Goal: Information Seeking & Learning: Learn about a topic

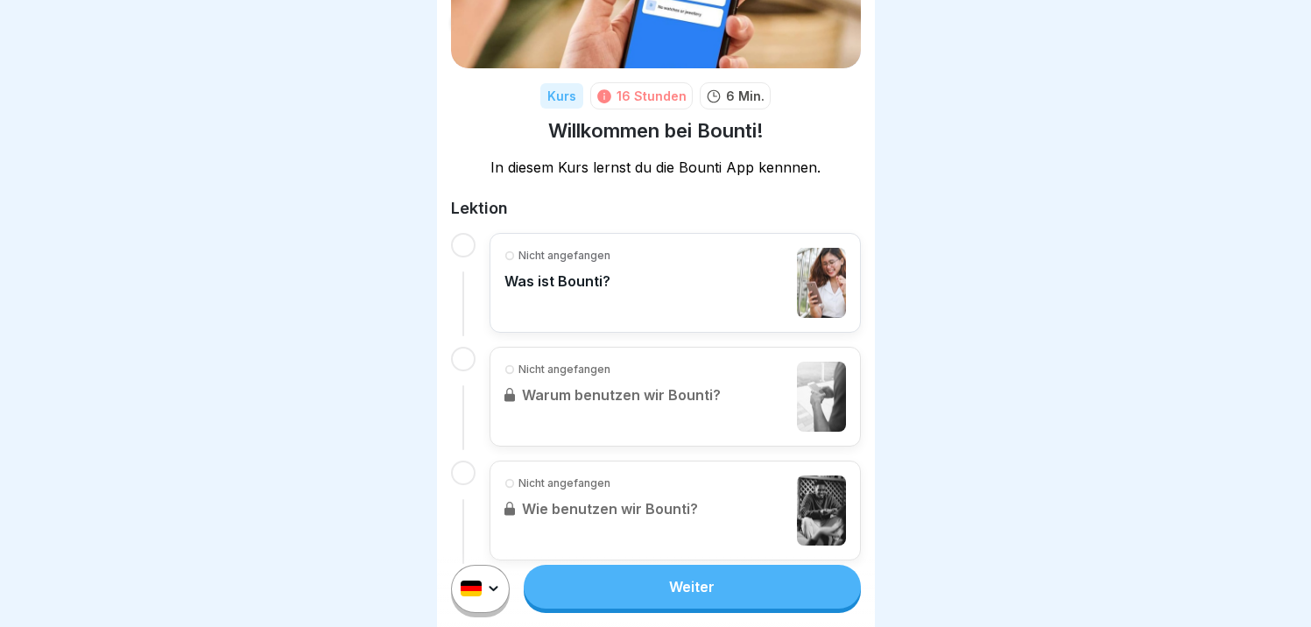
scroll to position [200, 0]
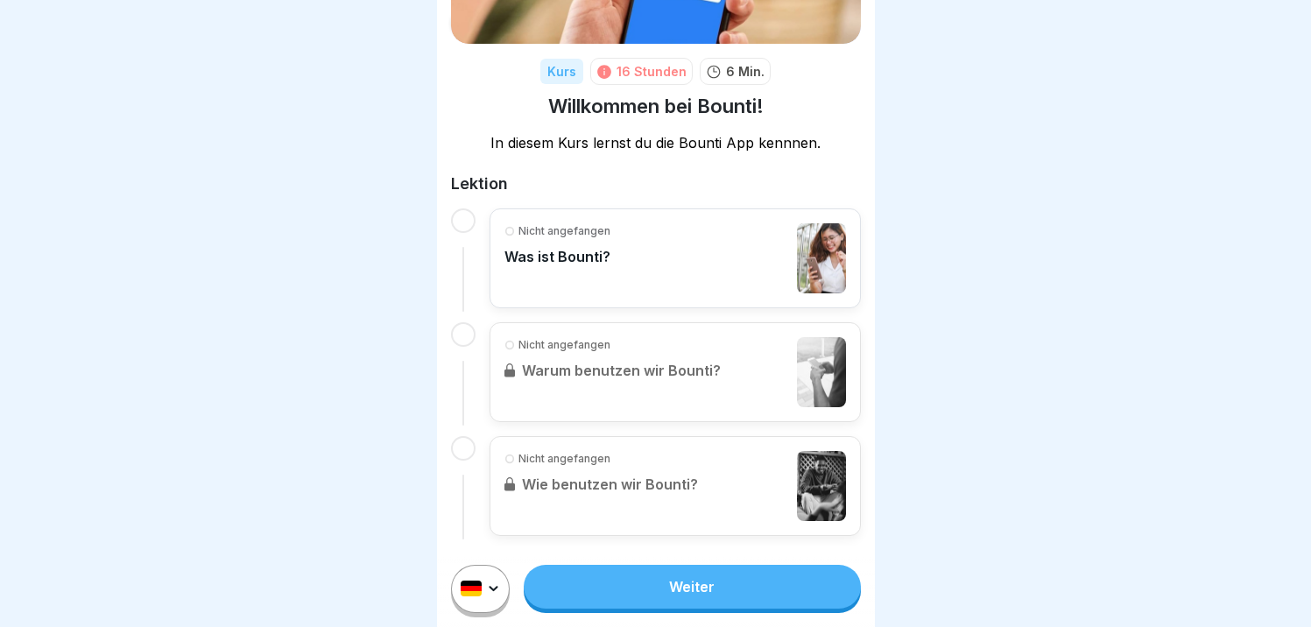
click at [567, 257] on p "Was ist Bounti?" at bounding box center [557, 257] width 106 height 18
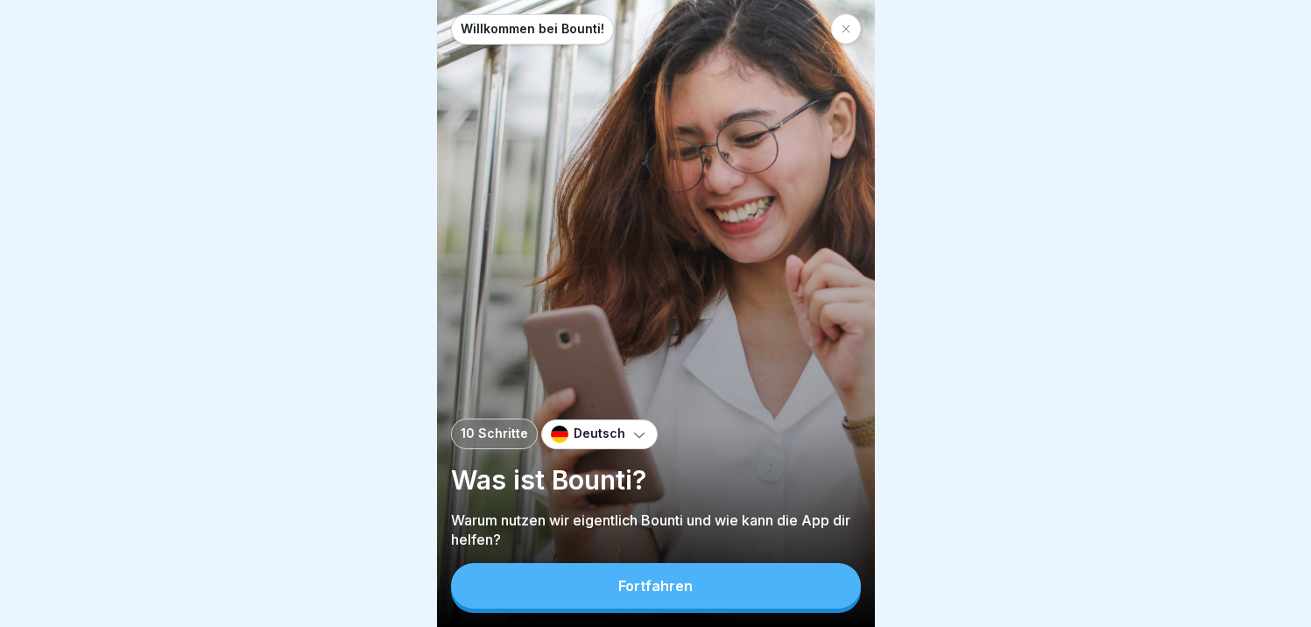
scroll to position [13, 0]
click at [689, 588] on div "Fortfahren" at bounding box center [655, 586] width 74 height 16
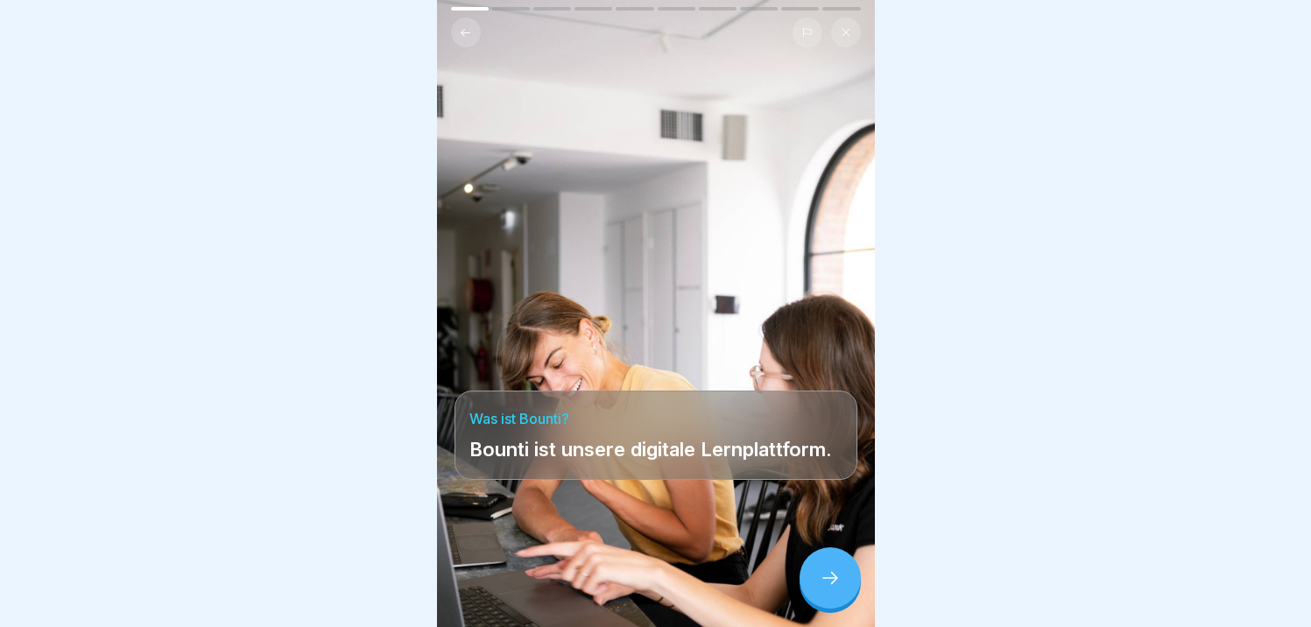
click at [827, 582] on icon at bounding box center [830, 577] width 21 height 21
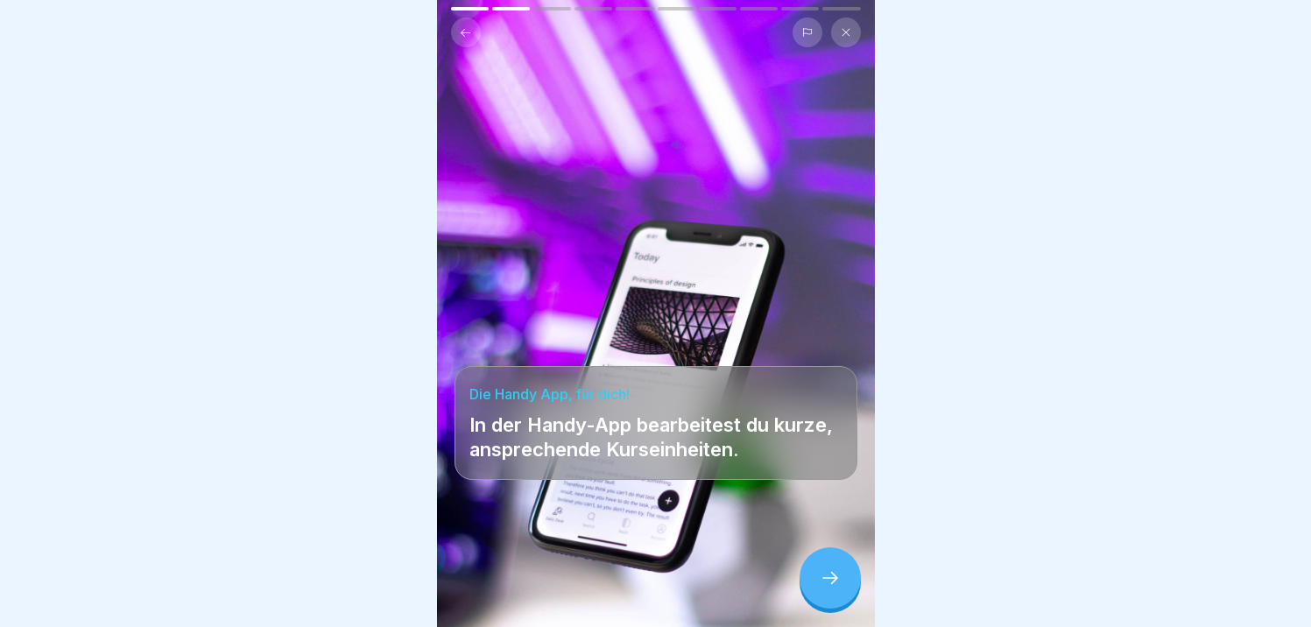
click at [827, 582] on icon at bounding box center [830, 577] width 21 height 21
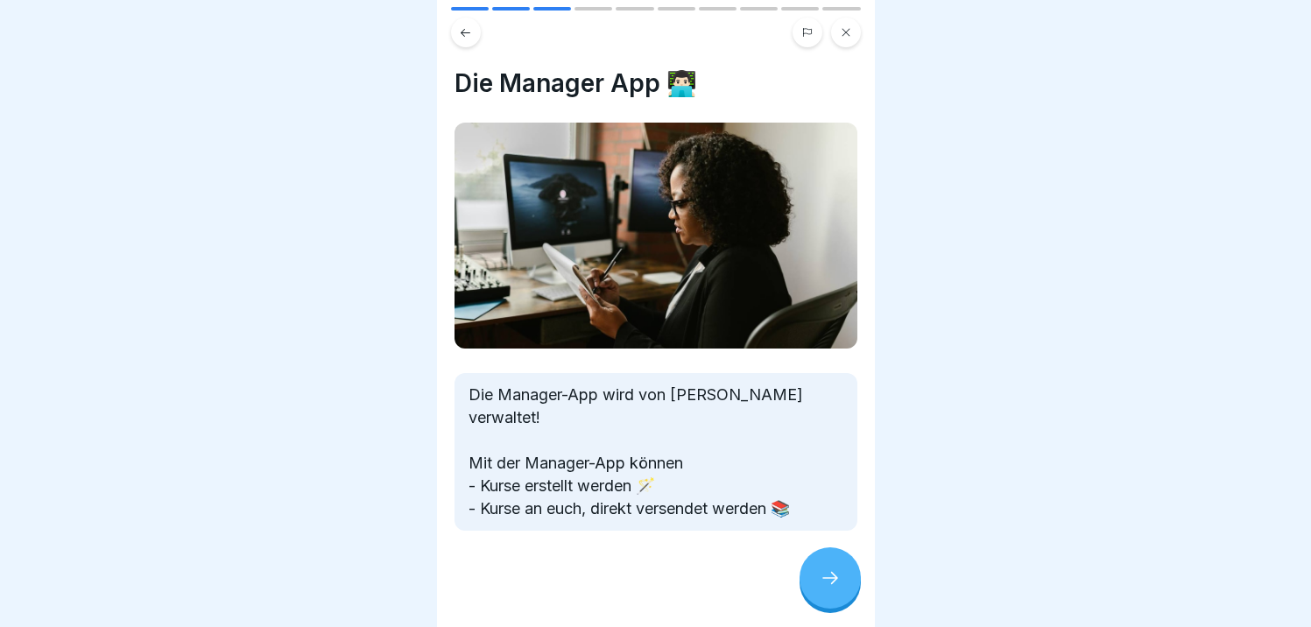
click at [823, 575] on icon at bounding box center [830, 577] width 21 height 21
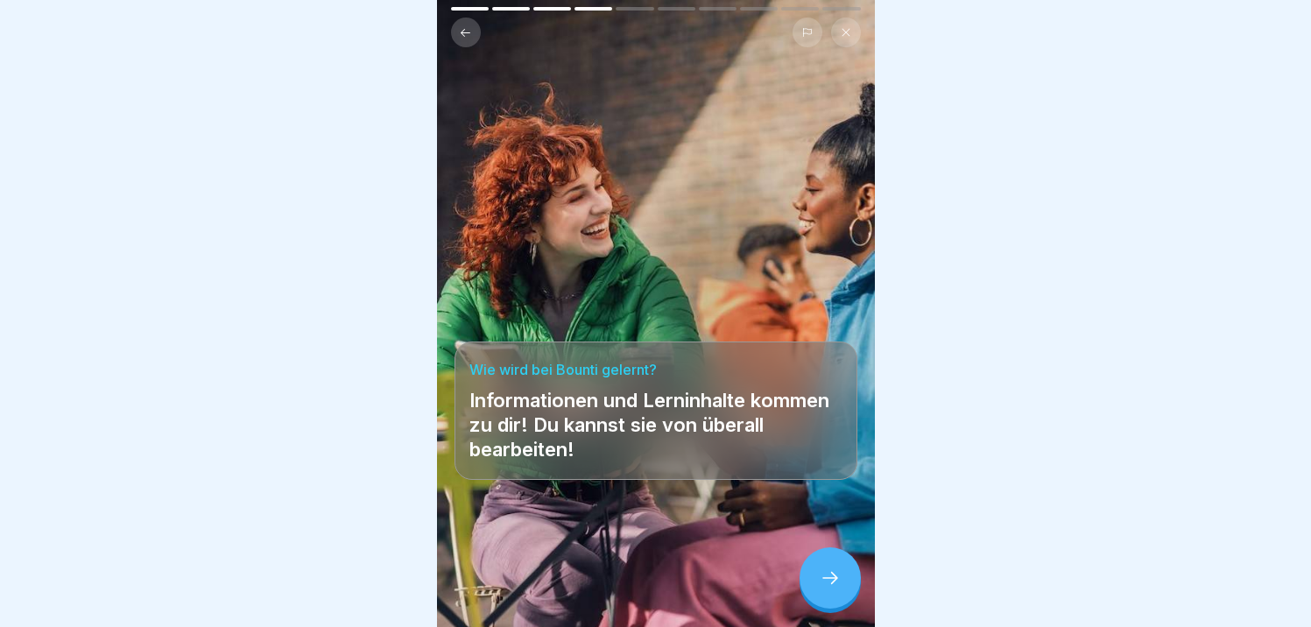
click at [823, 575] on icon at bounding box center [830, 577] width 21 height 21
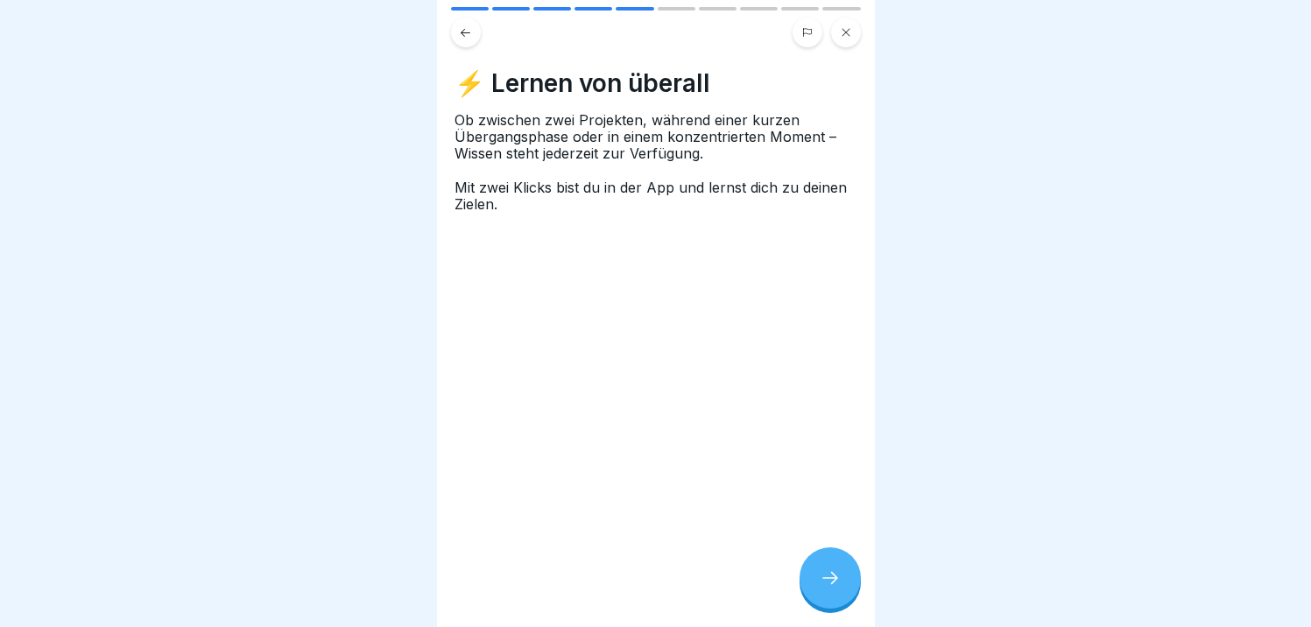
click at [823, 575] on icon at bounding box center [830, 577] width 21 height 21
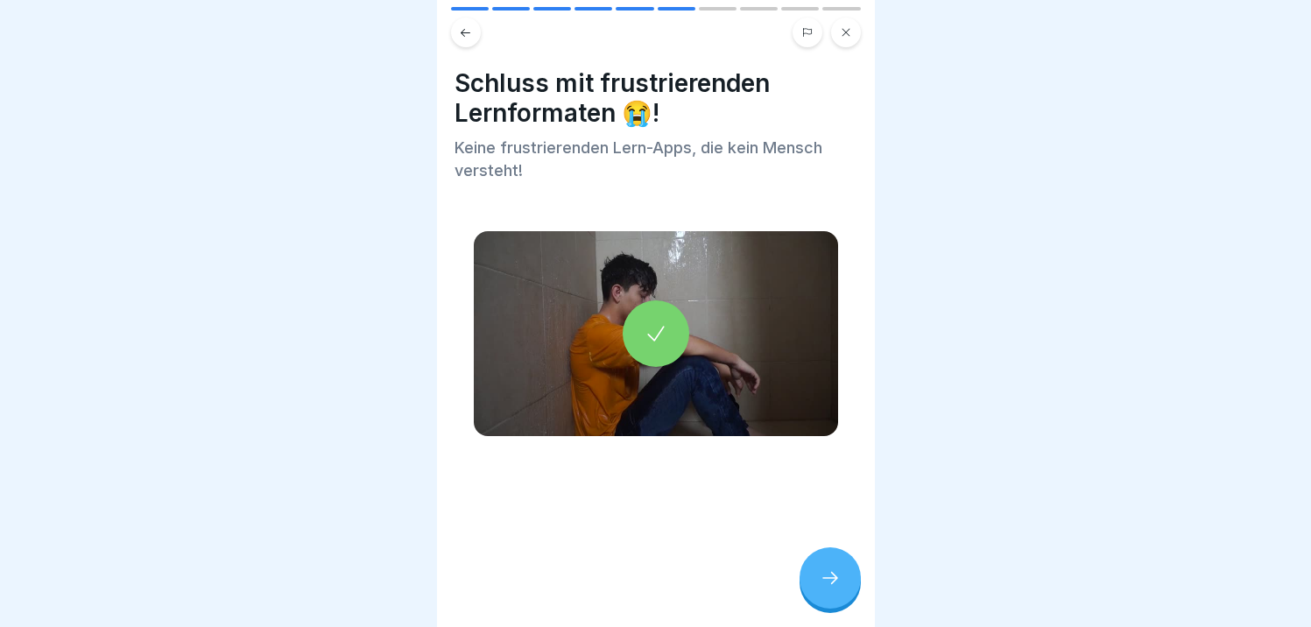
click at [823, 575] on icon at bounding box center [830, 577] width 21 height 21
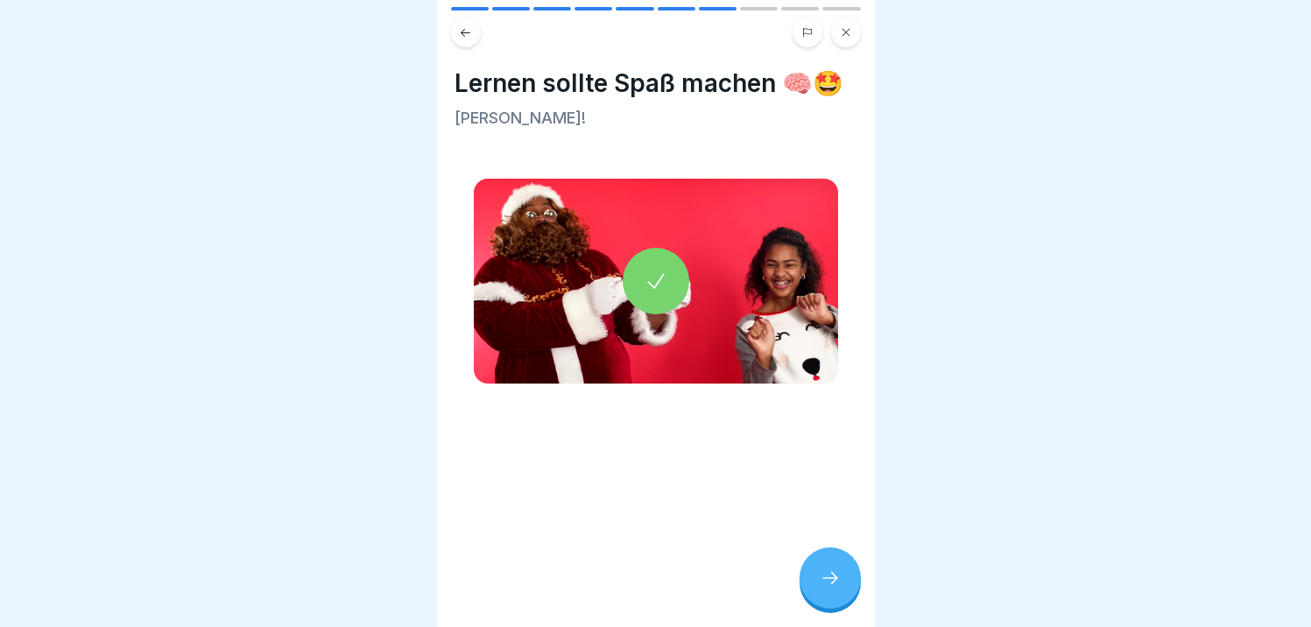
click at [823, 575] on icon at bounding box center [830, 577] width 21 height 21
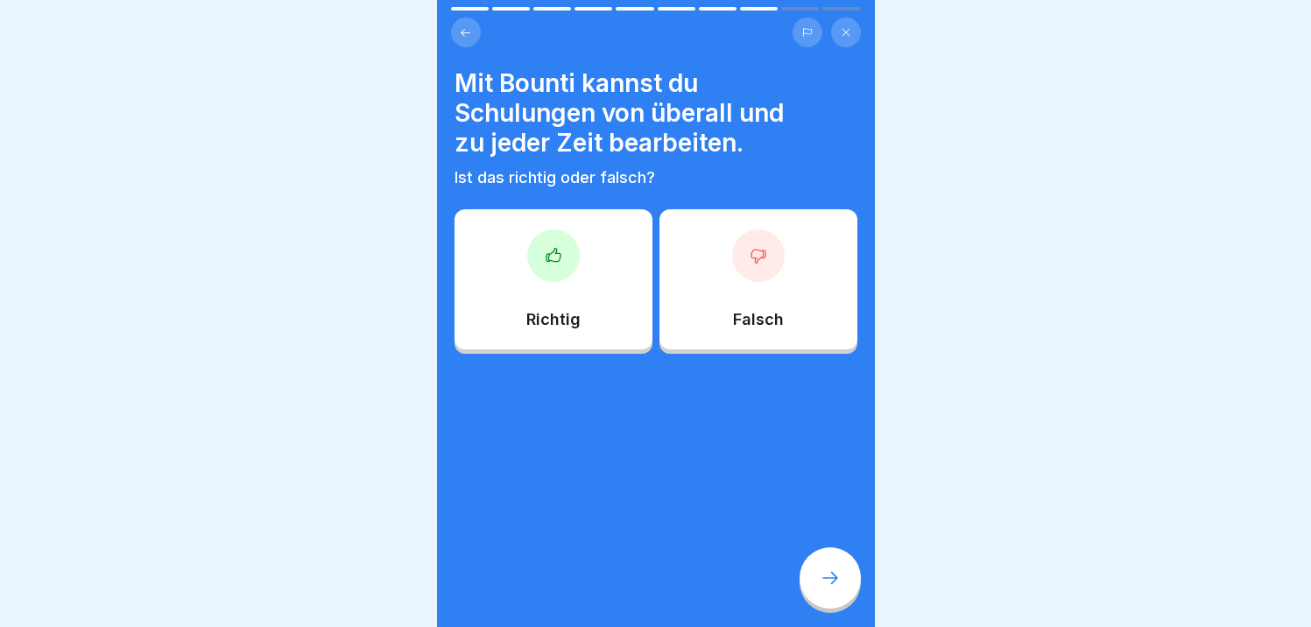
click at [823, 575] on icon at bounding box center [830, 577] width 21 height 21
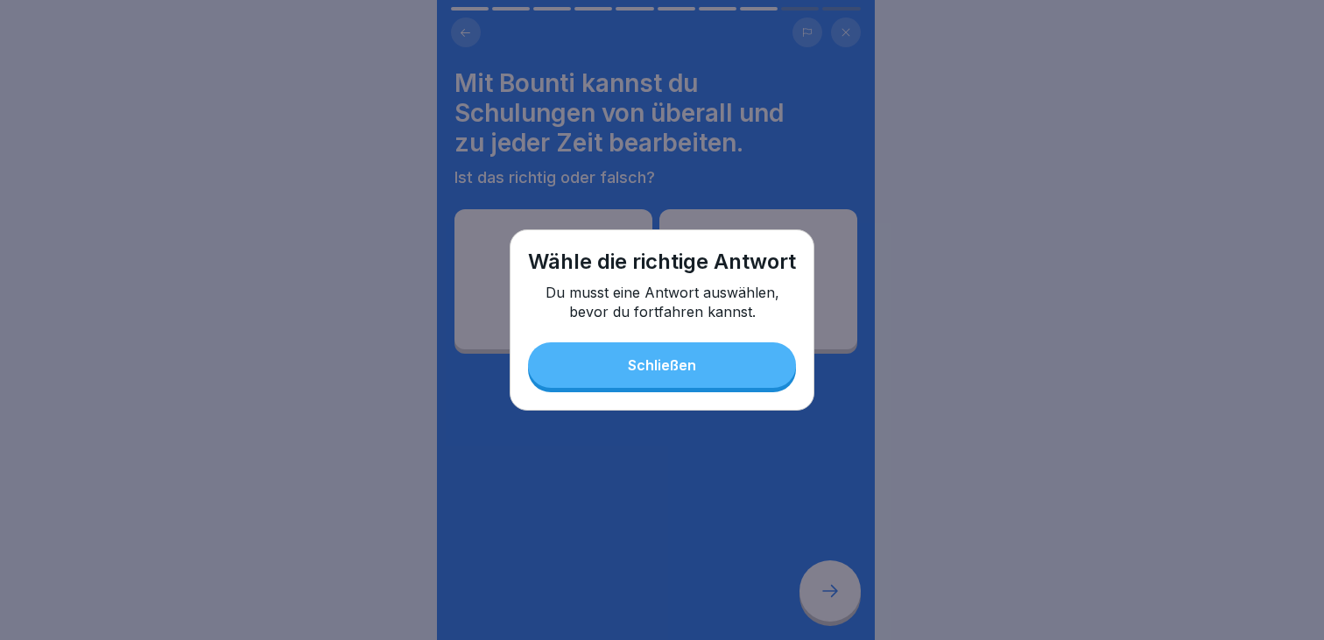
click at [651, 376] on button "Schließen" at bounding box center [662, 365] width 268 height 46
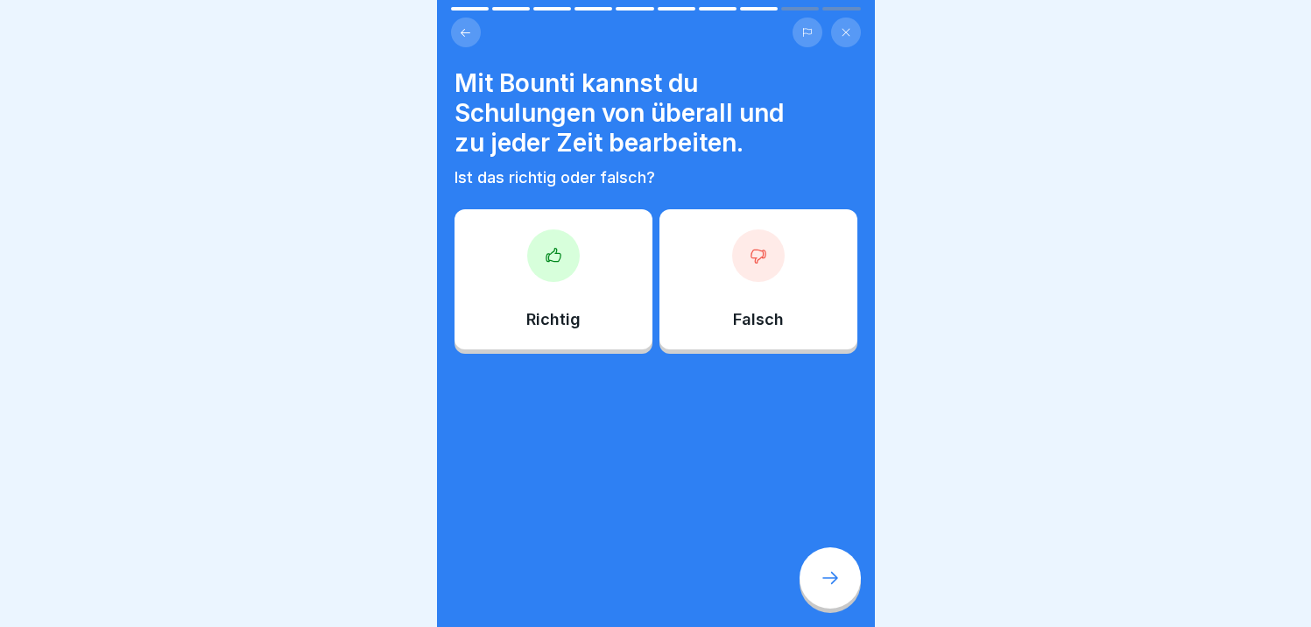
click at [837, 588] on icon at bounding box center [830, 577] width 21 height 21
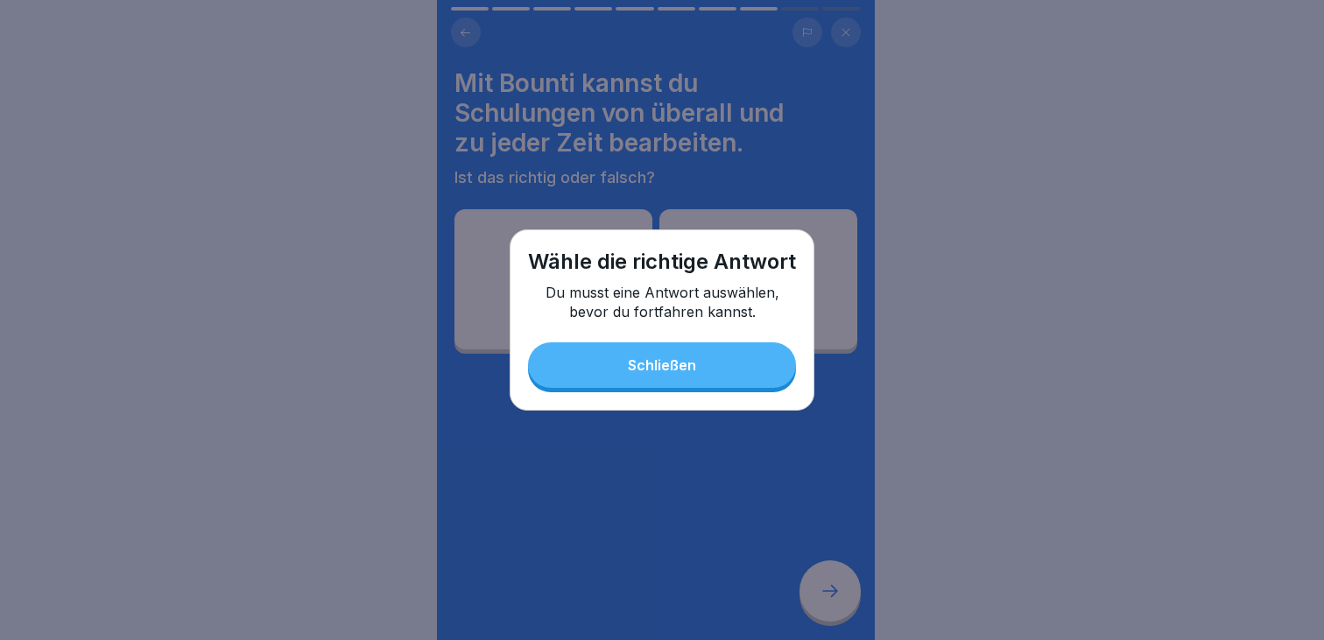
click at [656, 380] on button "Schließen" at bounding box center [662, 365] width 268 height 46
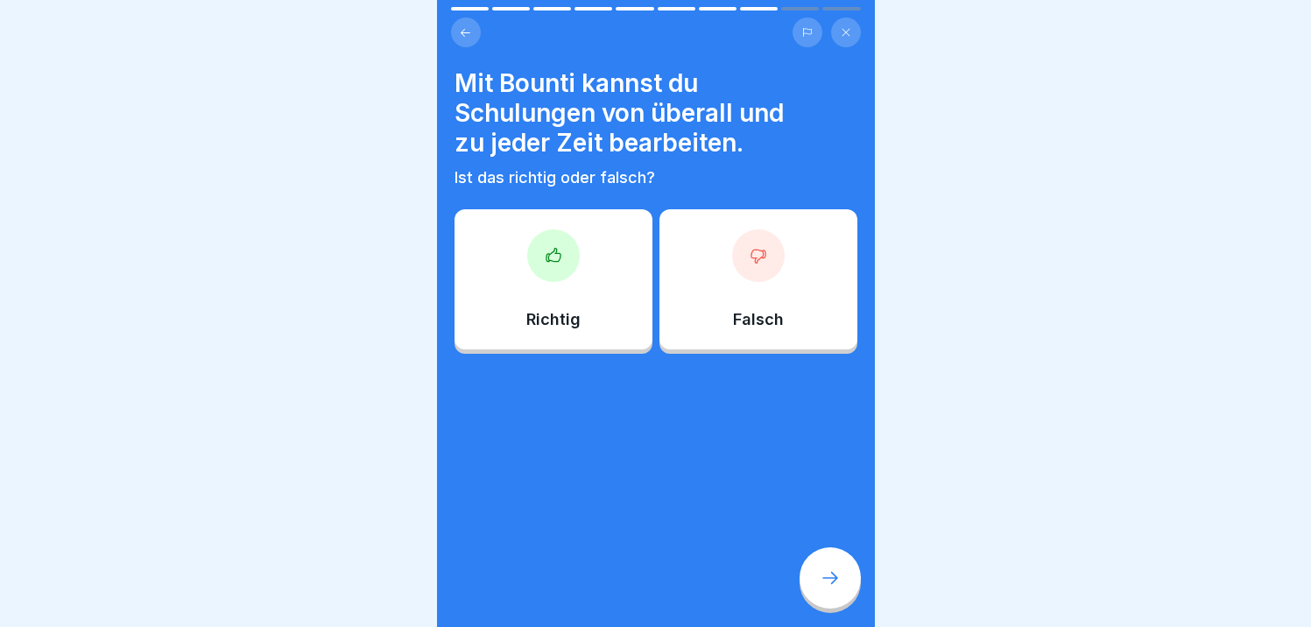
click at [547, 271] on div at bounding box center [553, 255] width 53 height 53
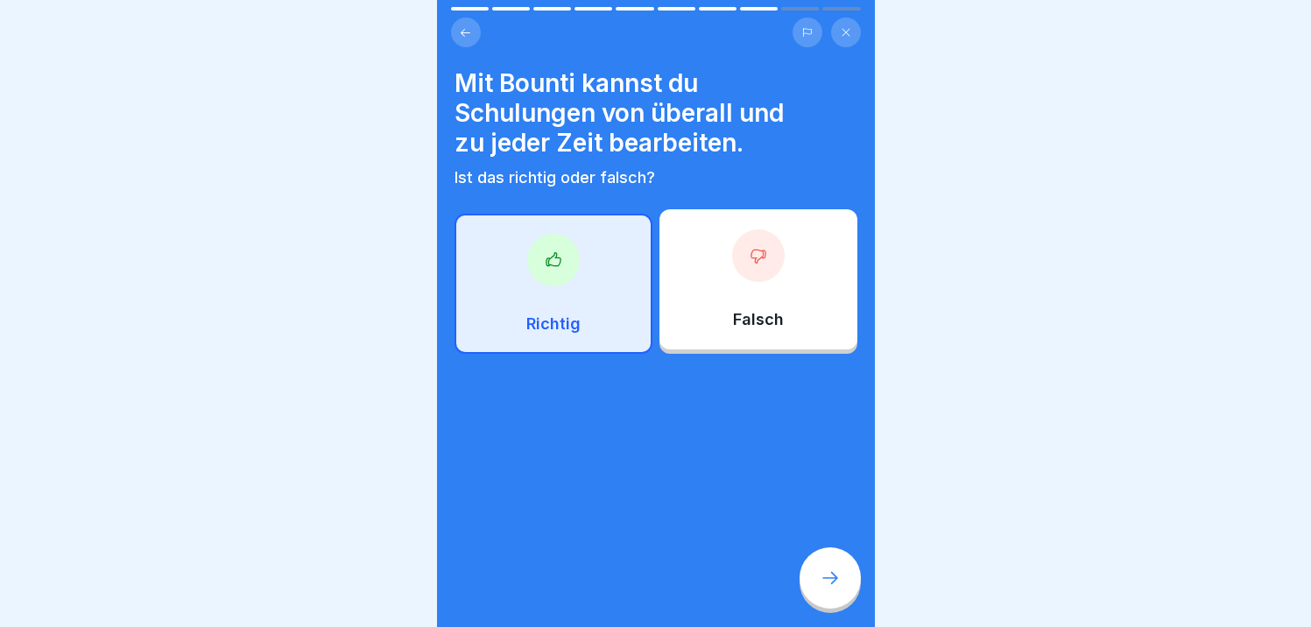
click at [825, 588] on icon at bounding box center [830, 577] width 21 height 21
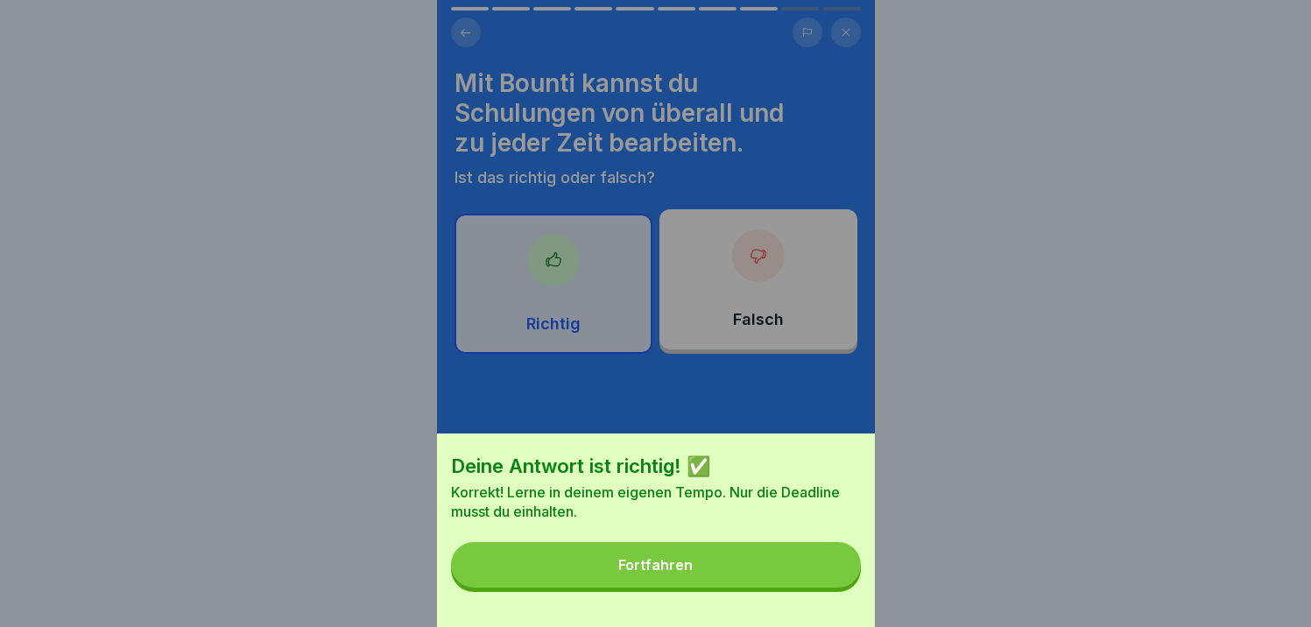
click at [671, 568] on button "Fortfahren" at bounding box center [656, 565] width 410 height 46
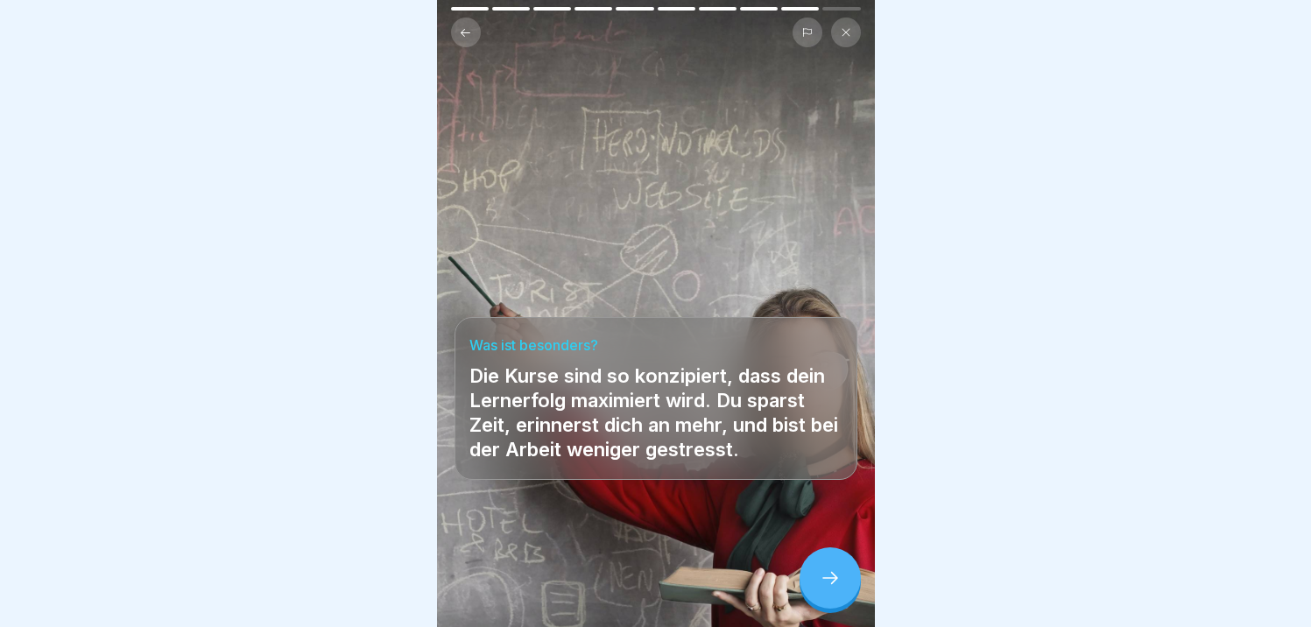
click at [828, 602] on div at bounding box center [829, 577] width 61 height 61
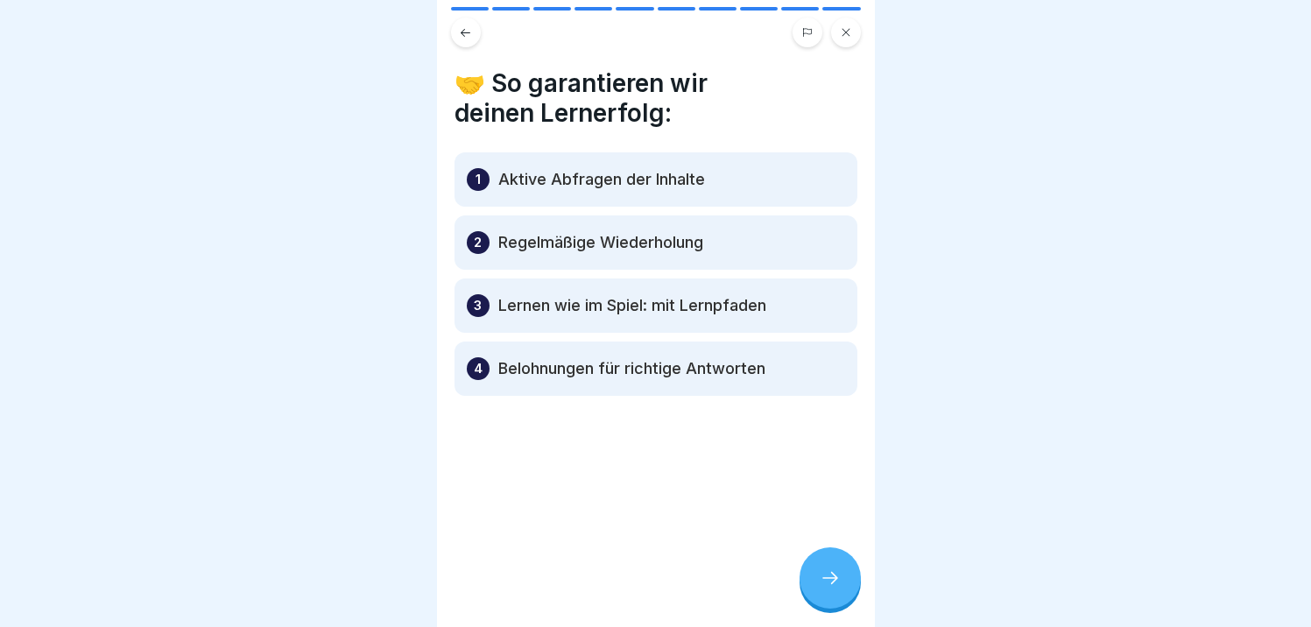
click at [828, 588] on icon at bounding box center [830, 577] width 21 height 21
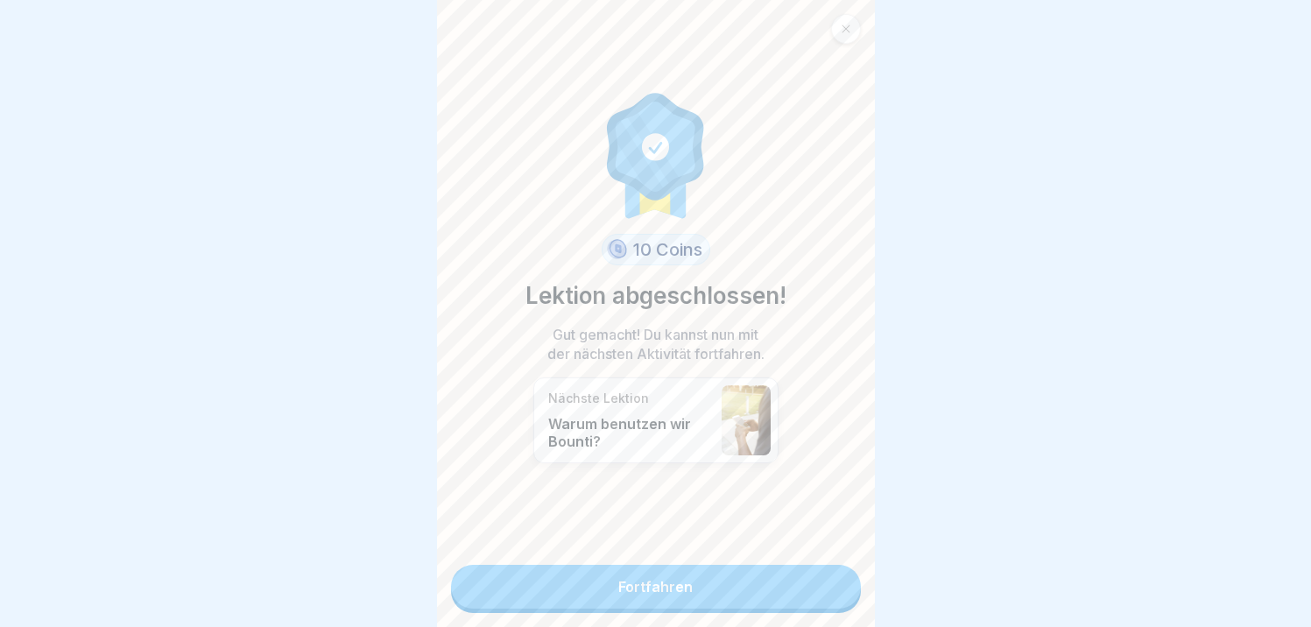
click at [655, 590] on link "Fortfahren" at bounding box center [656, 587] width 410 height 44
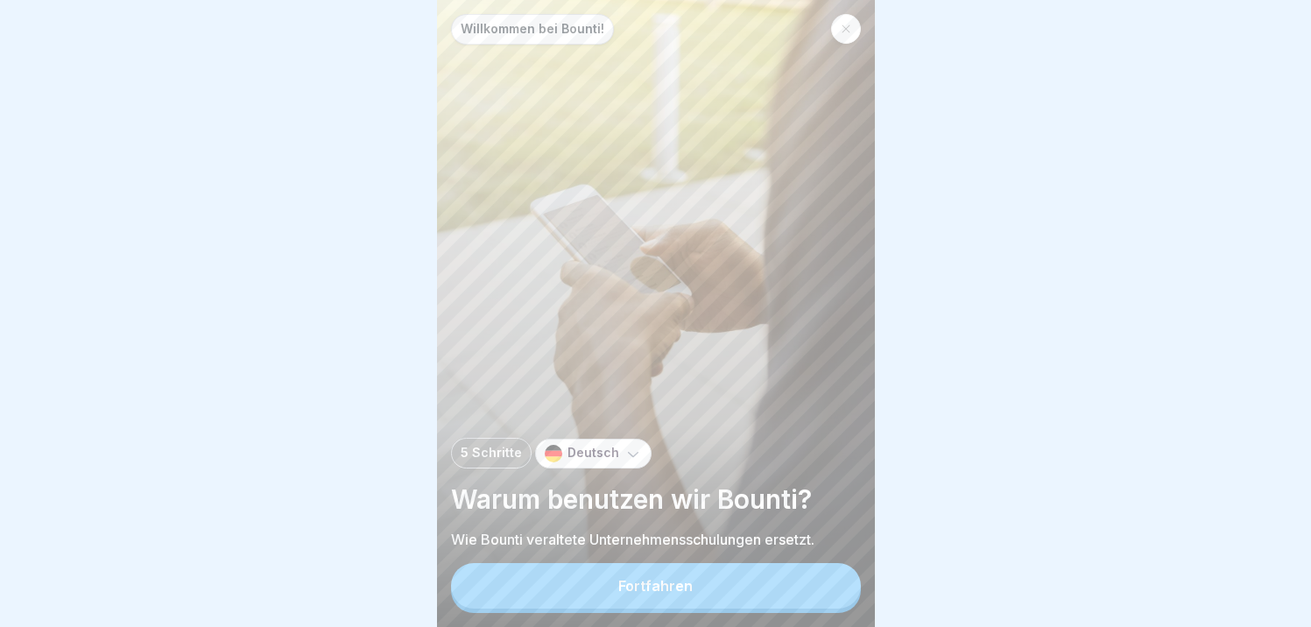
click at [655, 590] on button "Fortfahren" at bounding box center [656, 586] width 410 height 46
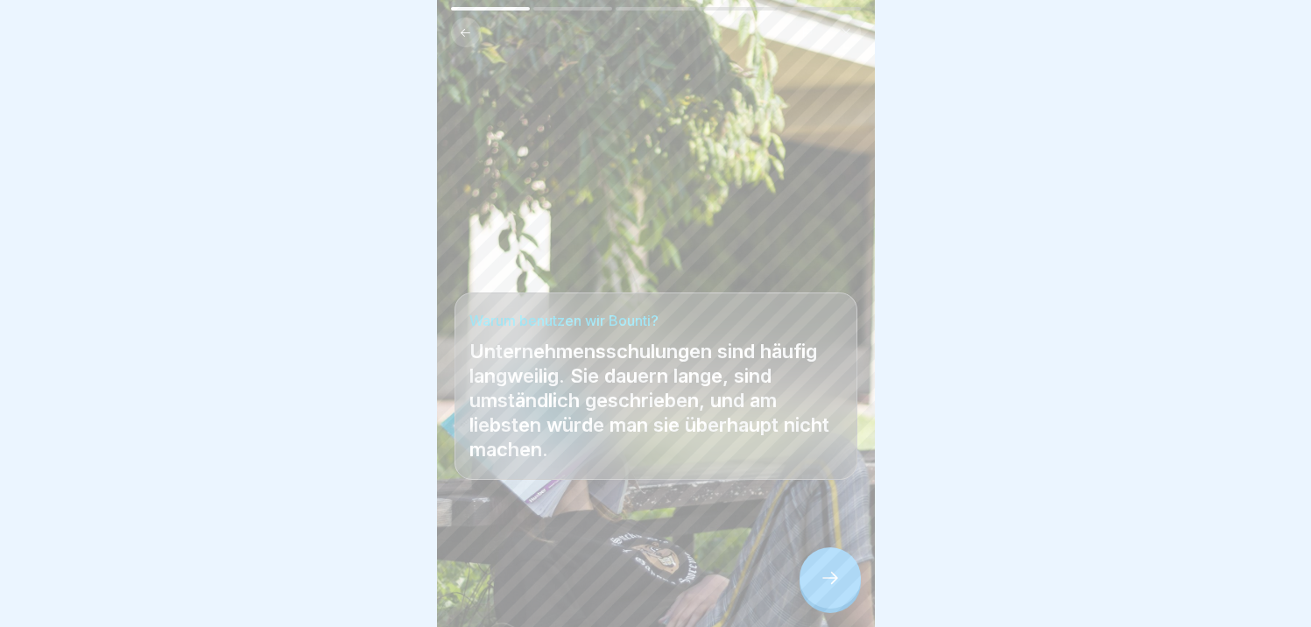
click at [834, 584] on icon at bounding box center [830, 578] width 16 height 12
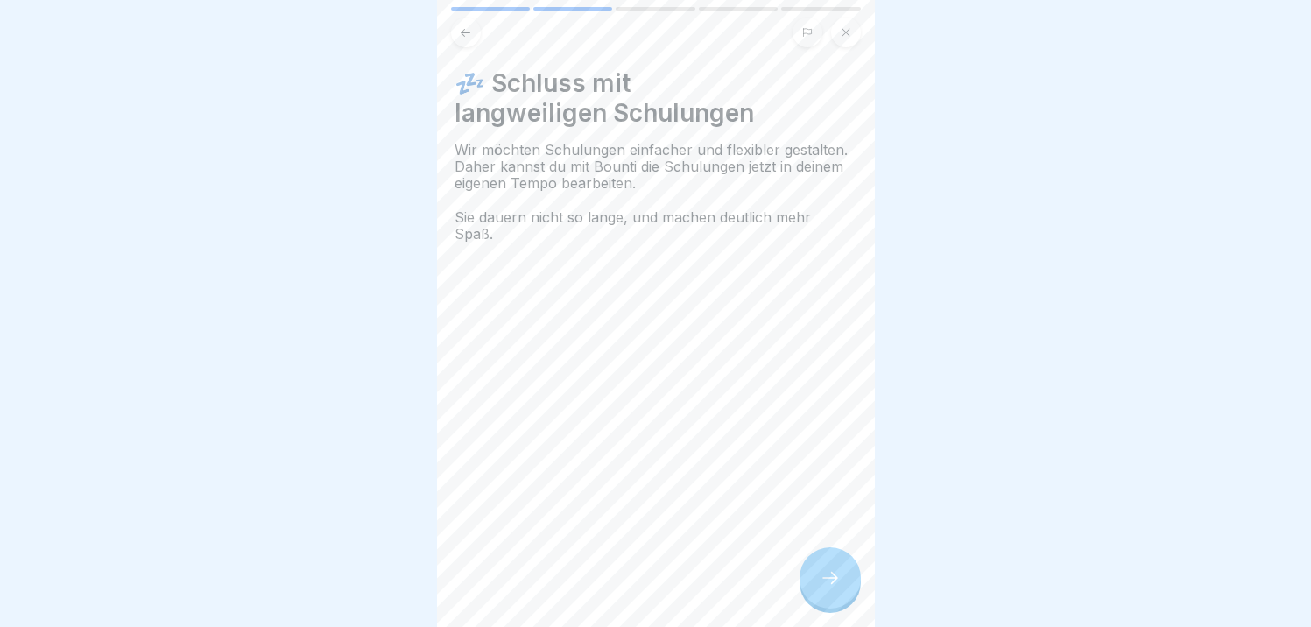
click at [832, 588] on icon at bounding box center [830, 577] width 21 height 21
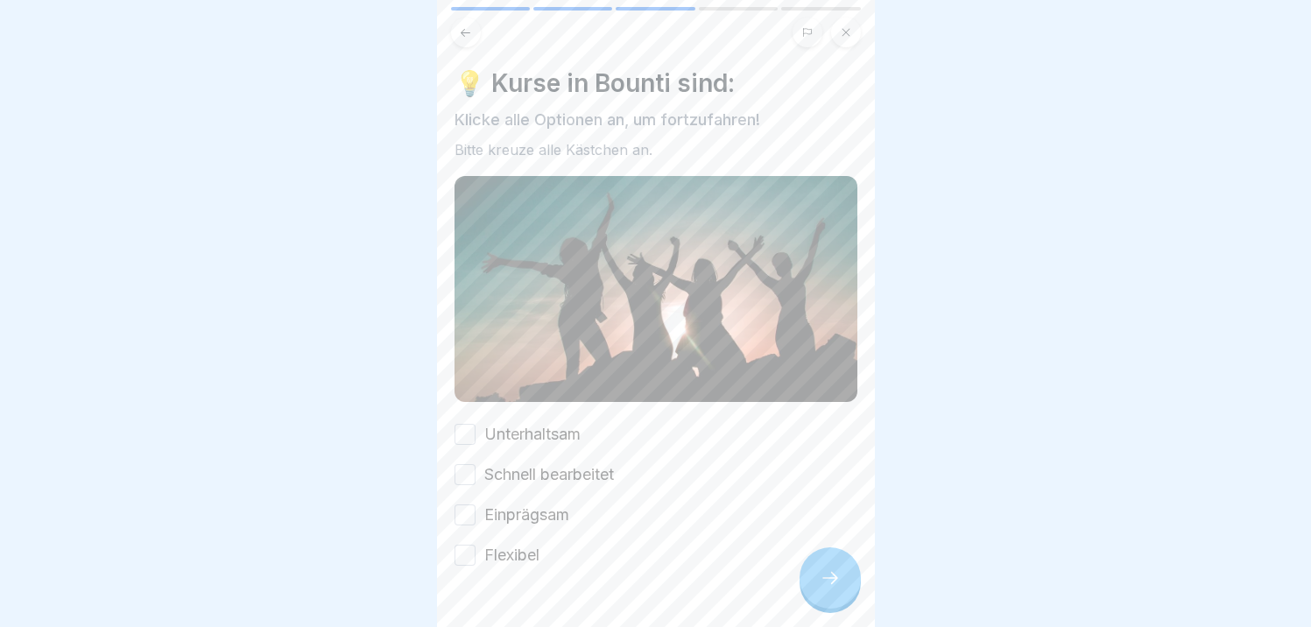
click at [466, 427] on button "Unterhaltsam" at bounding box center [464, 434] width 21 height 21
click at [471, 468] on button "Schnell bearbeitet" at bounding box center [464, 474] width 21 height 21
click at [471, 508] on button "Einprägsam" at bounding box center [464, 514] width 21 height 21
click at [475, 558] on div "Flexibel" at bounding box center [496, 555] width 85 height 23
click at [461, 548] on button "Flexibel" at bounding box center [464, 555] width 21 height 21
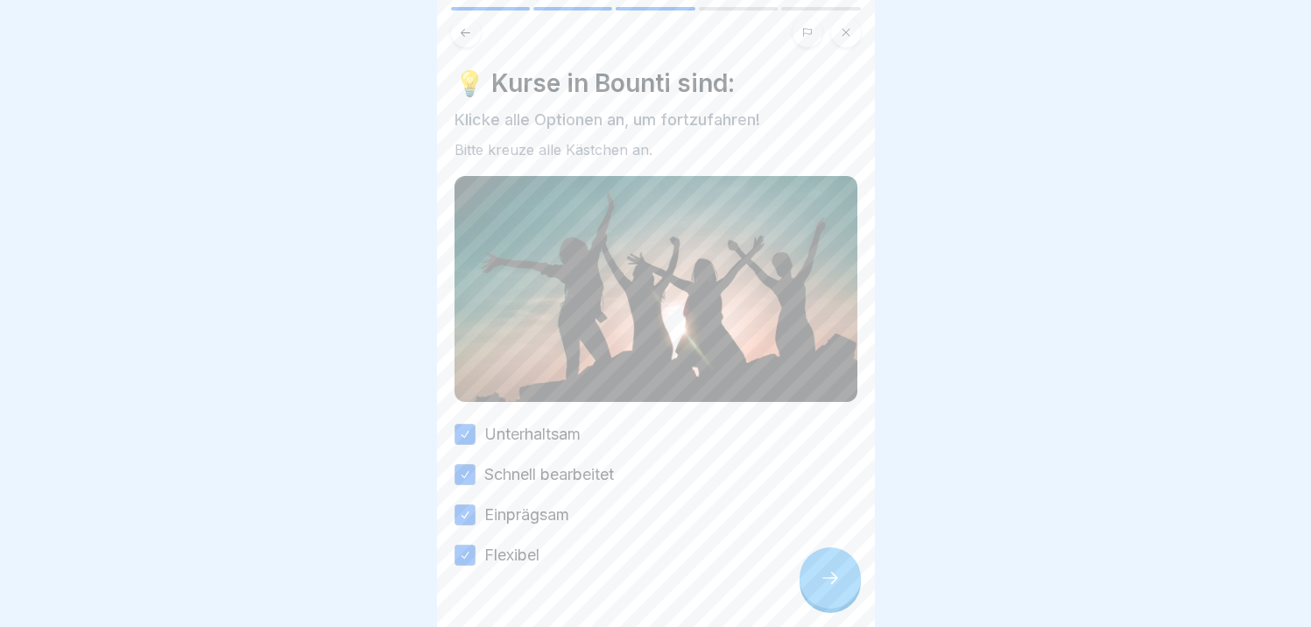
click at [838, 588] on icon at bounding box center [830, 577] width 21 height 21
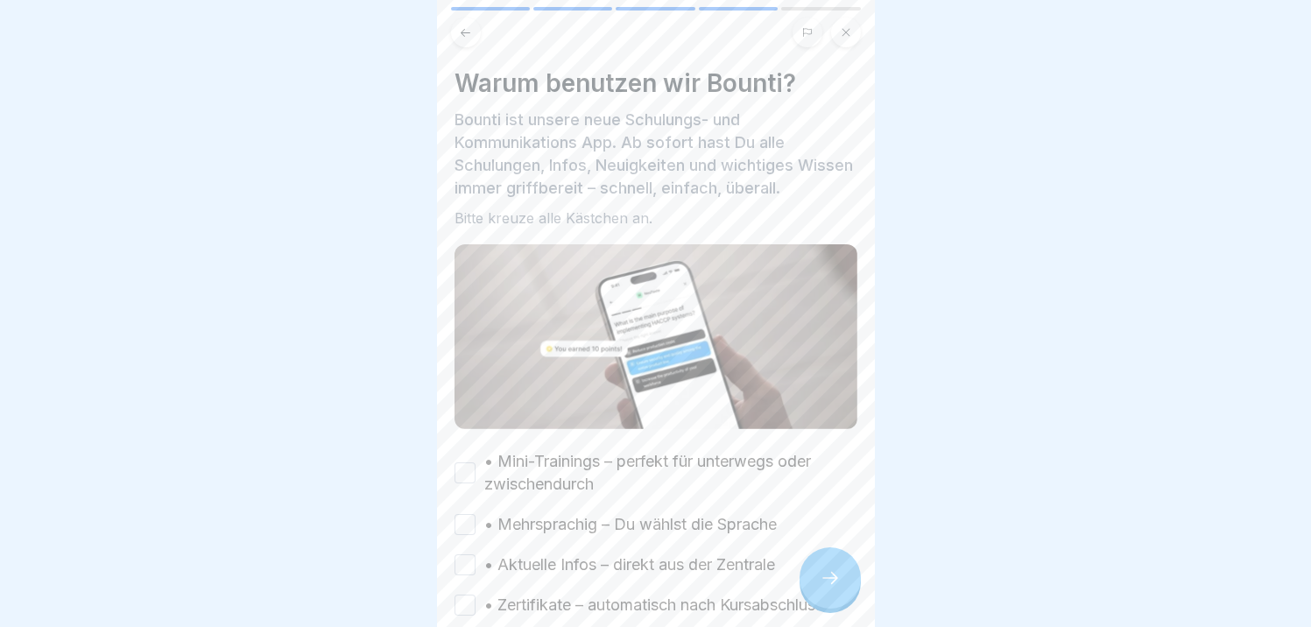
click at [464, 467] on button "• Mini-Trainings – perfekt für unterwegs oder zwischendurch" at bounding box center [464, 472] width 21 height 21
click at [468, 516] on button "• Mehrsprachig – Du wählst die Sprache" at bounding box center [464, 524] width 21 height 21
click at [470, 562] on button "• Aktuelle Infos – direkt aus der Zentrale" at bounding box center [464, 564] width 21 height 21
click at [470, 600] on button "• Zertifikate – automatisch nach Kursabschluss" at bounding box center [464, 605] width 21 height 21
click at [831, 588] on icon at bounding box center [830, 577] width 21 height 21
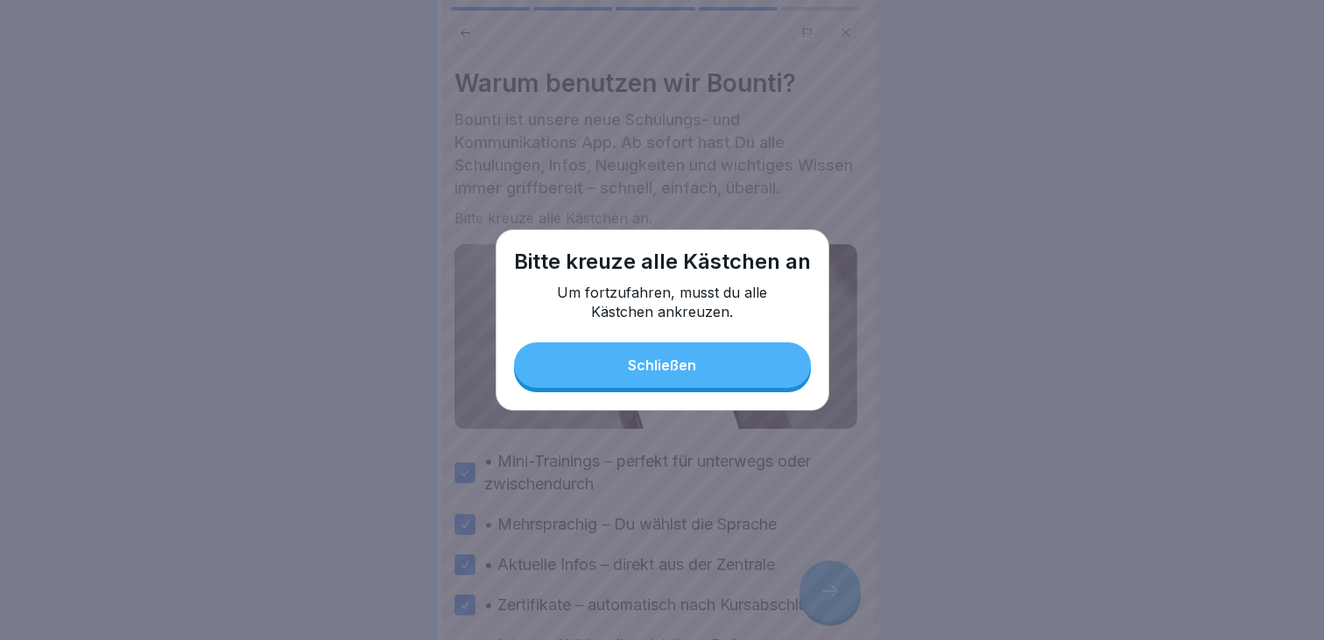
click at [677, 368] on div "Schließen" at bounding box center [662, 365] width 68 height 16
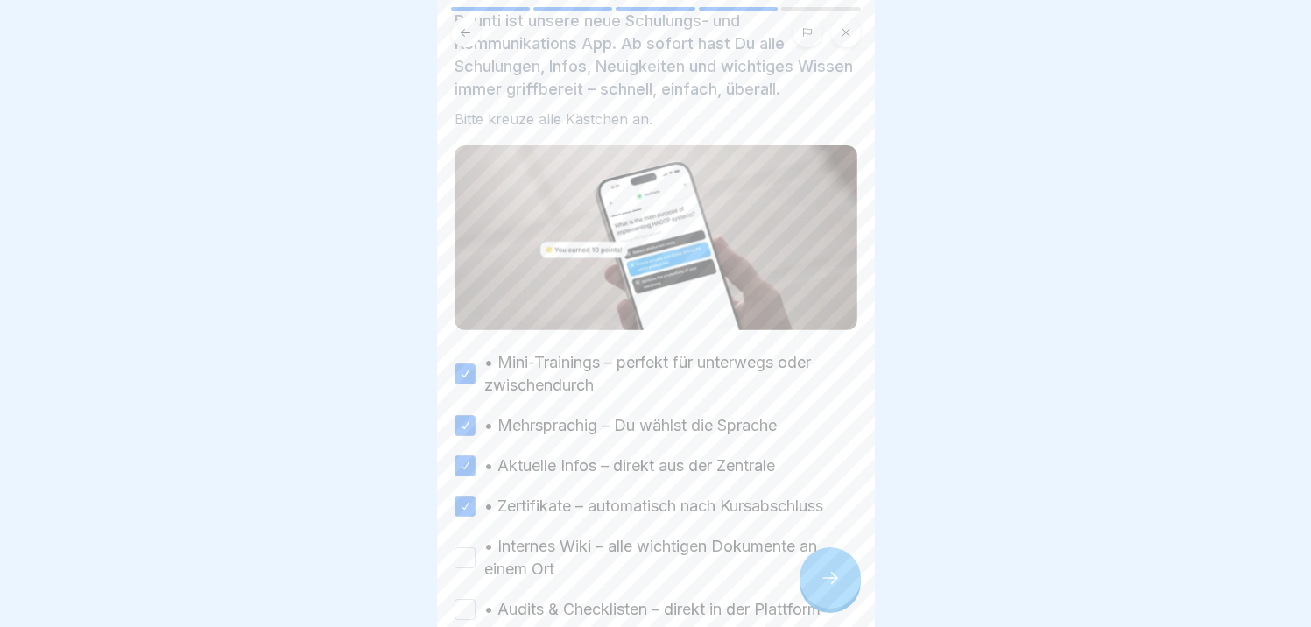
scroll to position [256, 0]
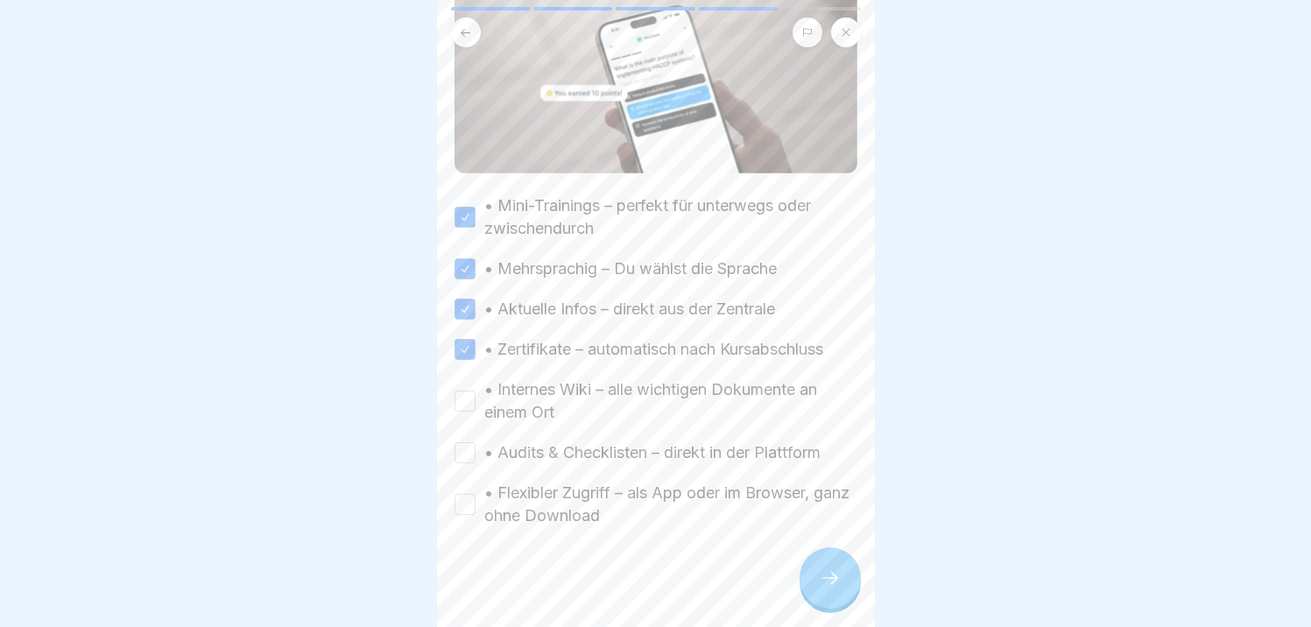
click at [464, 393] on button "• Internes Wiki – alle wichtigen Dokumente an einem Ort" at bounding box center [464, 401] width 21 height 21
click at [464, 448] on button "• Audits & Checklisten – direkt in der Plattform" at bounding box center [464, 452] width 21 height 21
click at [458, 500] on button "• Flexibler Zugriff – als App oder im Browser, ganz ohne Download" at bounding box center [464, 504] width 21 height 21
click at [840, 587] on icon at bounding box center [830, 577] width 21 height 21
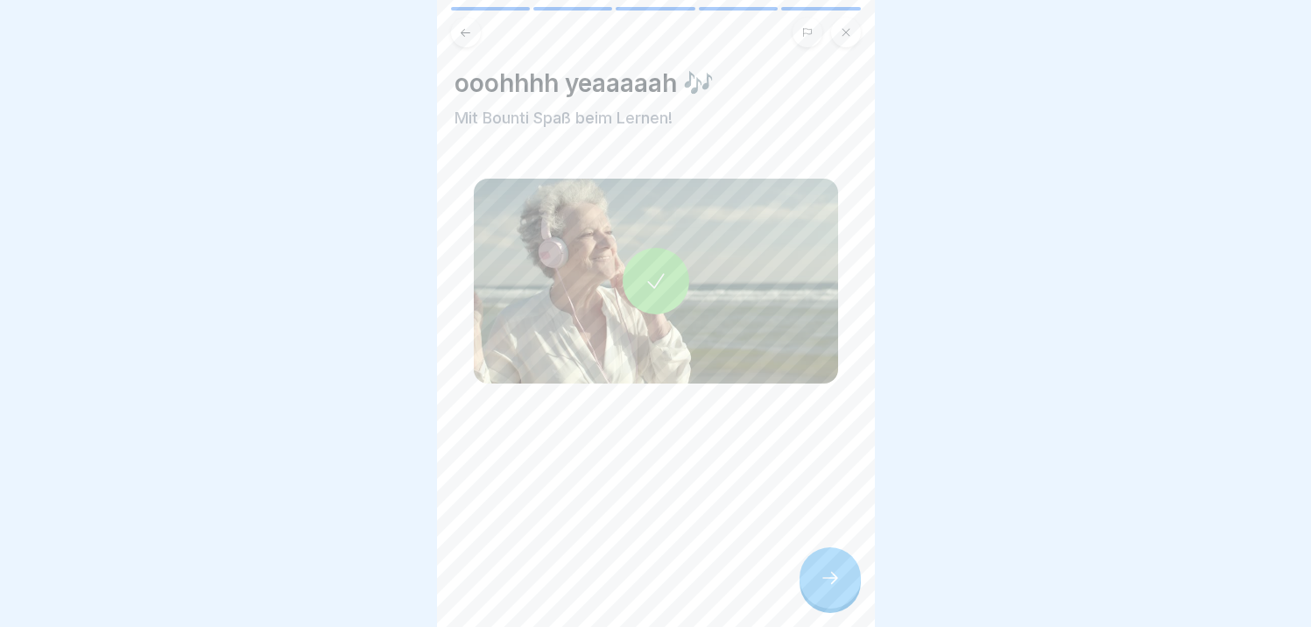
click at [808, 596] on div at bounding box center [829, 577] width 61 height 61
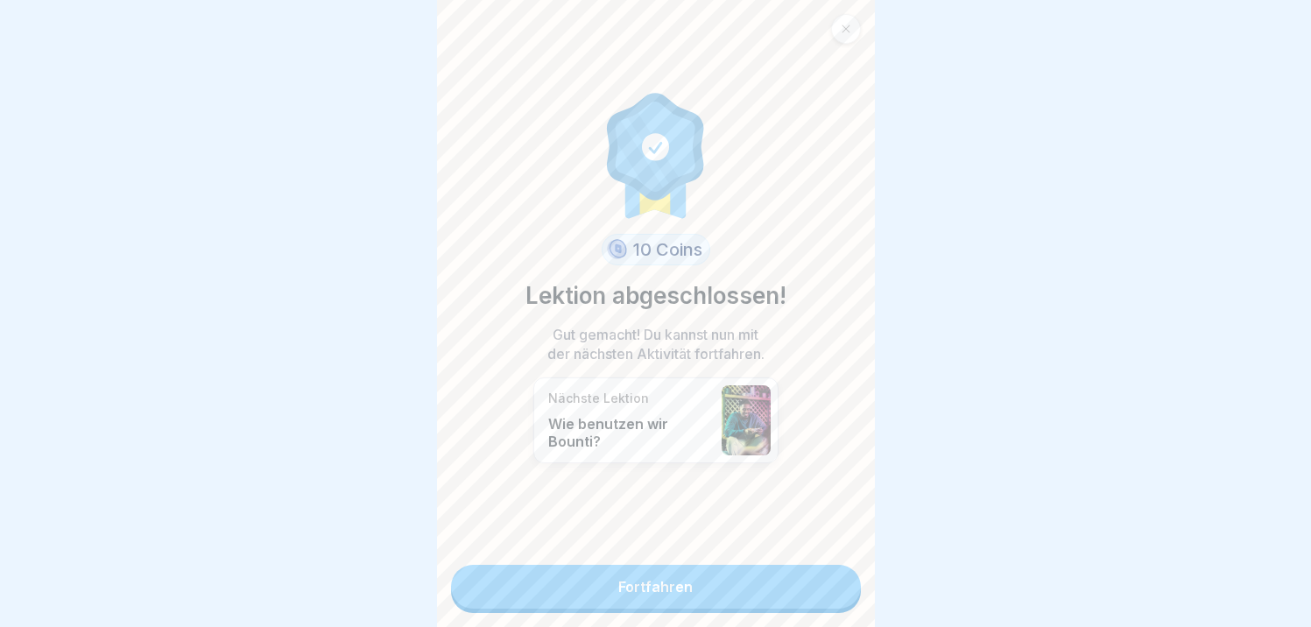
click at [700, 587] on link "Fortfahren" at bounding box center [656, 587] width 410 height 44
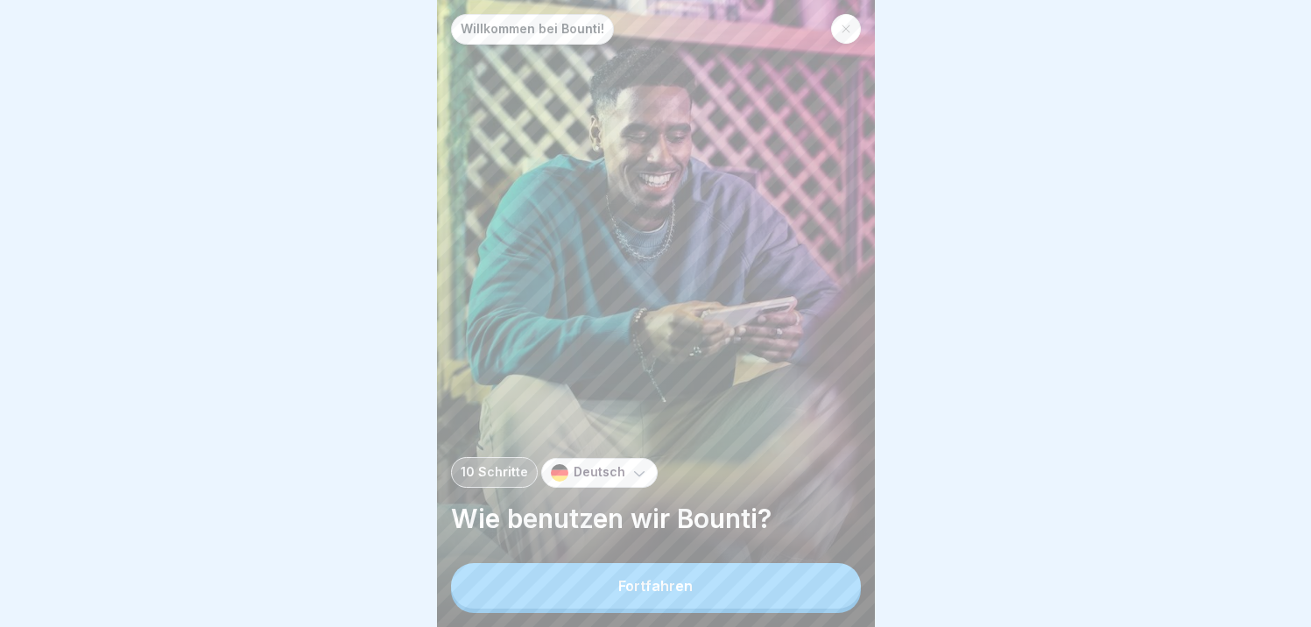
scroll to position [13, 0]
click at [679, 584] on div "Fortfahren" at bounding box center [655, 586] width 74 height 16
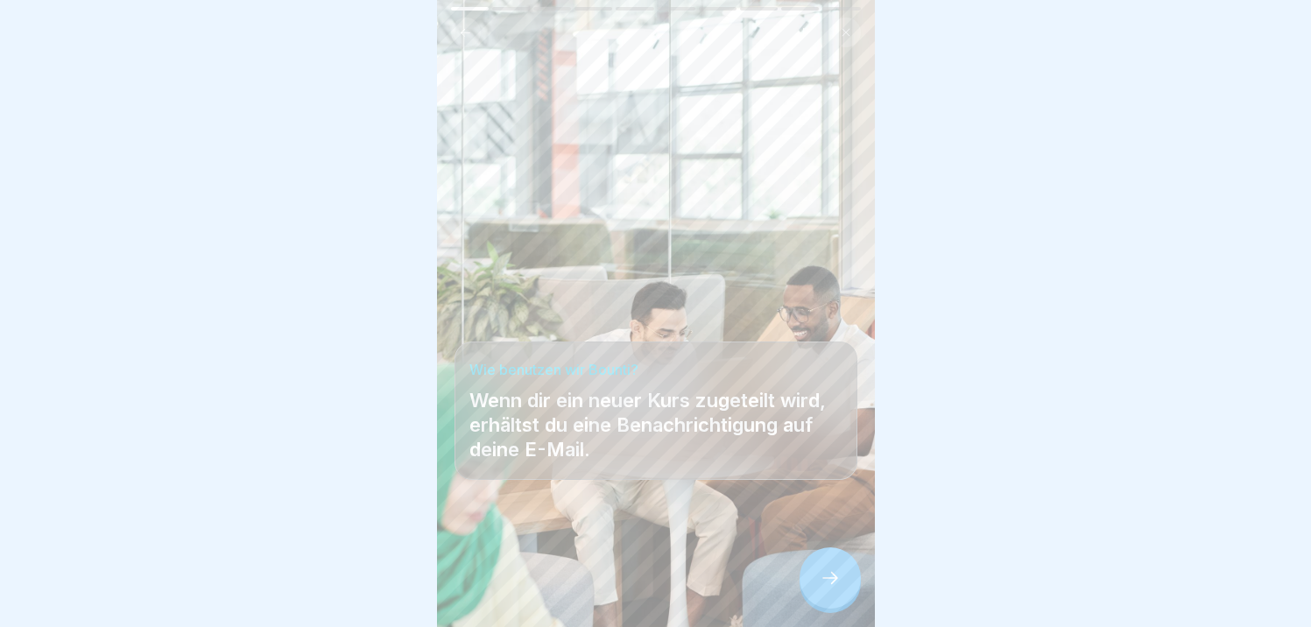
click at [827, 588] on div at bounding box center [829, 577] width 61 height 61
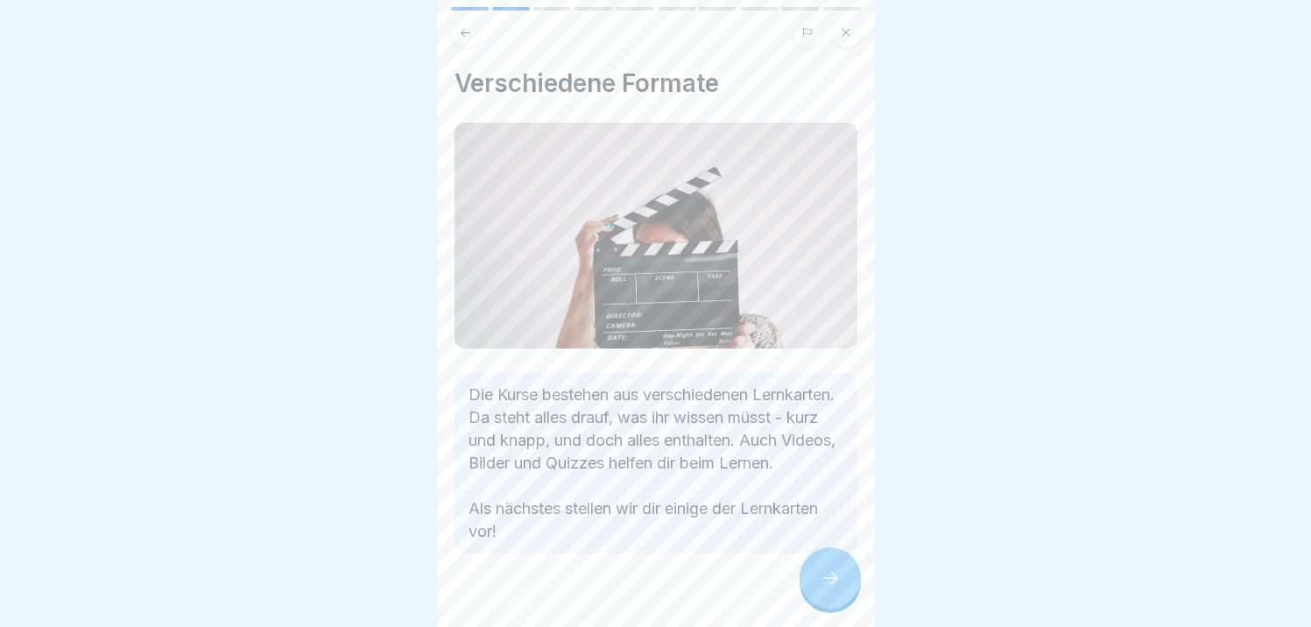
click at [828, 585] on icon at bounding box center [830, 577] width 21 height 21
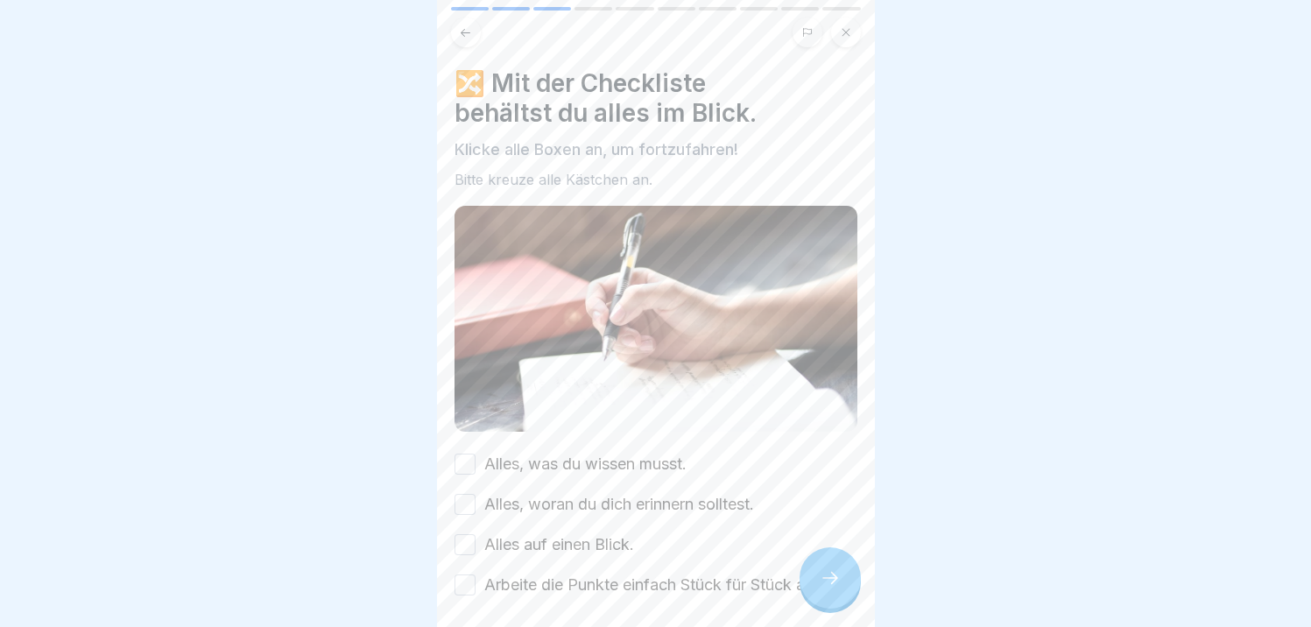
scroll to position [67, 0]
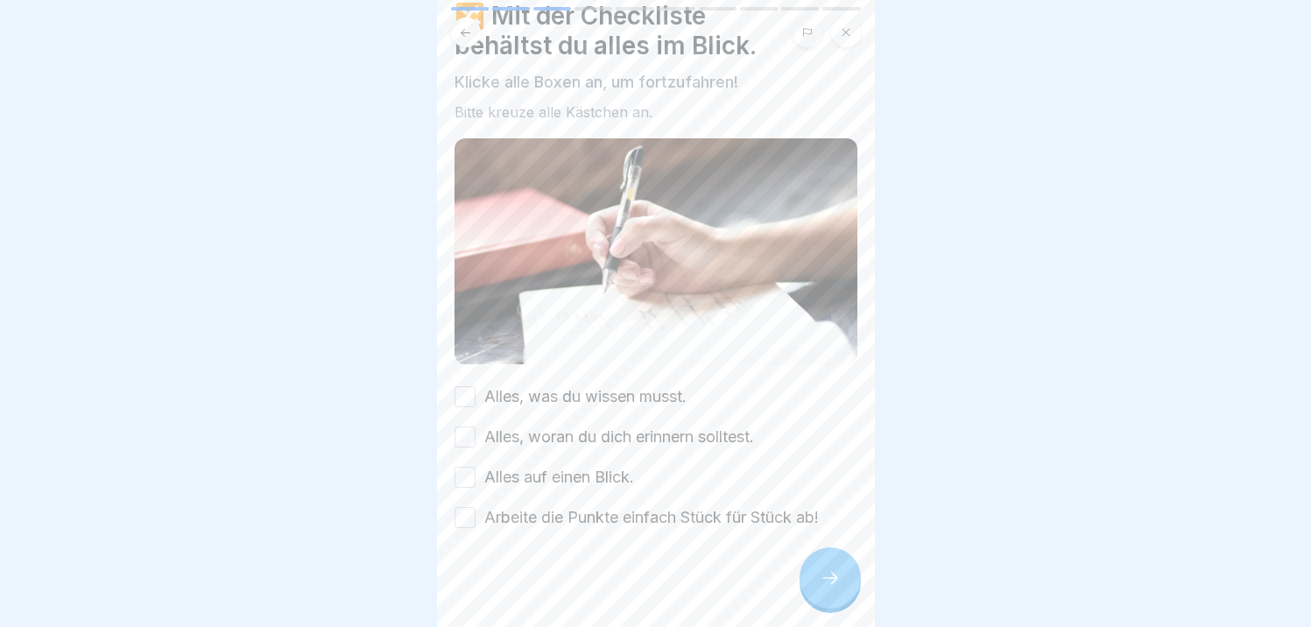
click at [462, 386] on button "Alles, was du wissen musst." at bounding box center [464, 396] width 21 height 21
click at [457, 436] on div "Alles, was du wissen musst. Alles, woran du dich erinnern solltest. Alles auf e…" at bounding box center [655, 457] width 403 height 144
click at [461, 426] on button "Alles, woran du dich erinnern solltest." at bounding box center [464, 436] width 21 height 21
click at [468, 467] on button "Alles auf einen Blick." at bounding box center [464, 477] width 21 height 21
click at [467, 507] on button "Arbeite die Punkte einfach Stück für Stück ab!" at bounding box center [464, 517] width 21 height 21
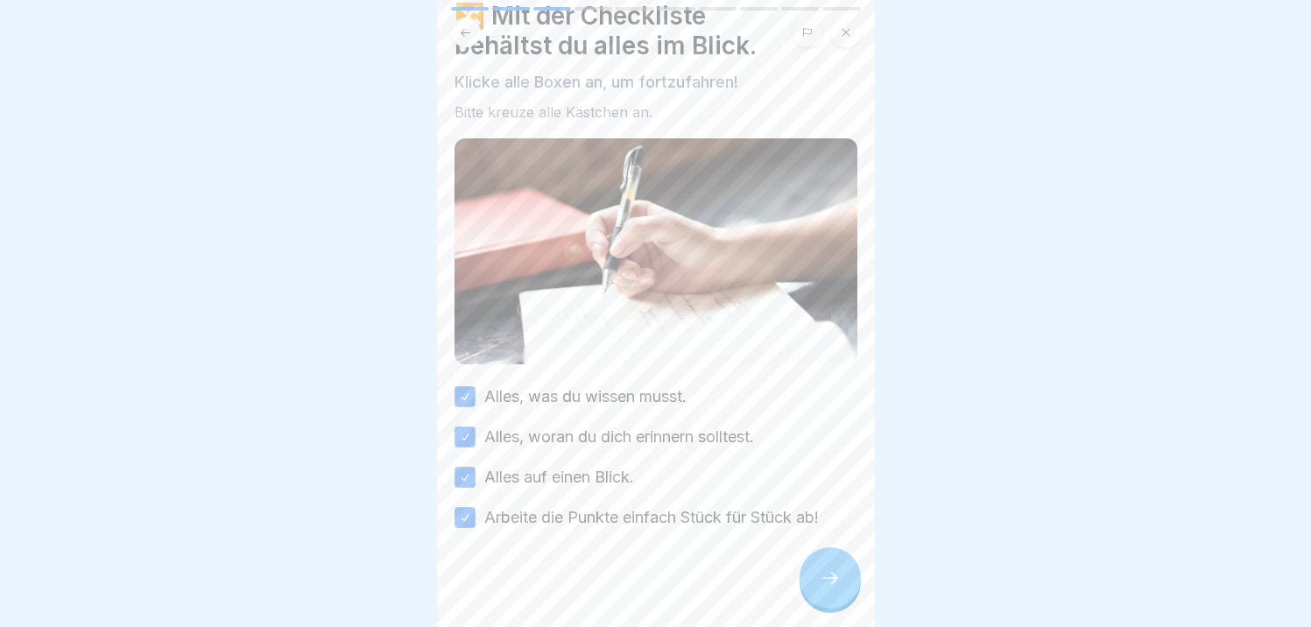
click at [818, 582] on div at bounding box center [829, 577] width 61 height 61
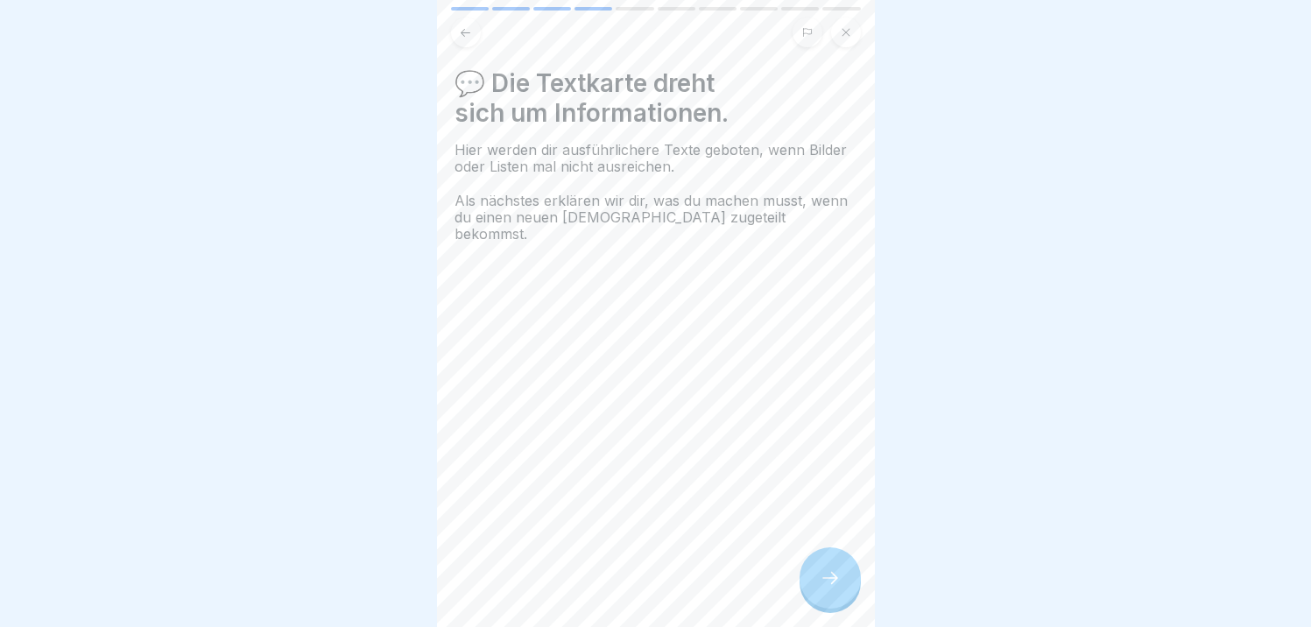
click at [818, 580] on div at bounding box center [829, 577] width 61 height 61
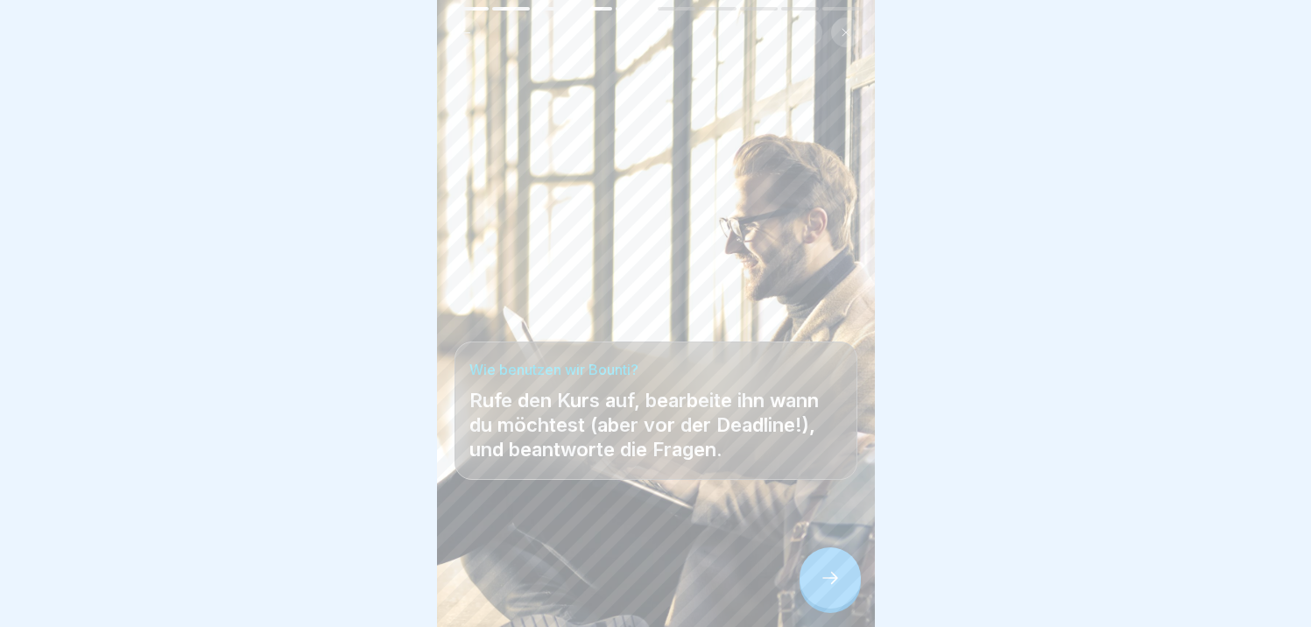
click at [820, 580] on icon at bounding box center [830, 577] width 21 height 21
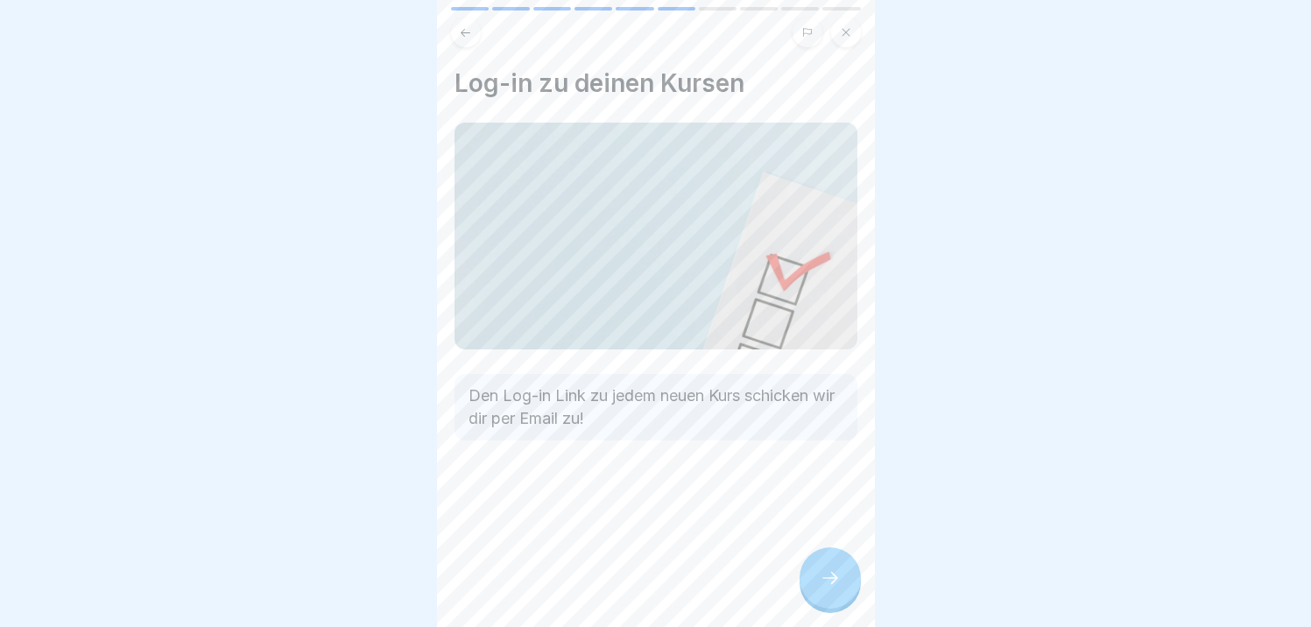
click at [820, 580] on icon at bounding box center [830, 577] width 21 height 21
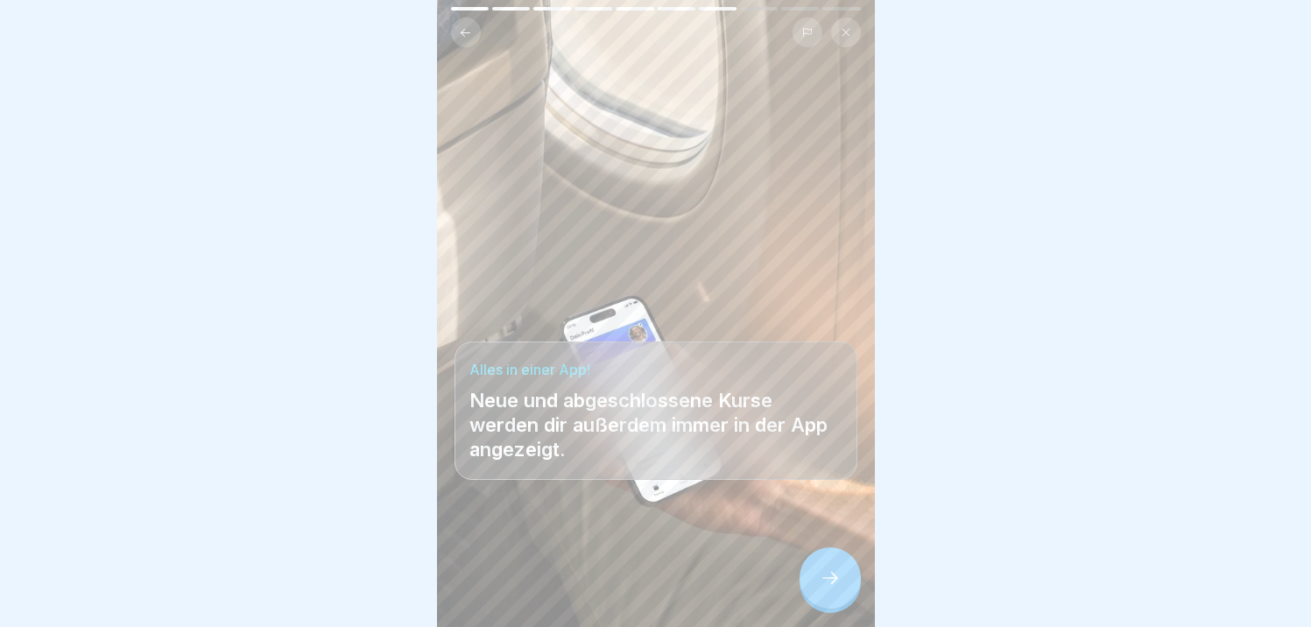
click at [820, 580] on icon at bounding box center [830, 577] width 21 height 21
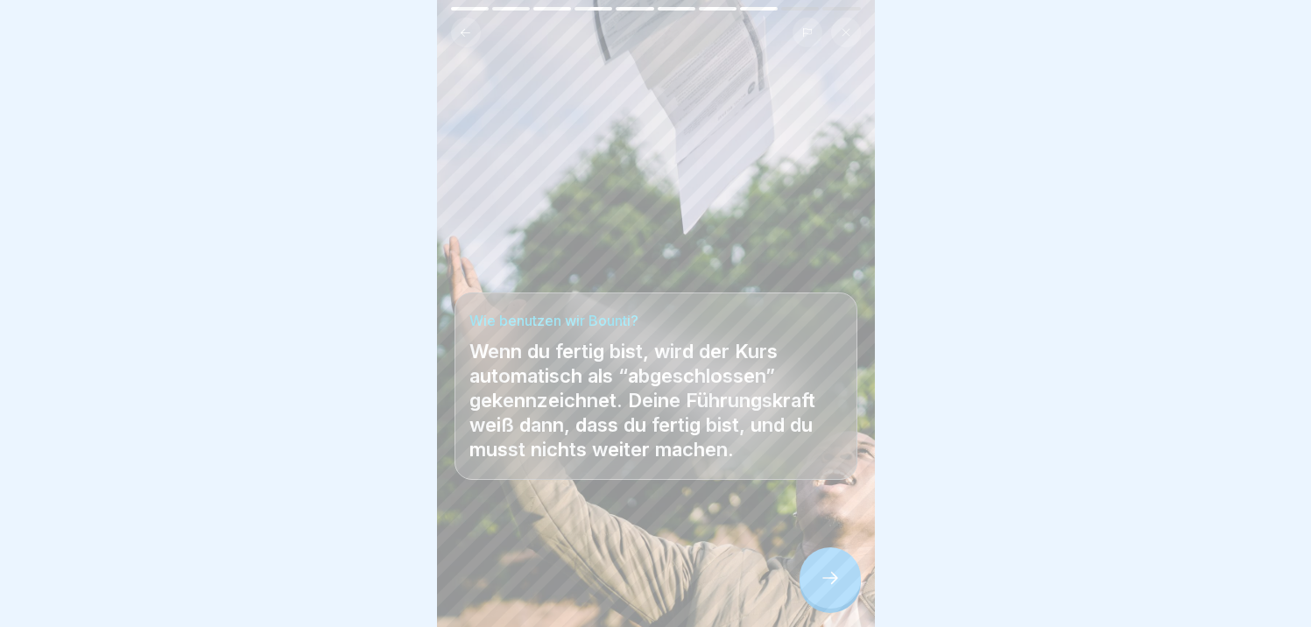
click at [820, 580] on icon at bounding box center [830, 577] width 21 height 21
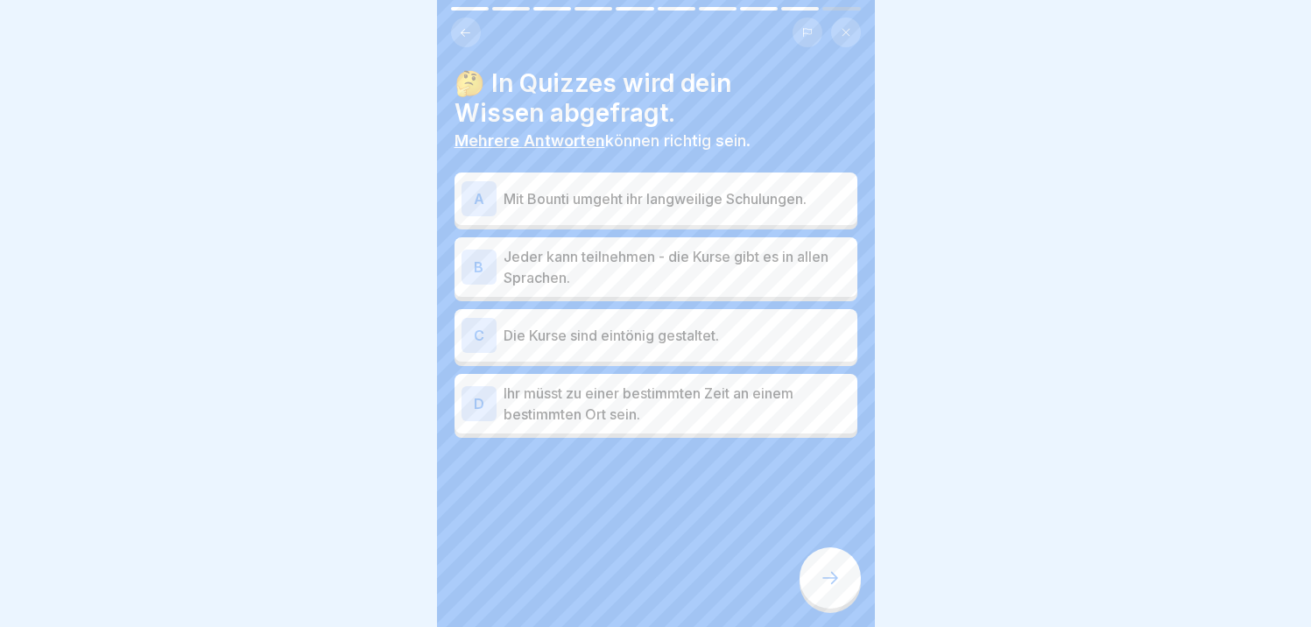
click at [827, 577] on icon at bounding box center [830, 577] width 21 height 21
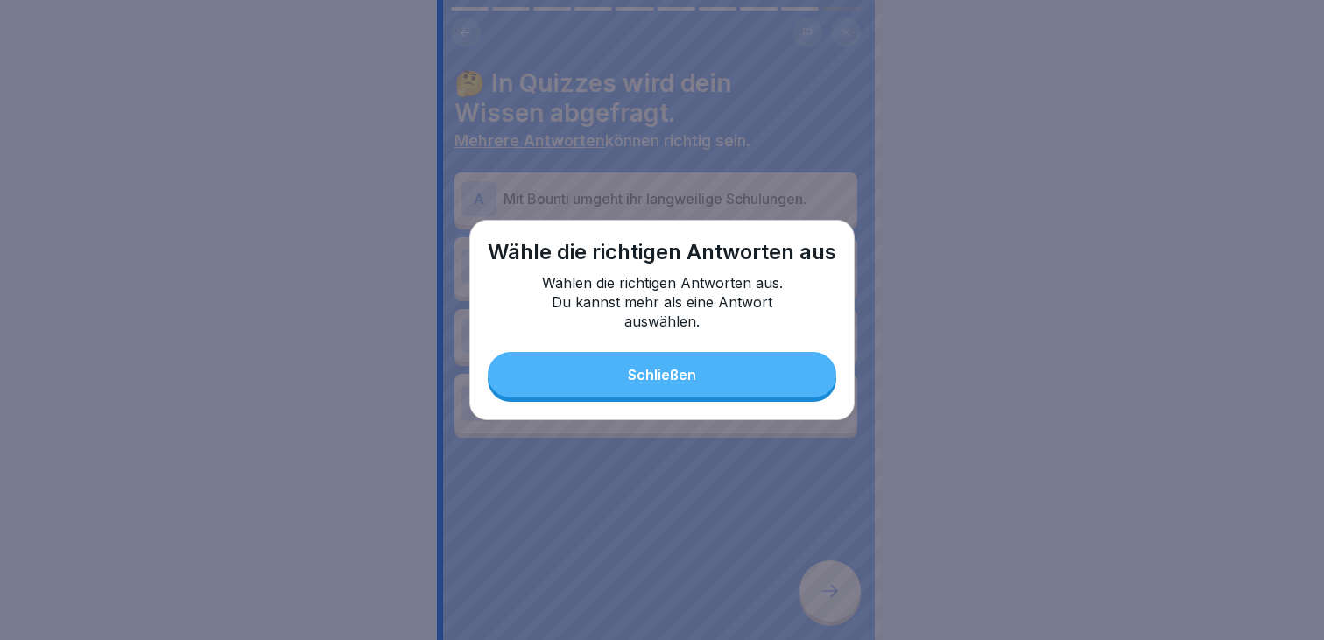
click at [623, 384] on button "Schließen" at bounding box center [662, 375] width 348 height 46
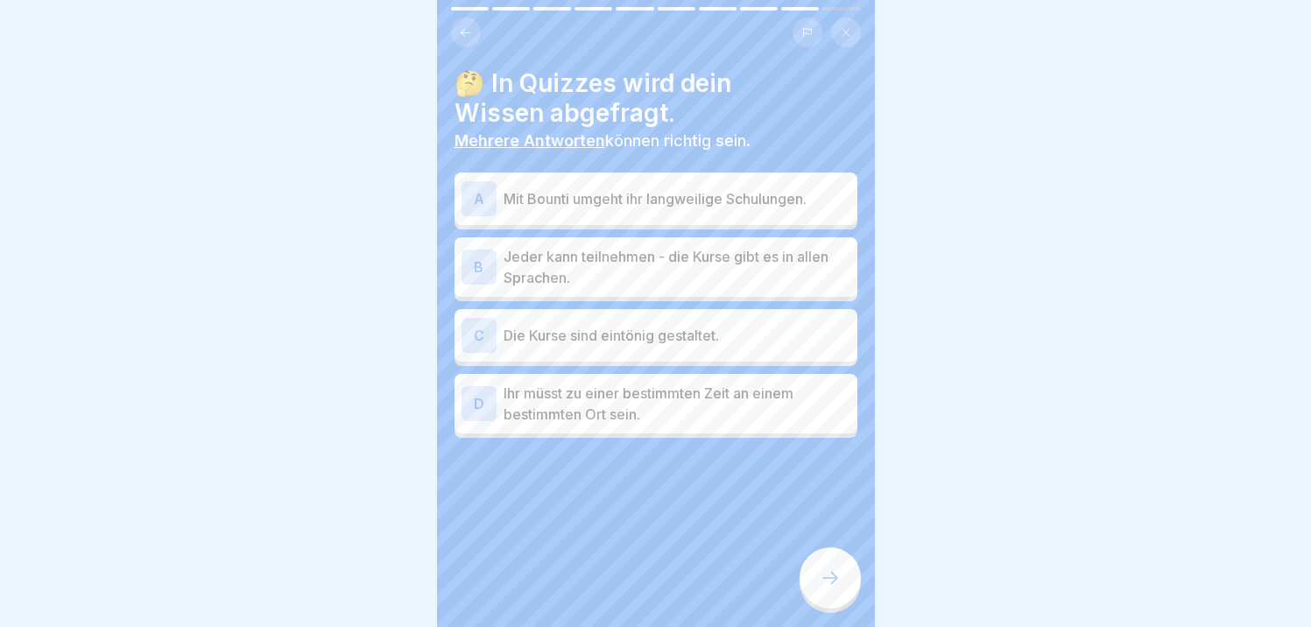
click at [537, 208] on p "Mit Bounti umgeht ihr langweilige Schulungen." at bounding box center [676, 198] width 347 height 21
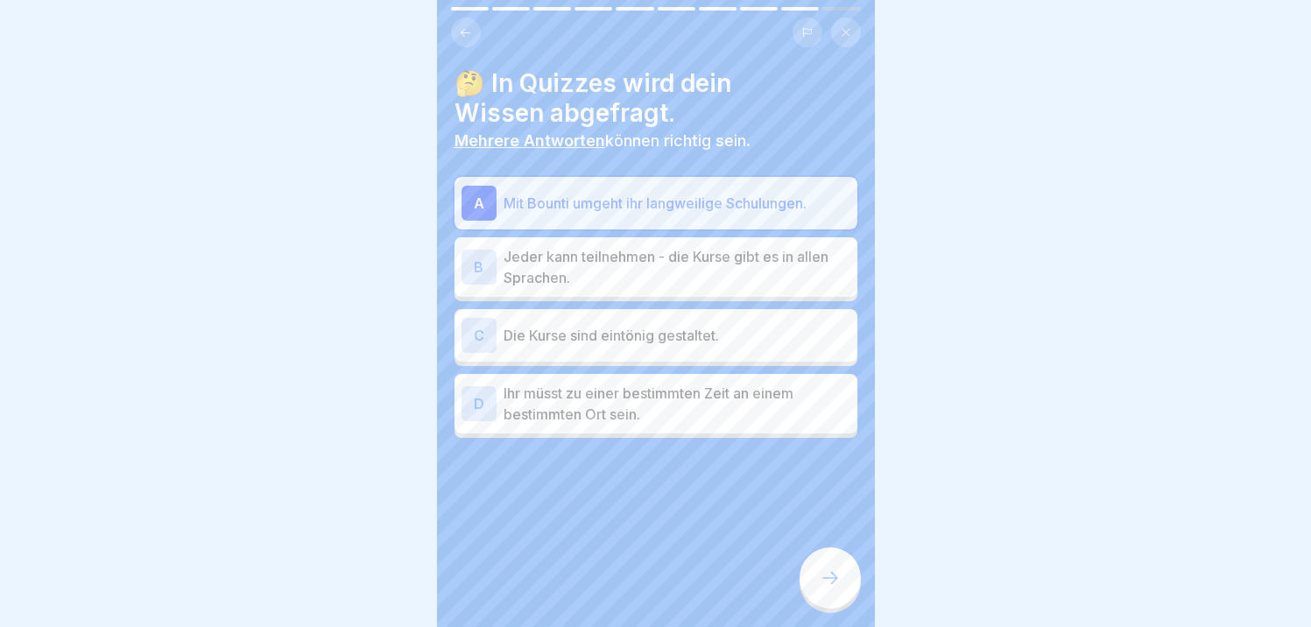
click at [524, 276] on p "Jeder kann teilnehmen - die Kurse gibt es in allen Sprachen." at bounding box center [676, 267] width 347 height 42
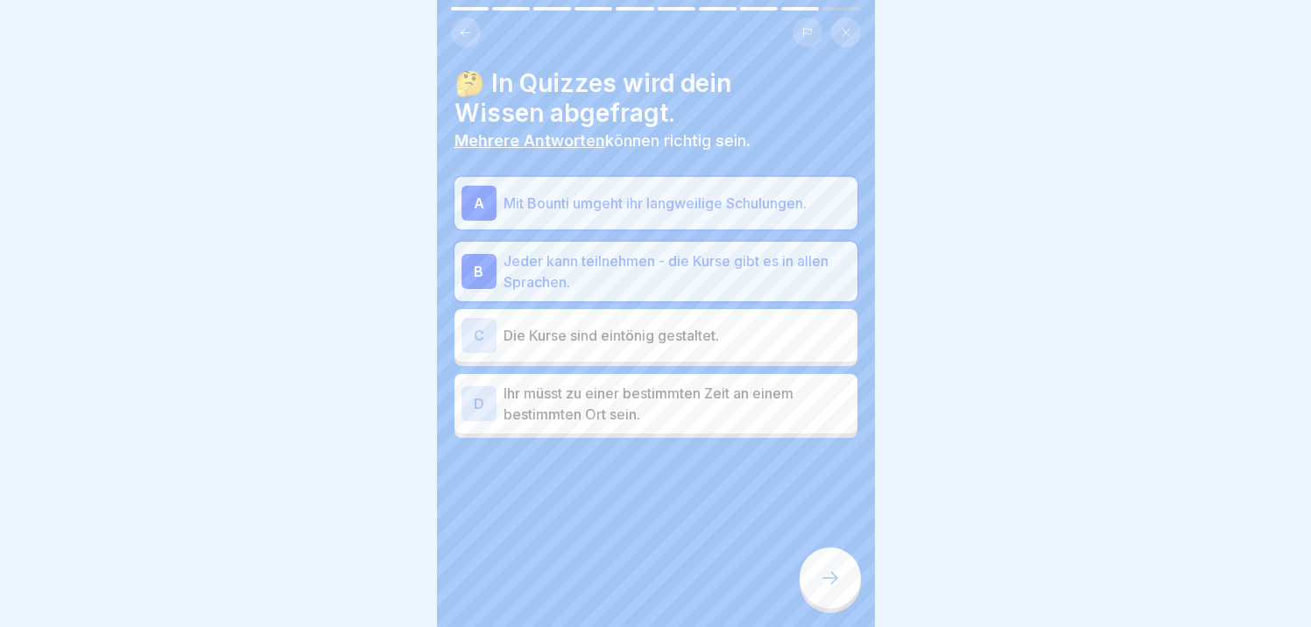
click at [821, 587] on icon at bounding box center [830, 577] width 21 height 21
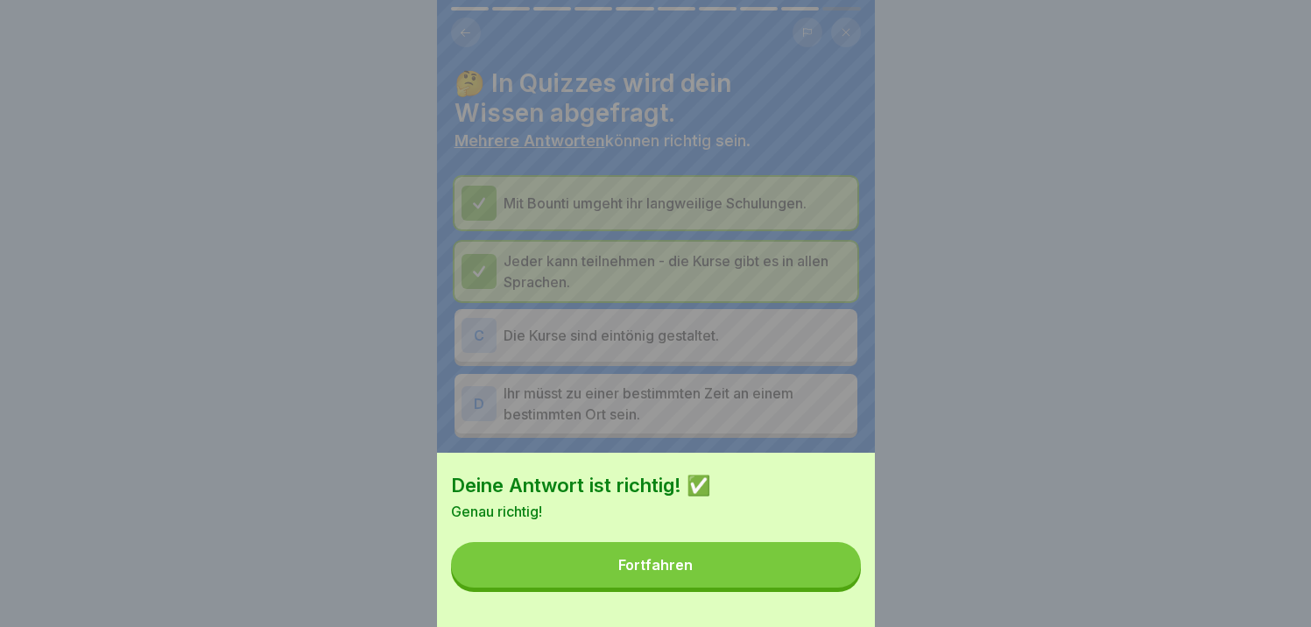
click at [721, 577] on button "Fortfahren" at bounding box center [656, 565] width 410 height 46
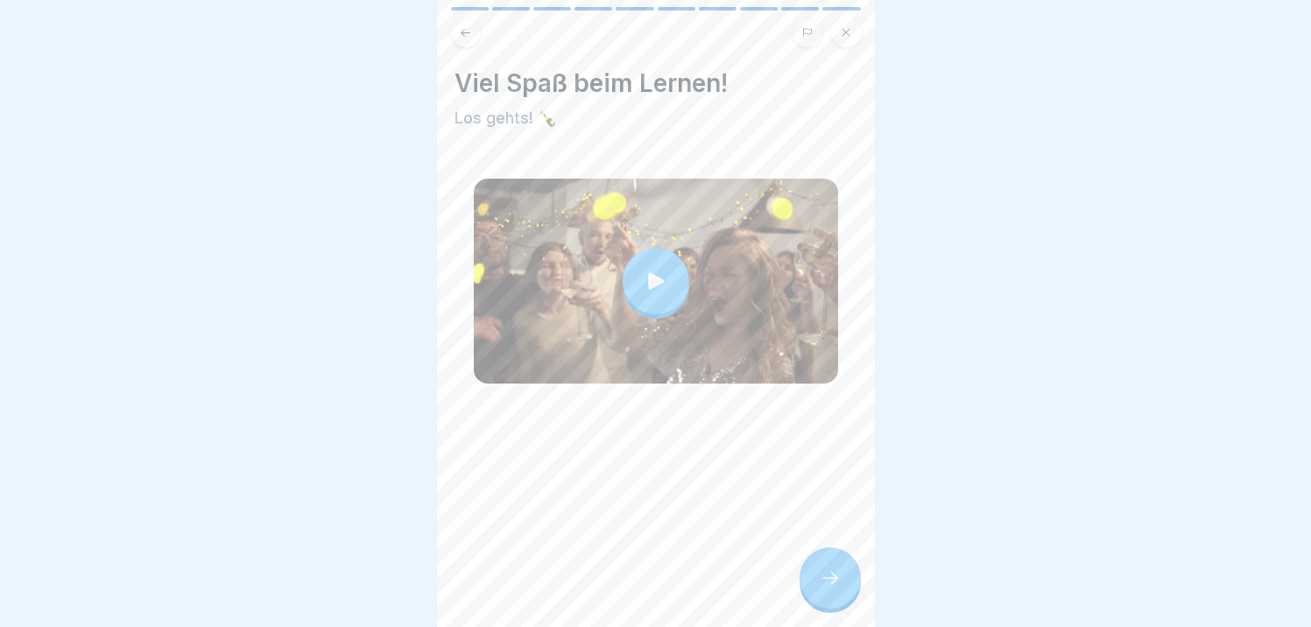
click at [836, 602] on div at bounding box center [829, 577] width 61 height 61
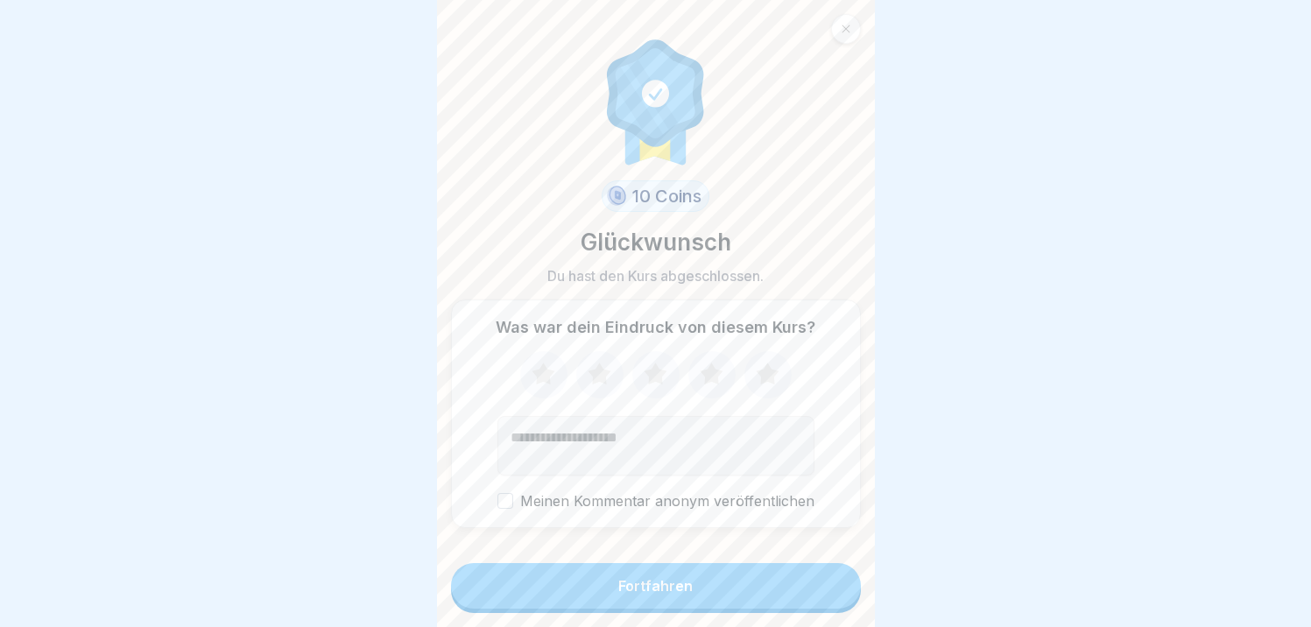
click at [683, 609] on button "Fortfahren" at bounding box center [656, 586] width 410 height 46
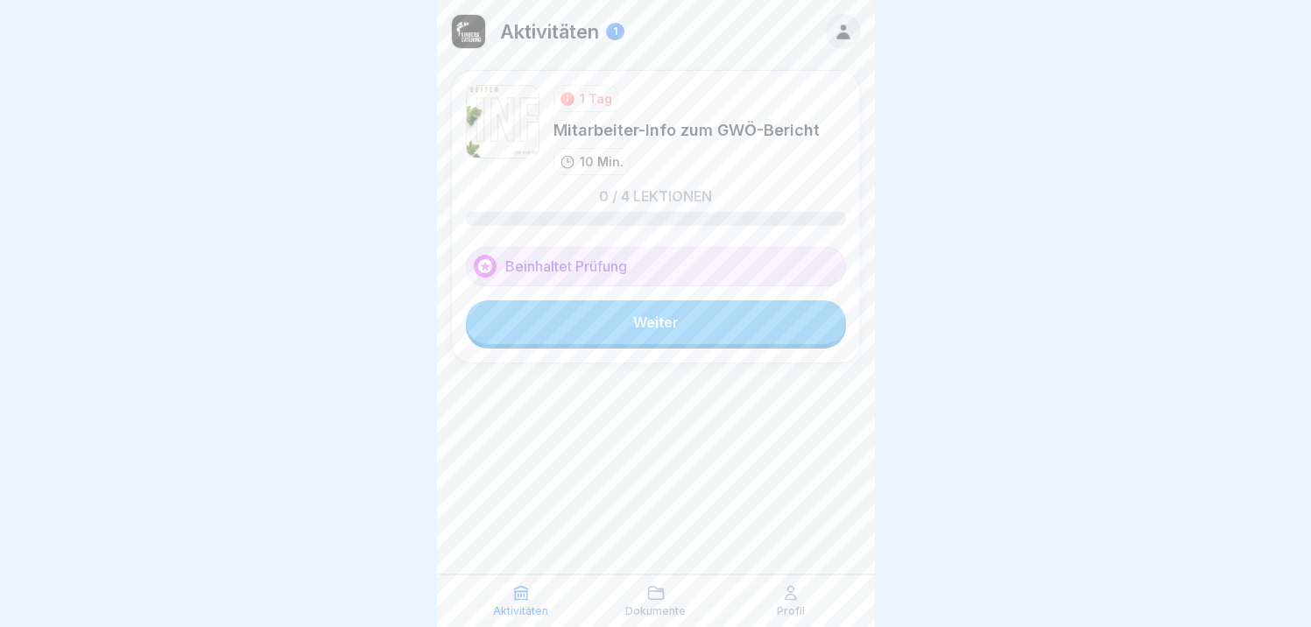
click at [607, 328] on link "Weiter" at bounding box center [656, 322] width 380 height 44
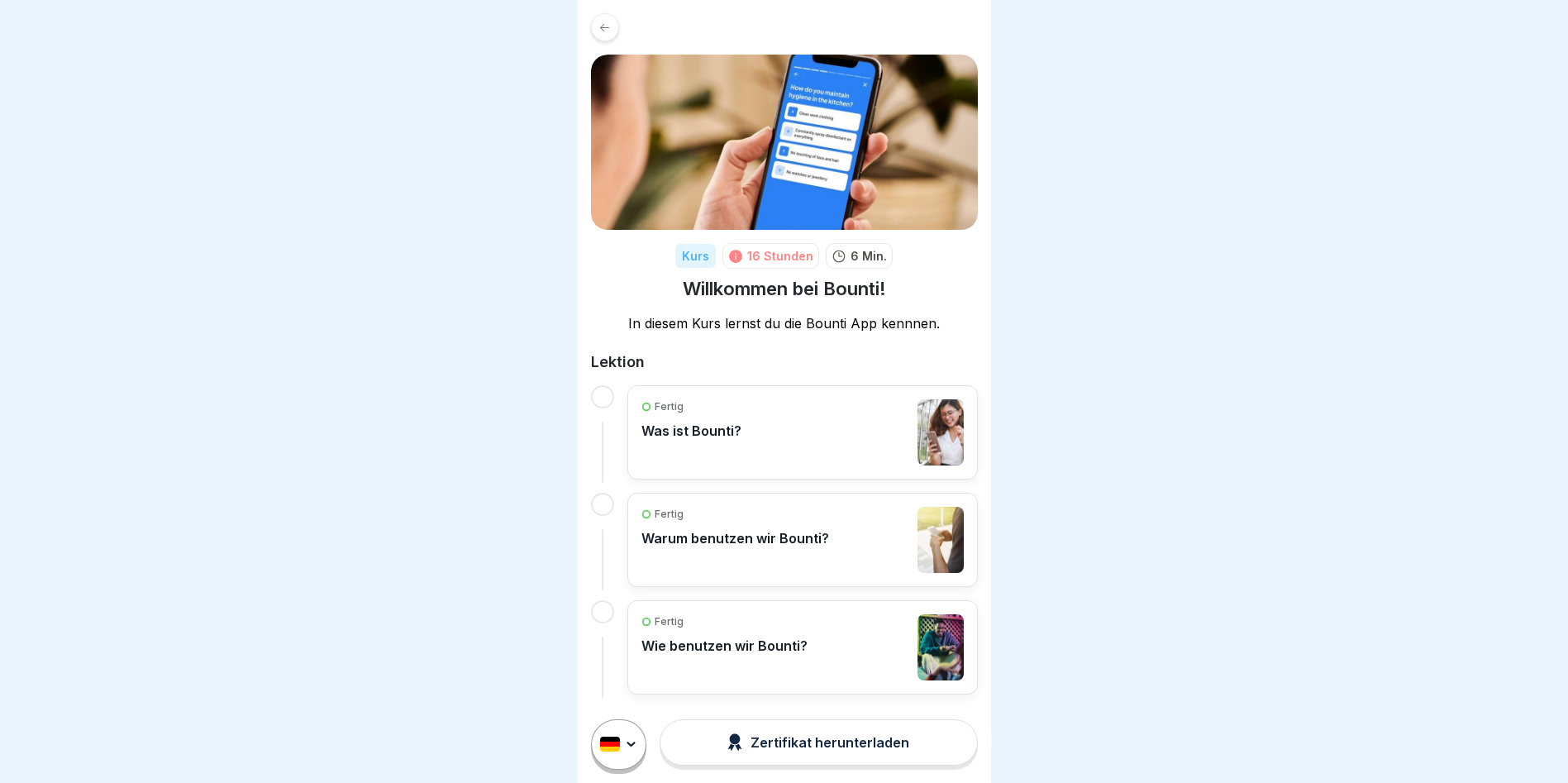
click at [784, 752] on div "Zertifikat herunterladen" at bounding box center [818, 742] width 182 height 18
click at [608, 30] on icon at bounding box center [604, 27] width 12 height 12
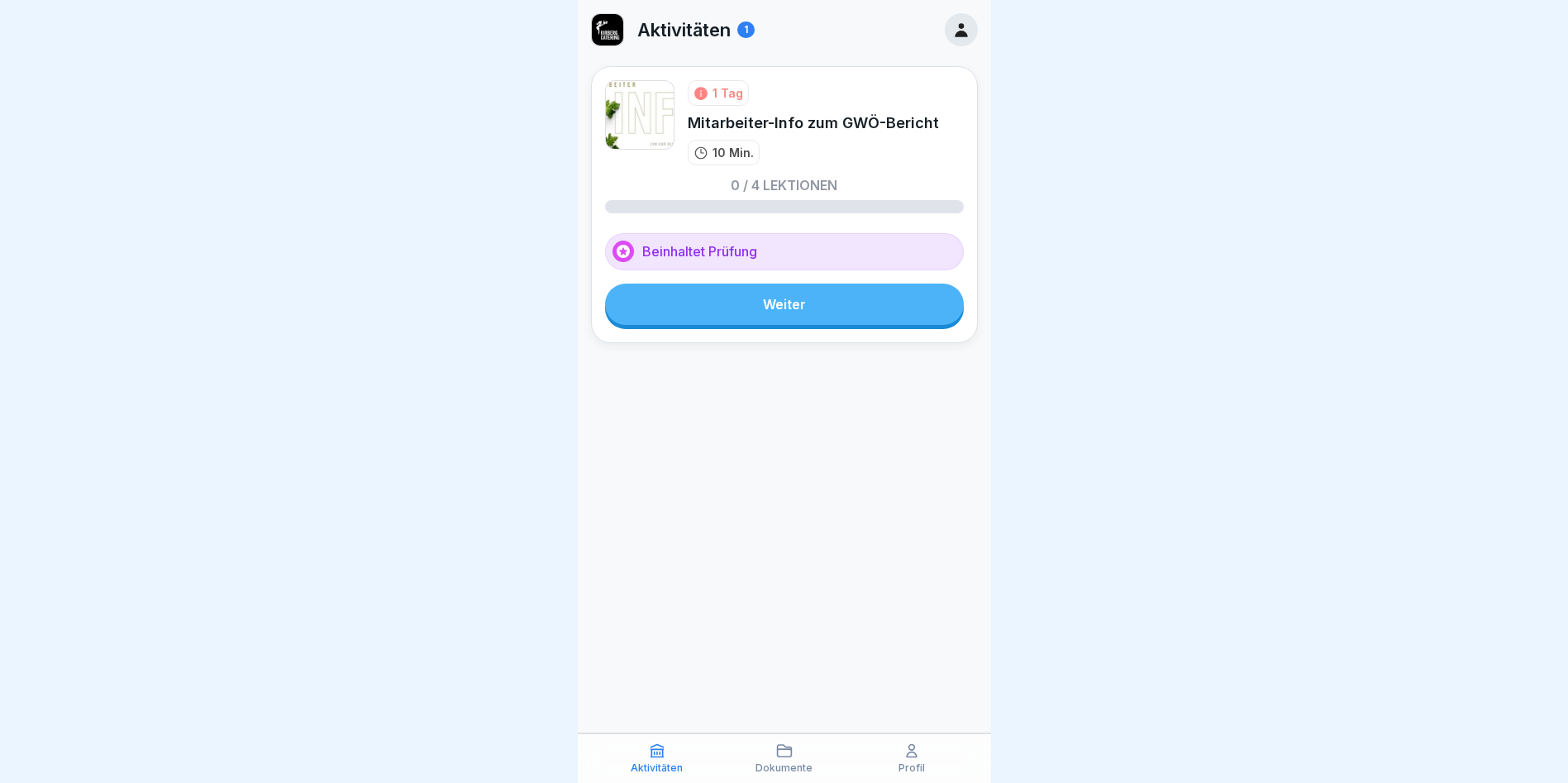
click at [774, 308] on link "Weiter" at bounding box center [784, 304] width 359 height 42
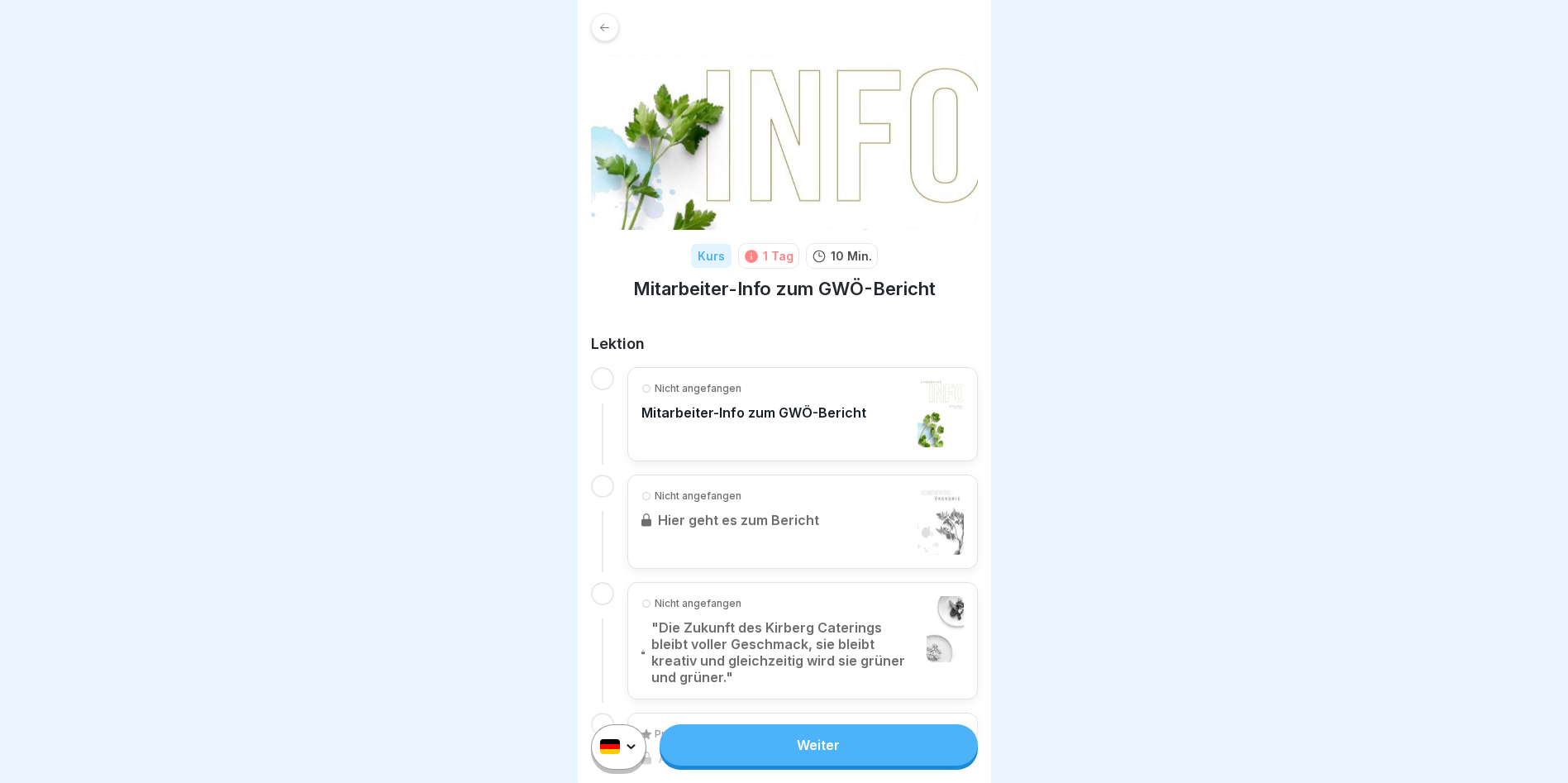
click at [708, 409] on p "Mitarbeiter-Info zum GWÖ-Bericht" at bounding box center [753, 413] width 225 height 17
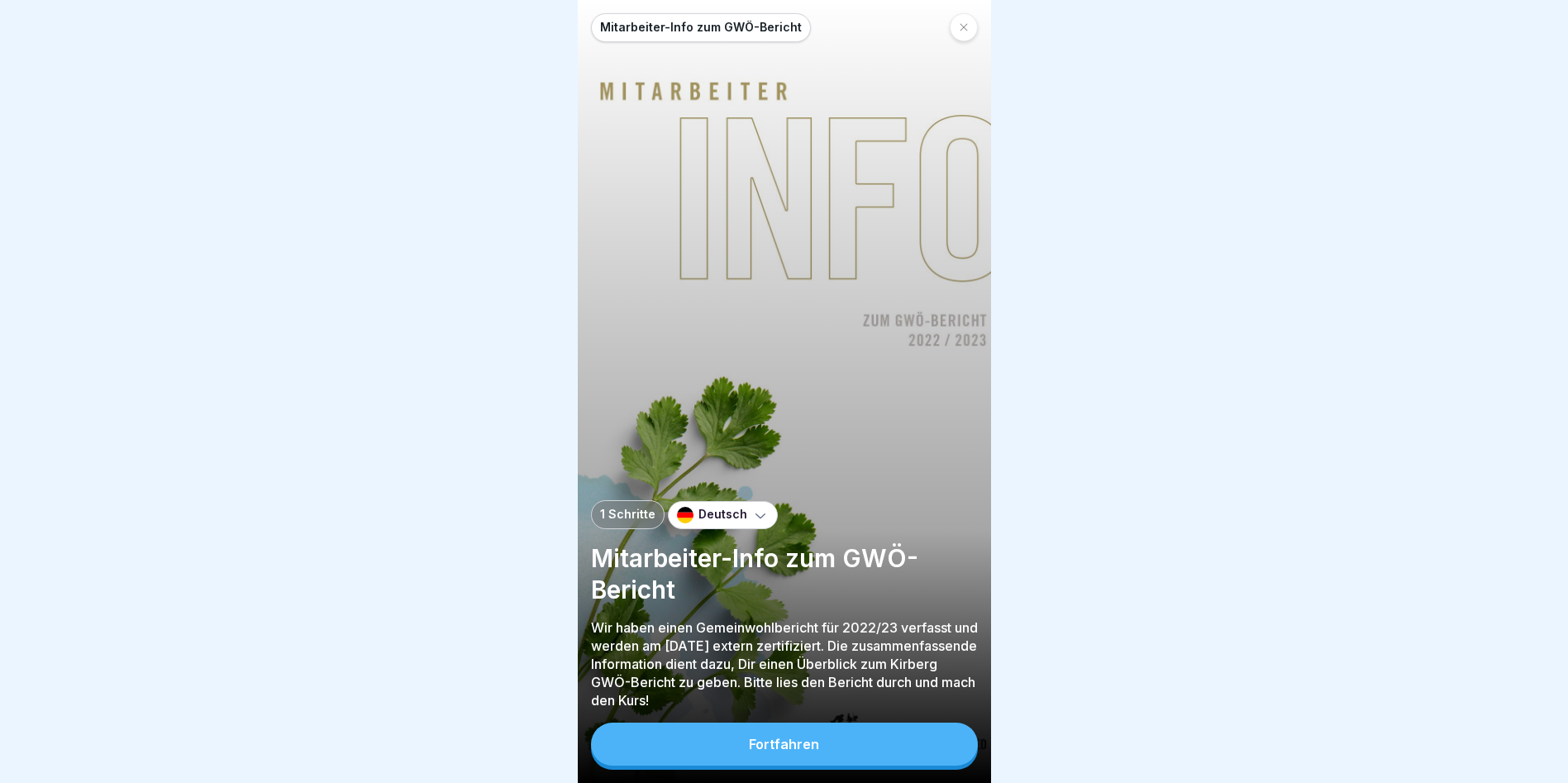
scroll to position [12, 0]
click at [795, 741] on div "Fortfahren" at bounding box center [784, 744] width 70 height 15
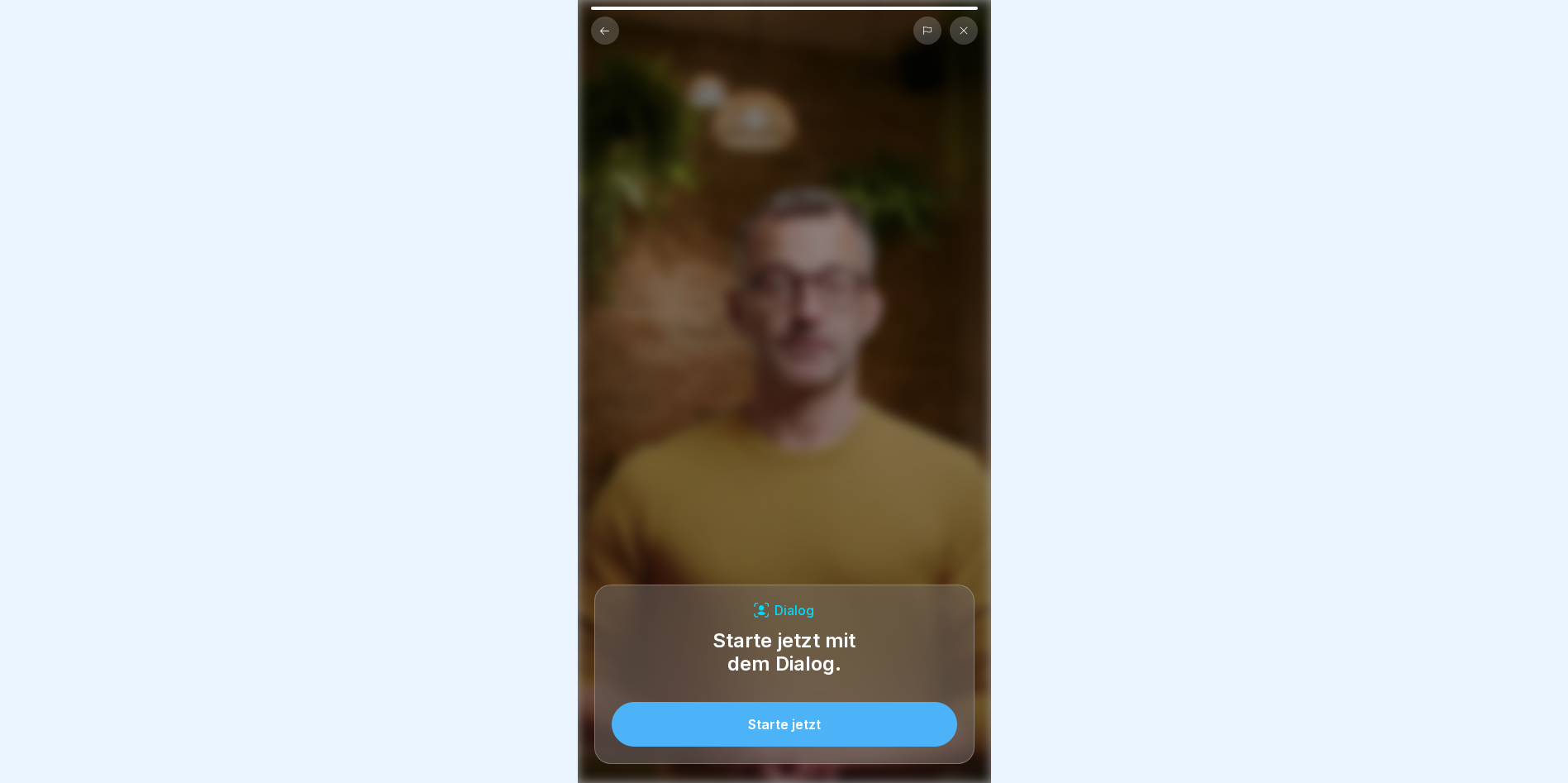
click at [759, 733] on button "Starte jetzt" at bounding box center [784, 723] width 346 height 44
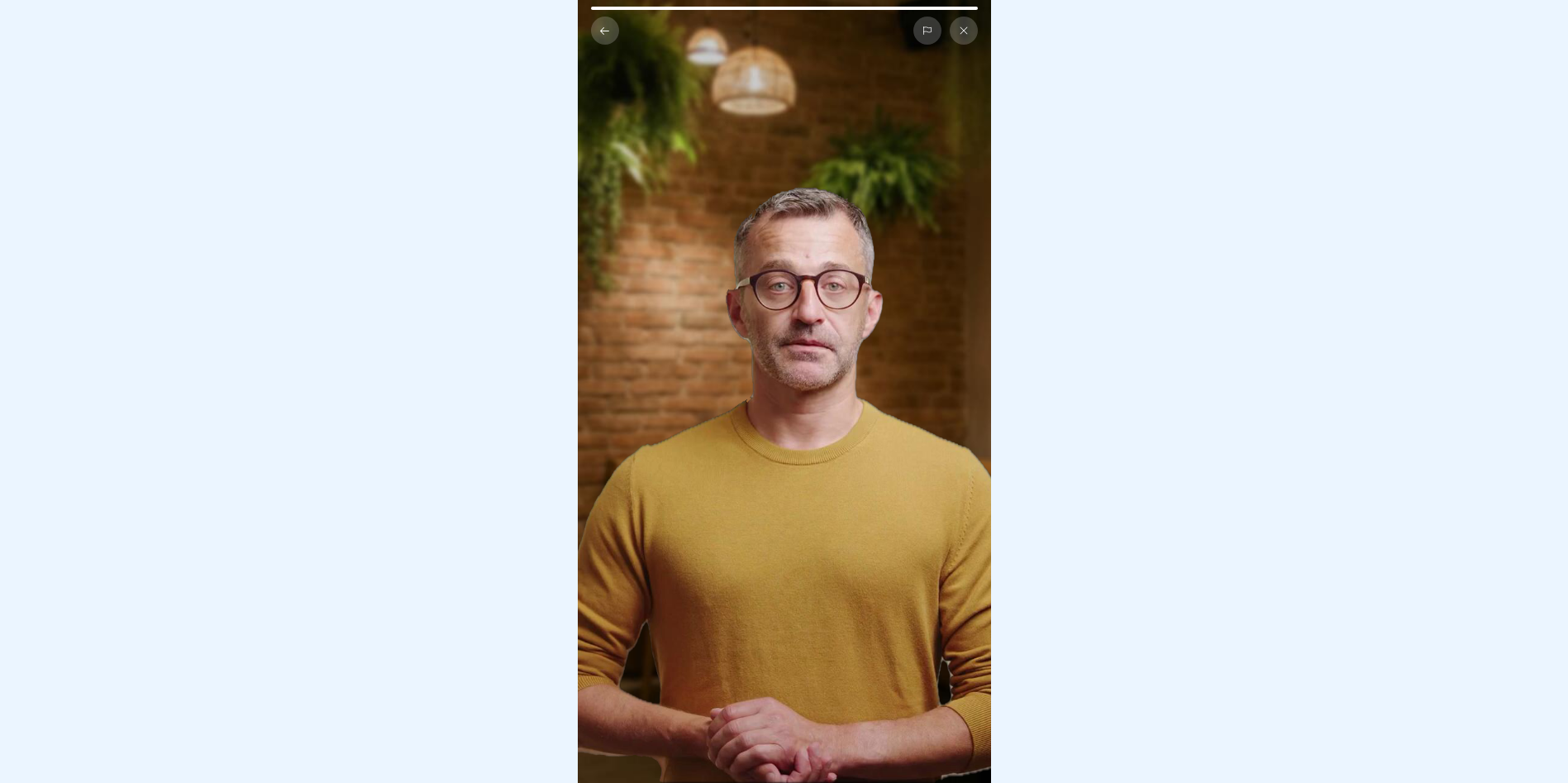
click at [808, 453] on video at bounding box center [784, 391] width 413 height 783
click at [849, 663] on video at bounding box center [784, 391] width 413 height 783
click at [773, 480] on video at bounding box center [784, 391] width 413 height 783
click at [826, 452] on video at bounding box center [784, 391] width 413 height 783
click at [758, 96] on video at bounding box center [784, 391] width 413 height 783
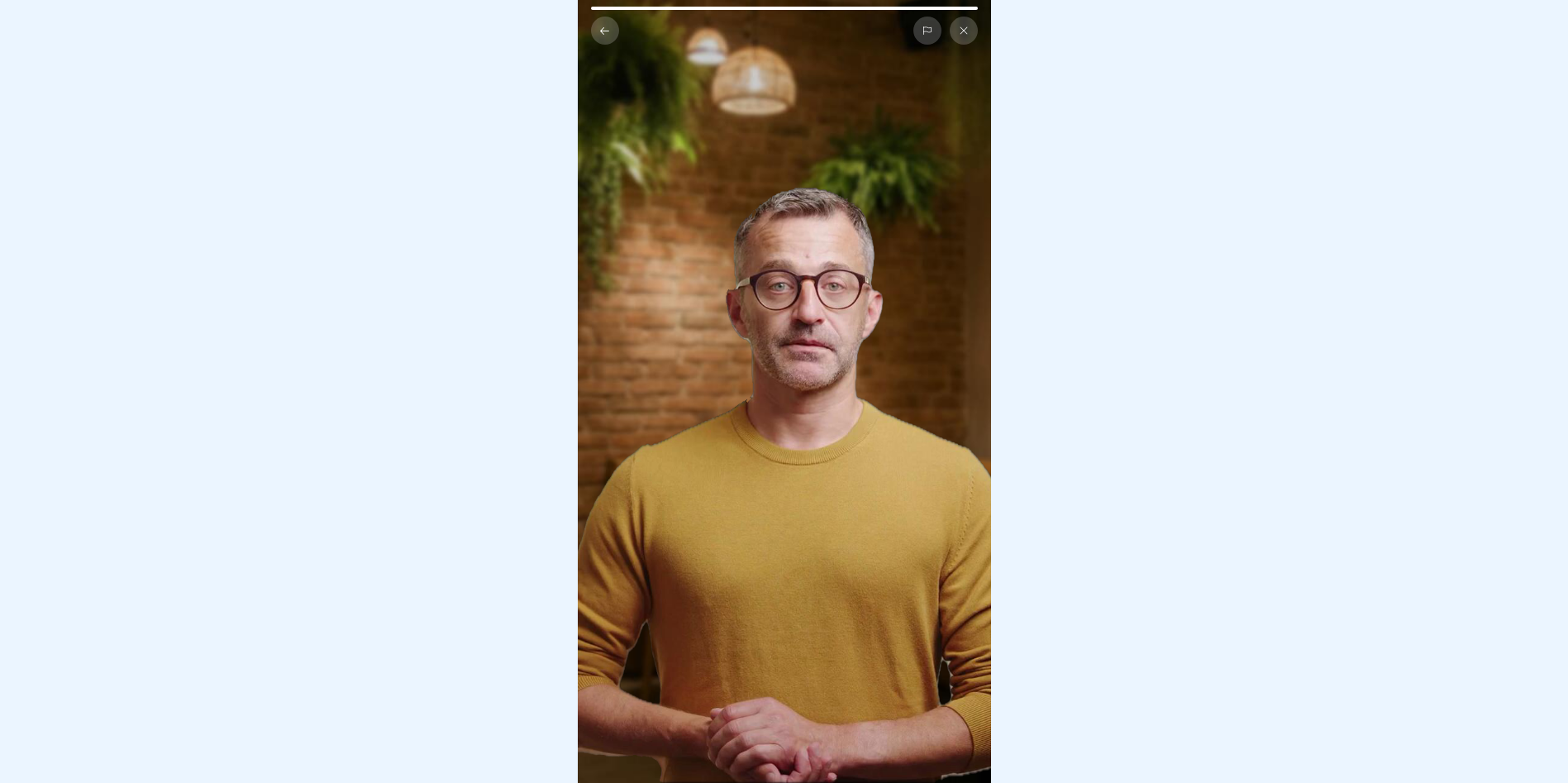
click at [821, 430] on video at bounding box center [784, 391] width 413 height 783
click at [824, 378] on video at bounding box center [784, 391] width 413 height 783
click at [601, 25] on icon at bounding box center [604, 30] width 12 height 12
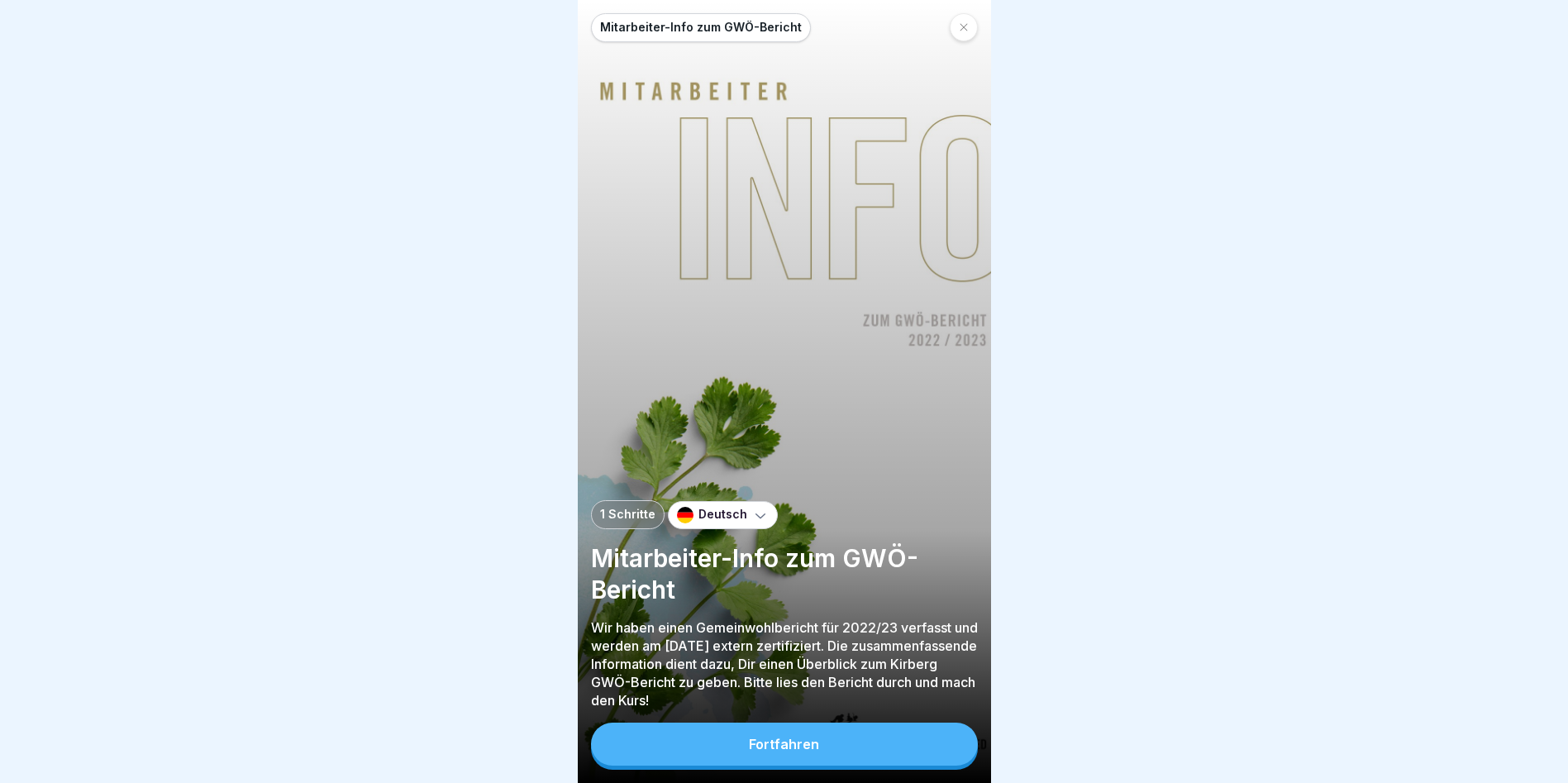
click at [755, 517] on icon at bounding box center [760, 516] width 10 height 5
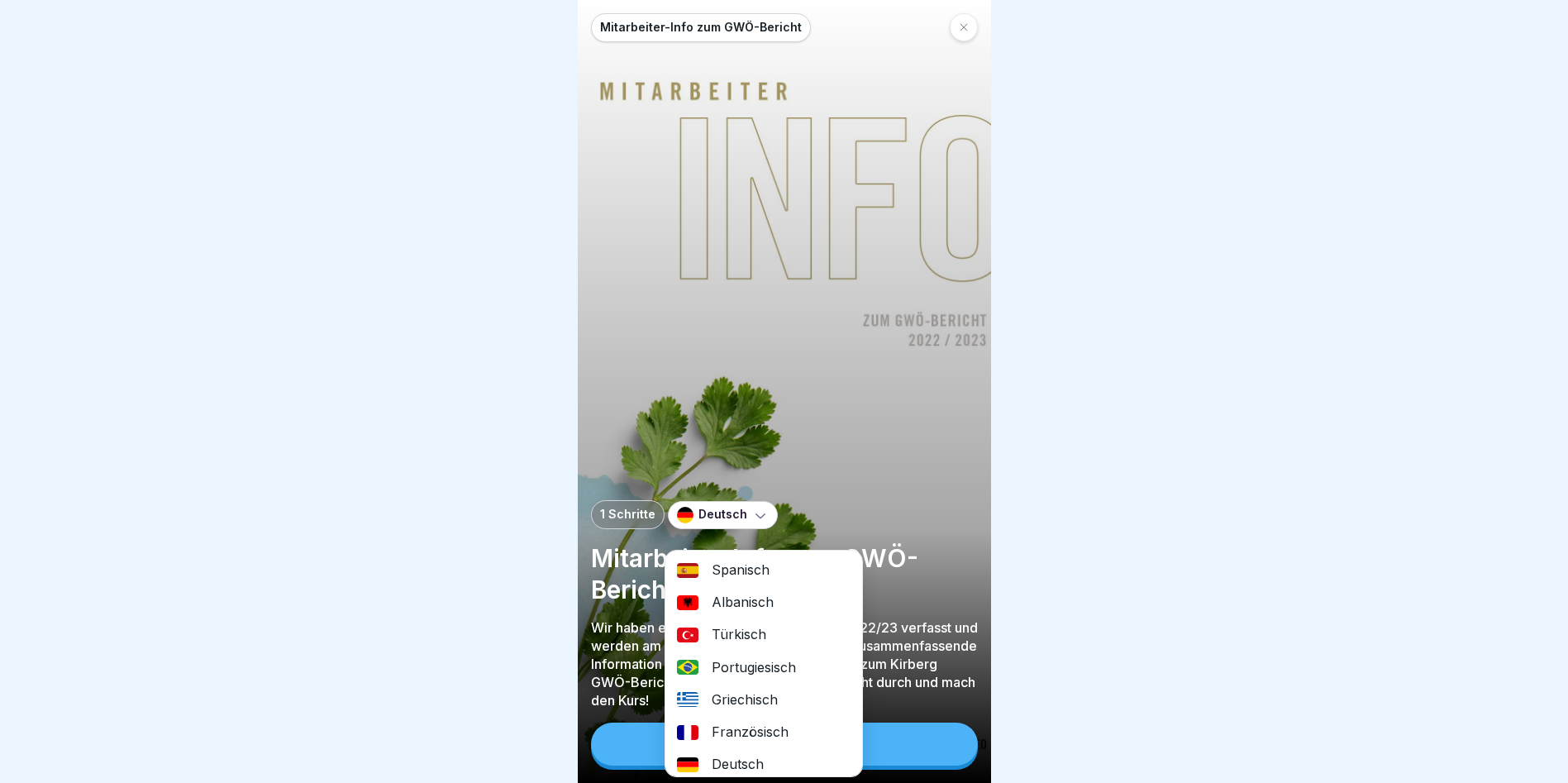
click at [886, 496] on div "Mitarbeiter-Info zum GWÖ-Bericht 1 Schritte Deutsch Spanisch Albanisch Türkisch…" at bounding box center [784, 391] width 413 height 783
click at [922, 502] on div "1 Schritte Deutsch Spanisch Albanisch Türkisch Portugiesisch Griechisch Französ…" at bounding box center [784, 515] width 387 height 29
click at [733, 750] on div "Deutsch" at bounding box center [764, 764] width 196 height 32
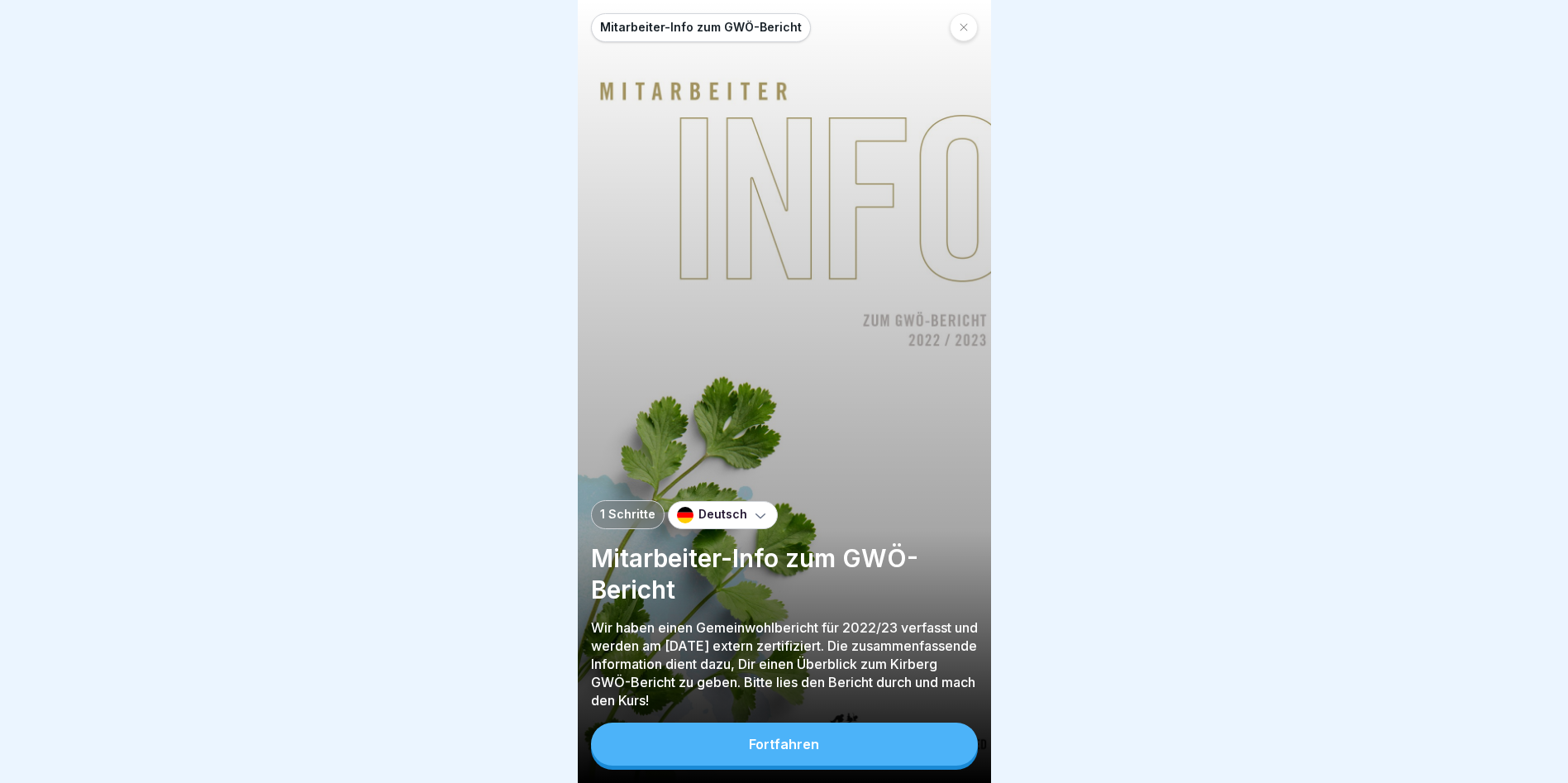
click at [761, 746] on div "Fortfahren" at bounding box center [784, 744] width 70 height 15
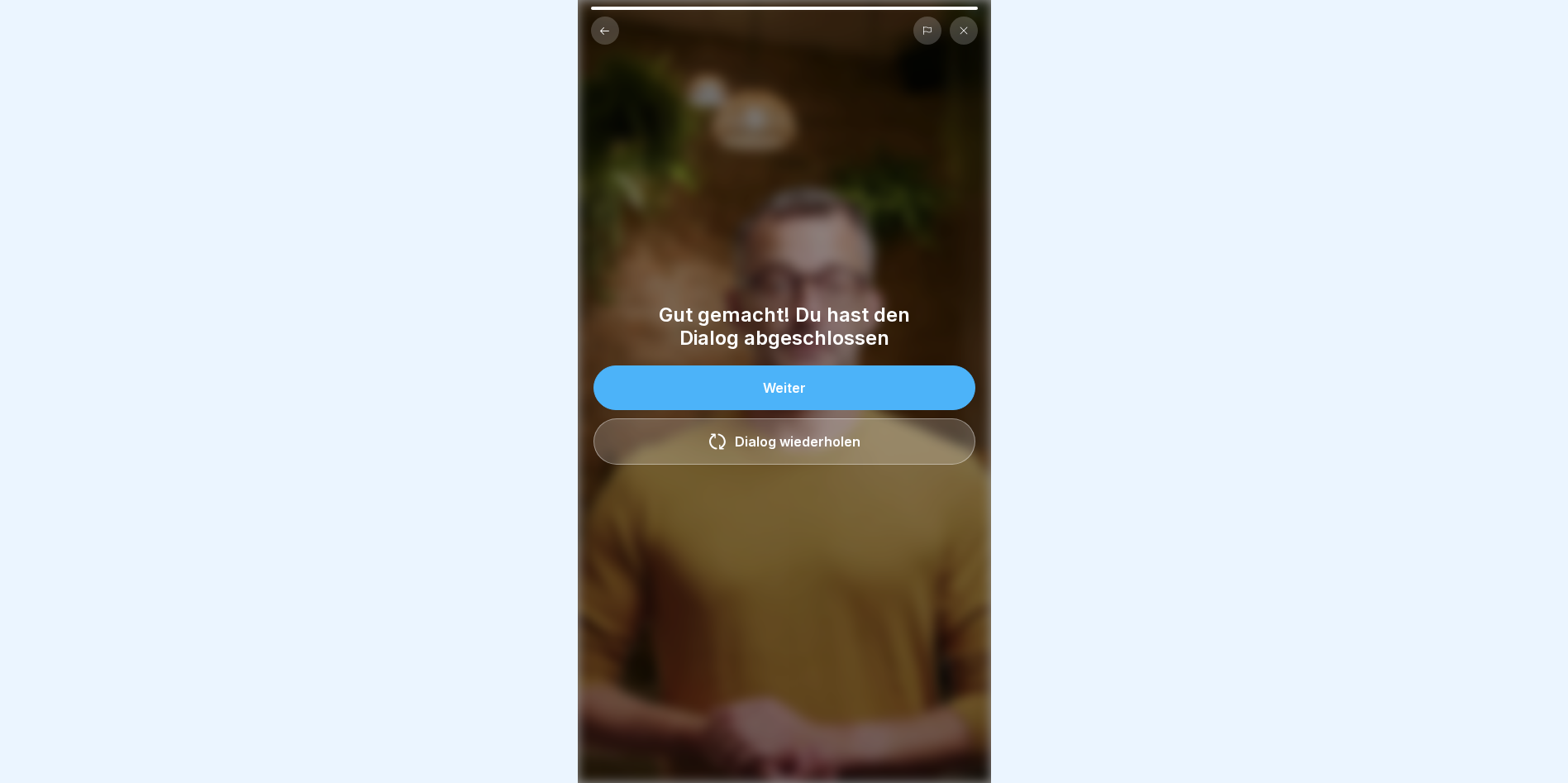
click at [809, 383] on button "Weiter" at bounding box center [784, 387] width 382 height 44
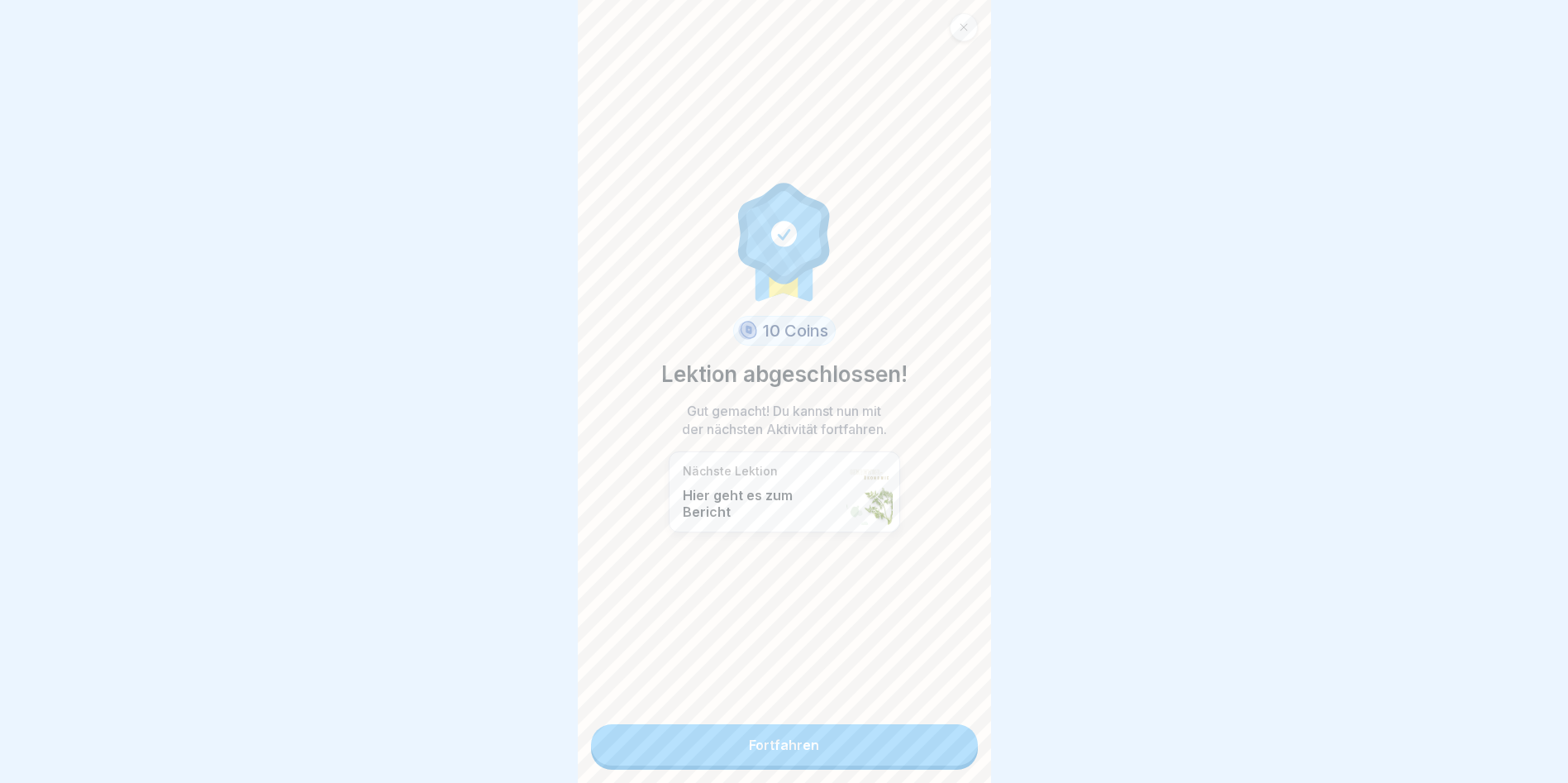
click at [773, 725] on link "Fortfahren" at bounding box center [784, 745] width 387 height 42
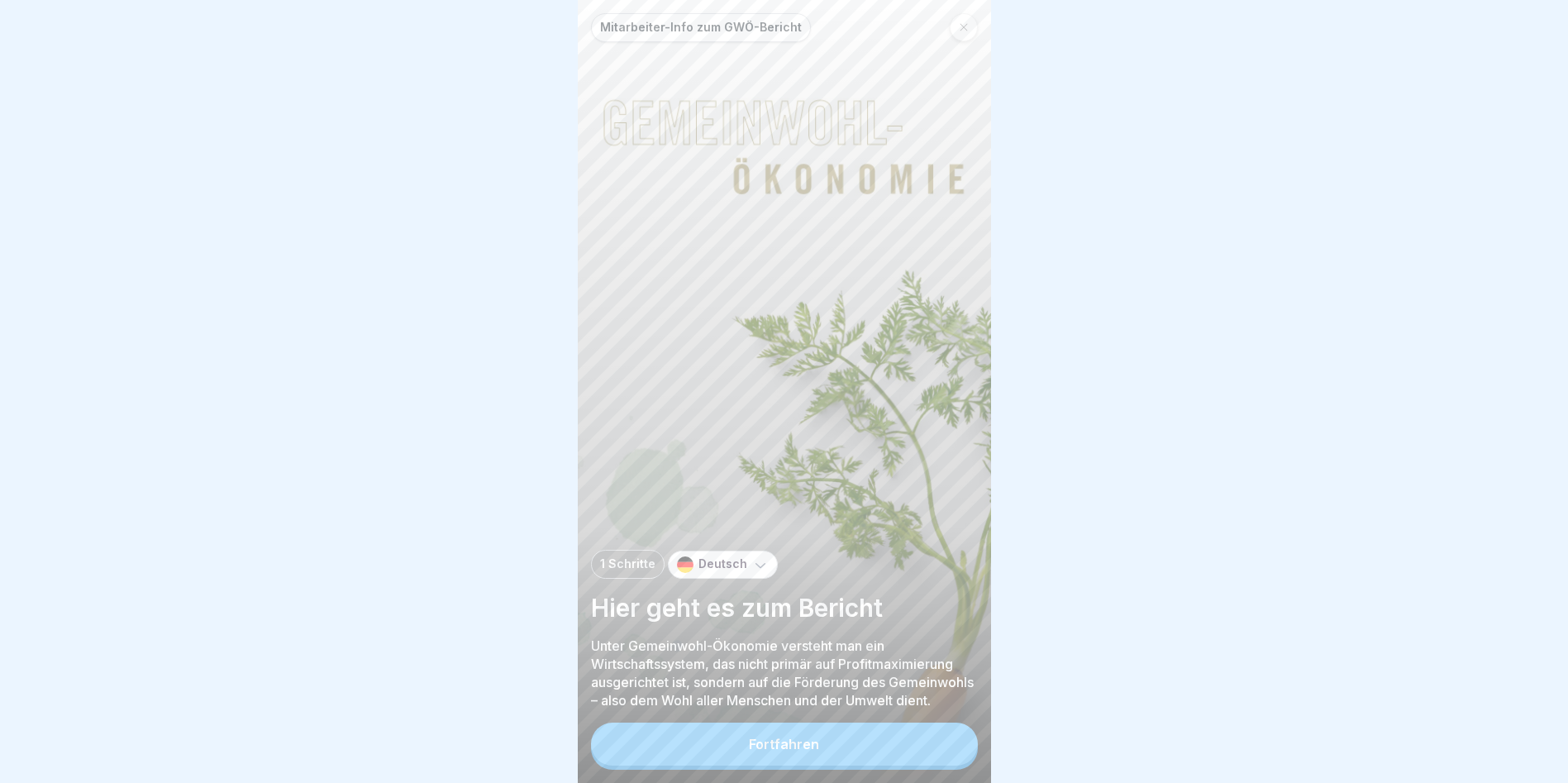
click at [795, 752] on div "Fortfahren" at bounding box center [784, 744] width 70 height 15
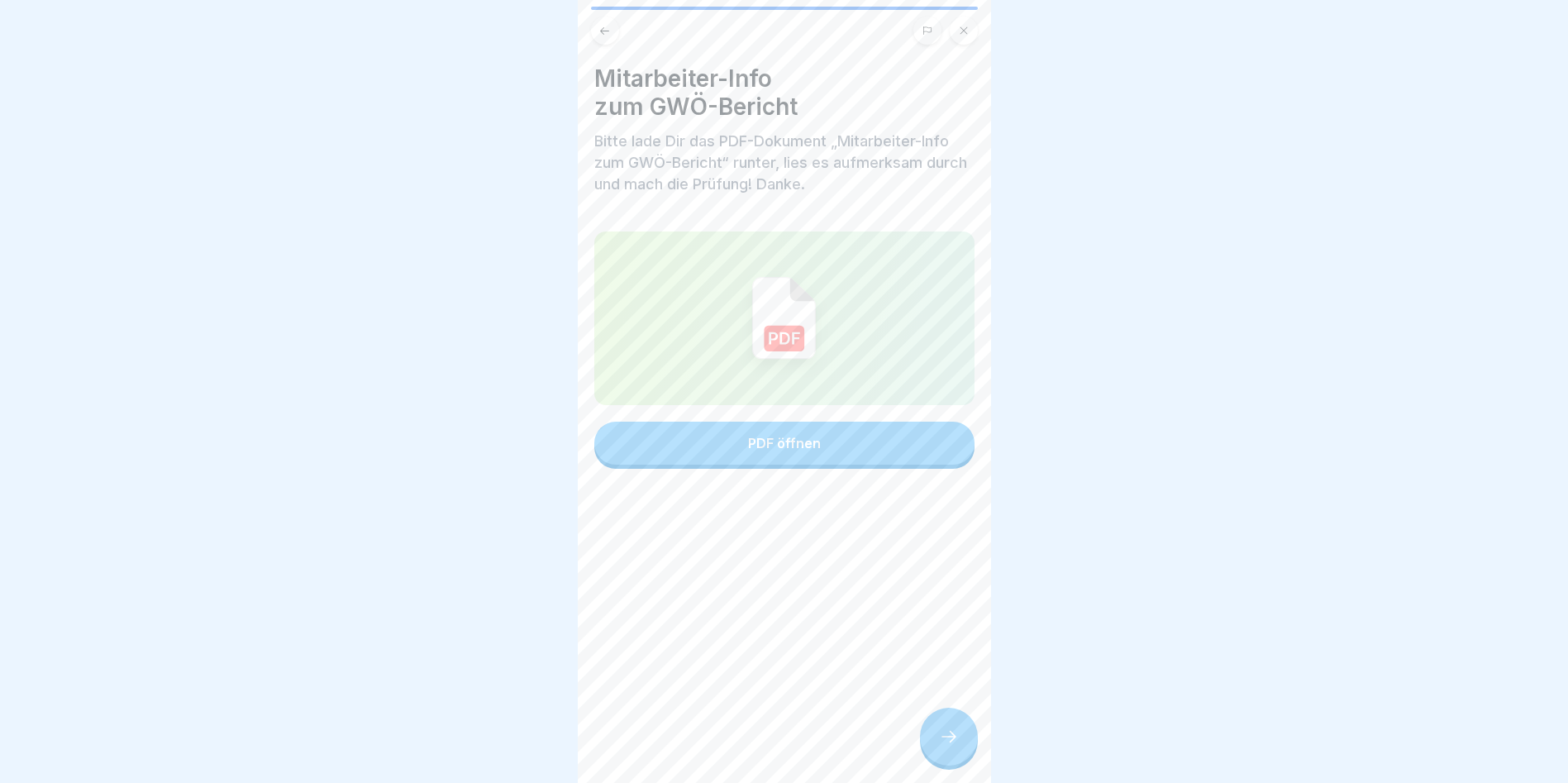
click at [774, 451] on div "PDF öffnen" at bounding box center [784, 443] width 73 height 15
click at [948, 747] on icon at bounding box center [949, 737] width 20 height 20
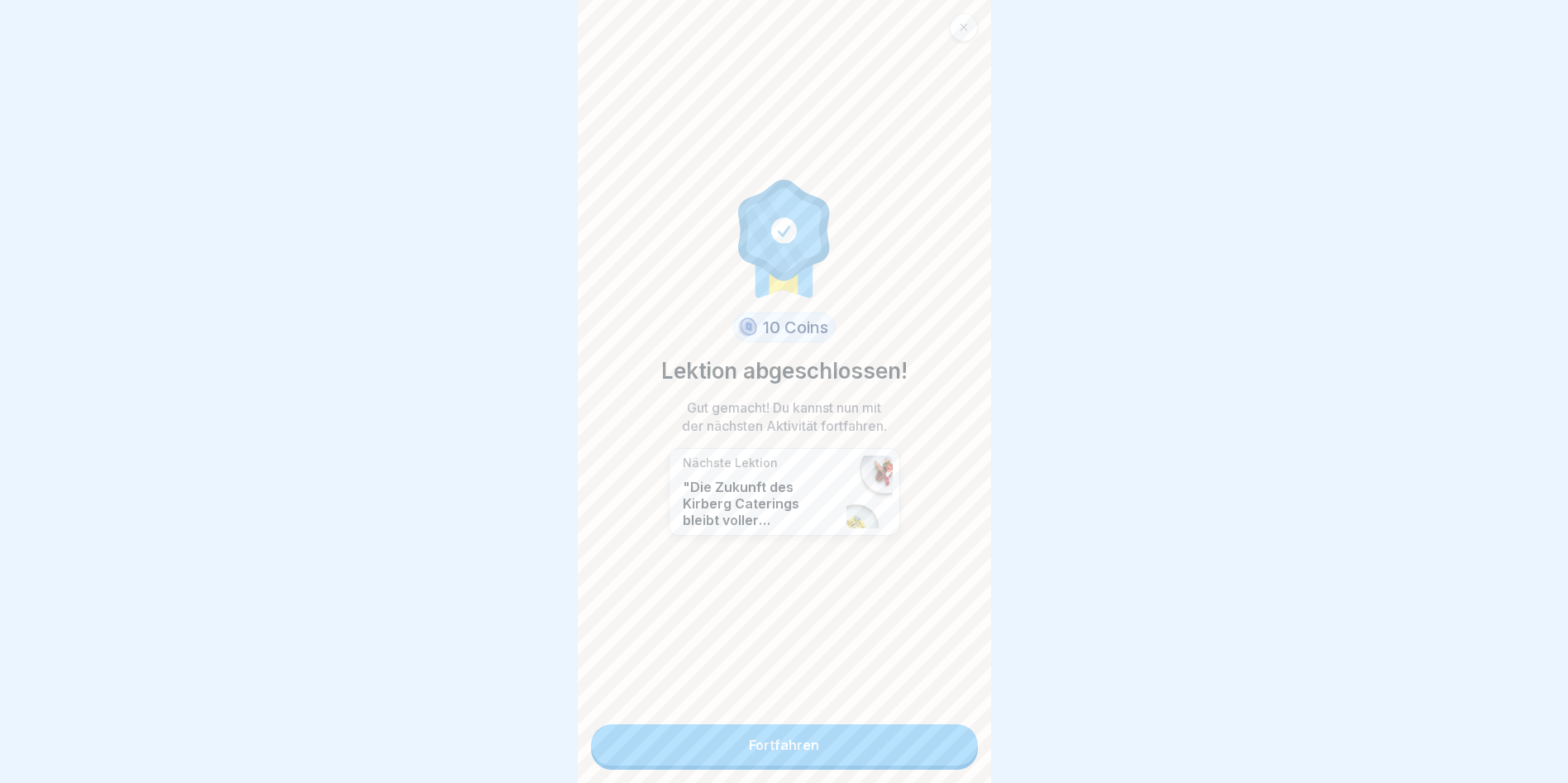
click at [781, 740] on link "Fortfahren" at bounding box center [784, 745] width 387 height 42
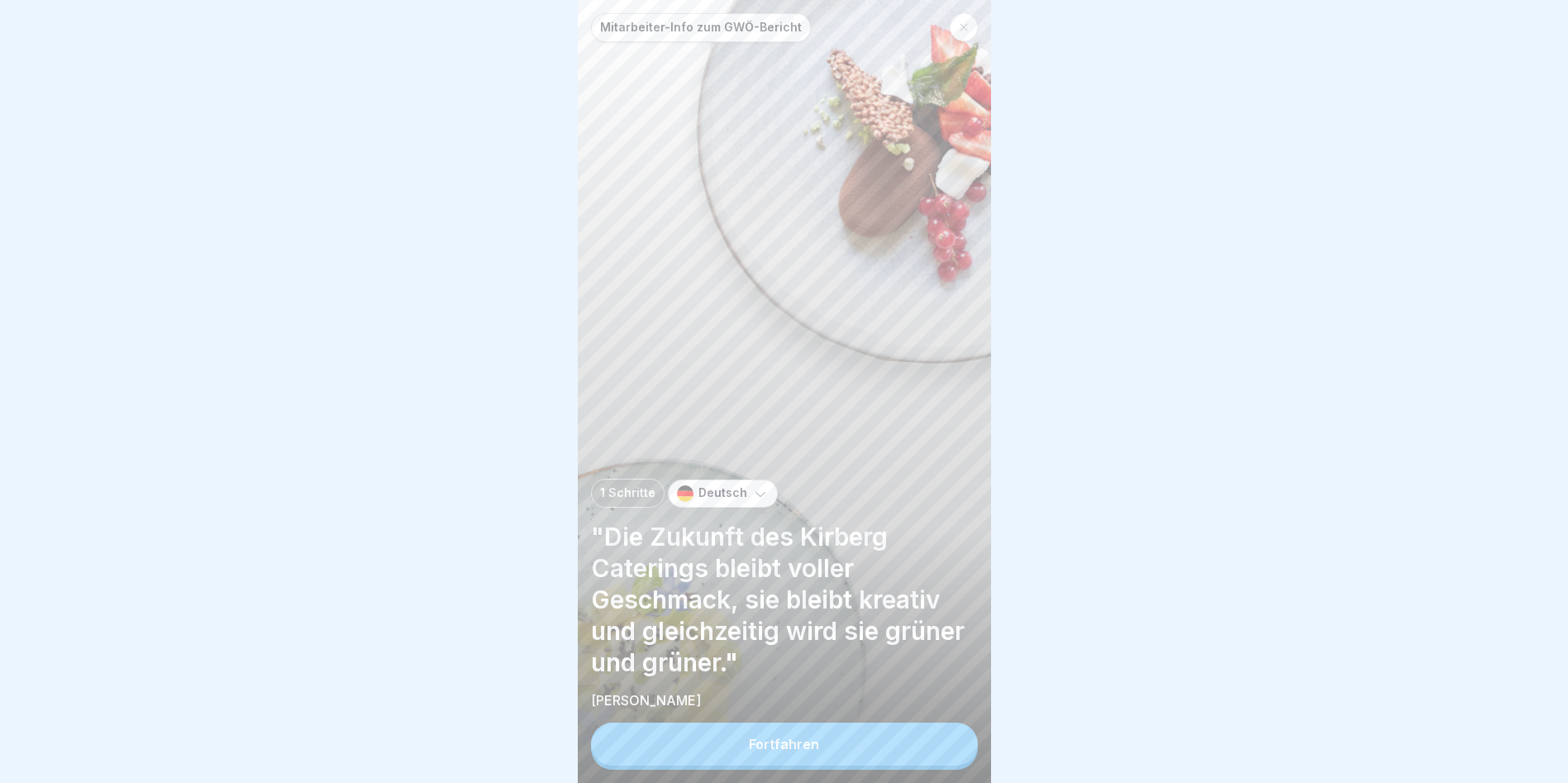
scroll to position [12, 0]
click at [792, 741] on div "Fortfahren" at bounding box center [784, 744] width 70 height 15
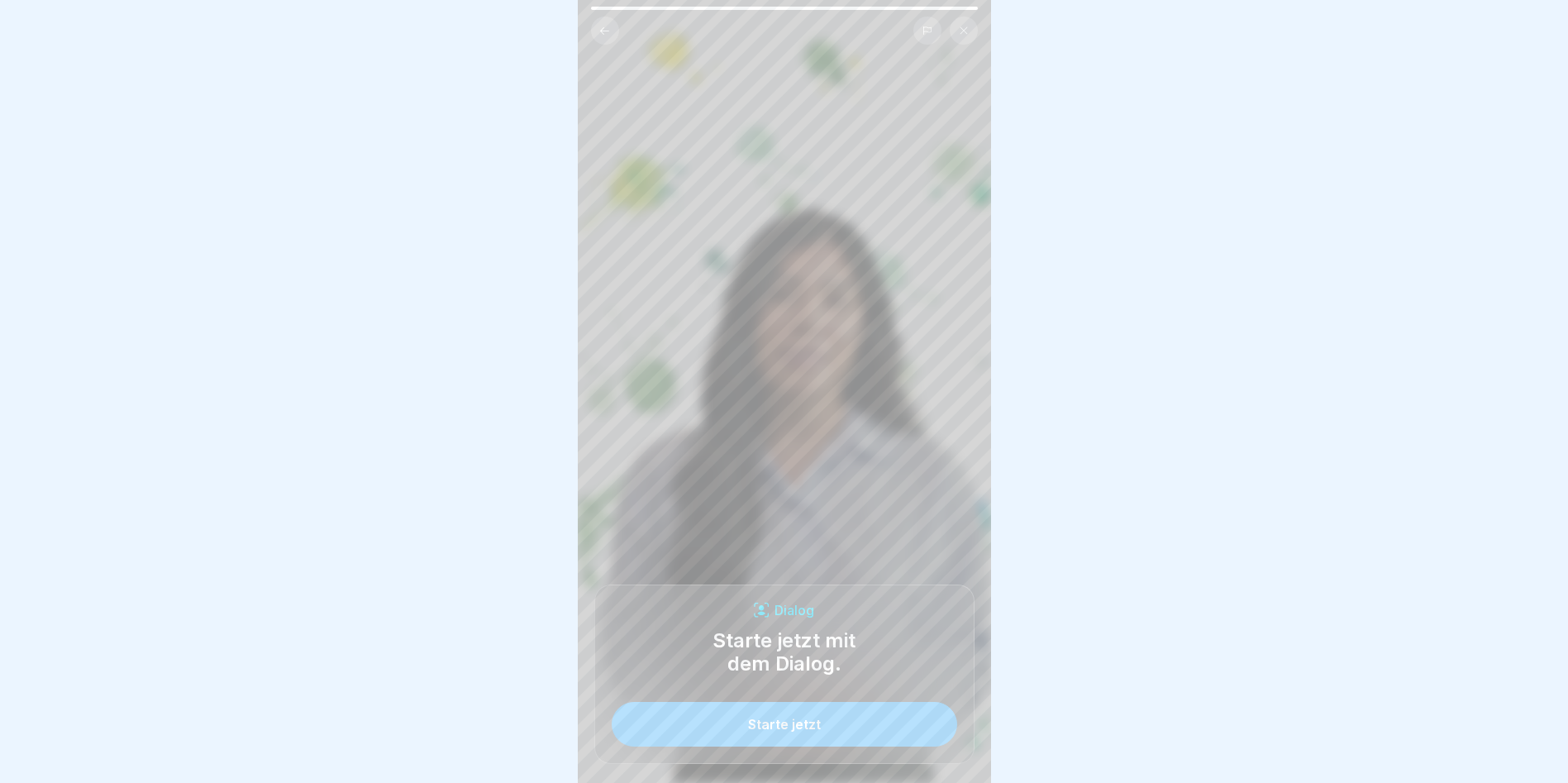
click at [788, 722] on div "Starte jetzt" at bounding box center [784, 724] width 73 height 15
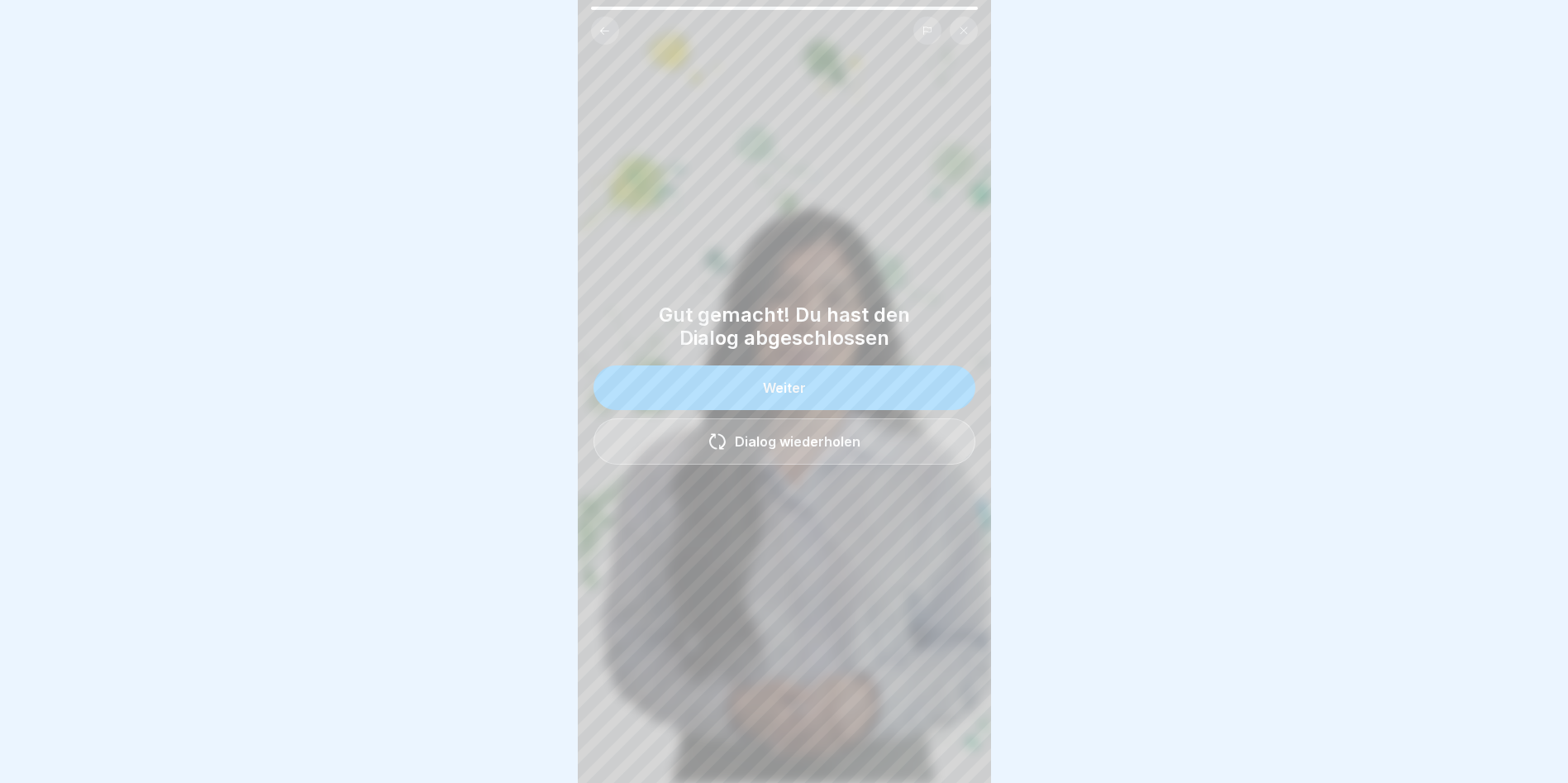
click at [763, 381] on div "Weiter" at bounding box center [784, 388] width 43 height 15
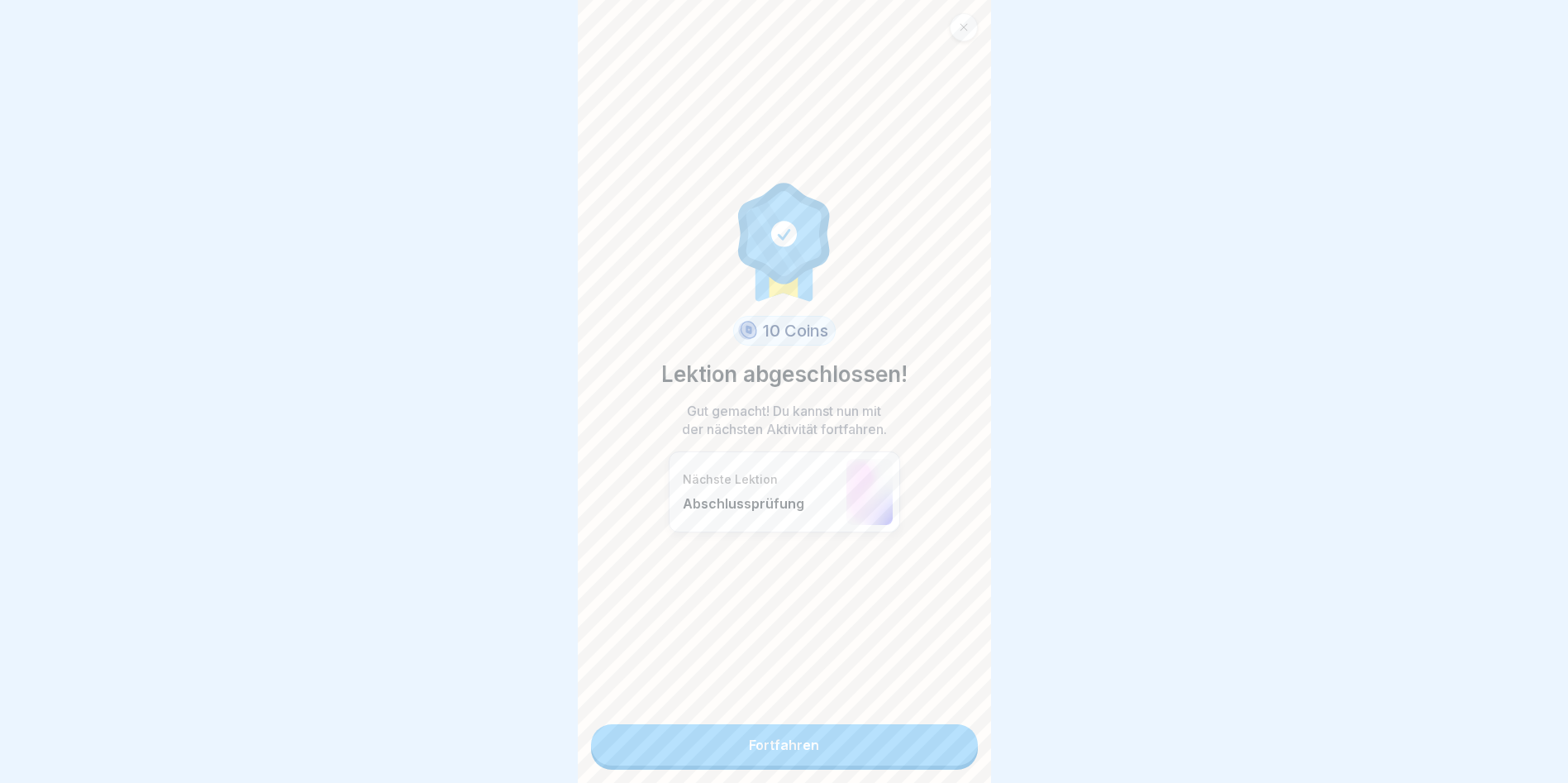
click at [780, 735] on link "Fortfahren" at bounding box center [784, 745] width 387 height 42
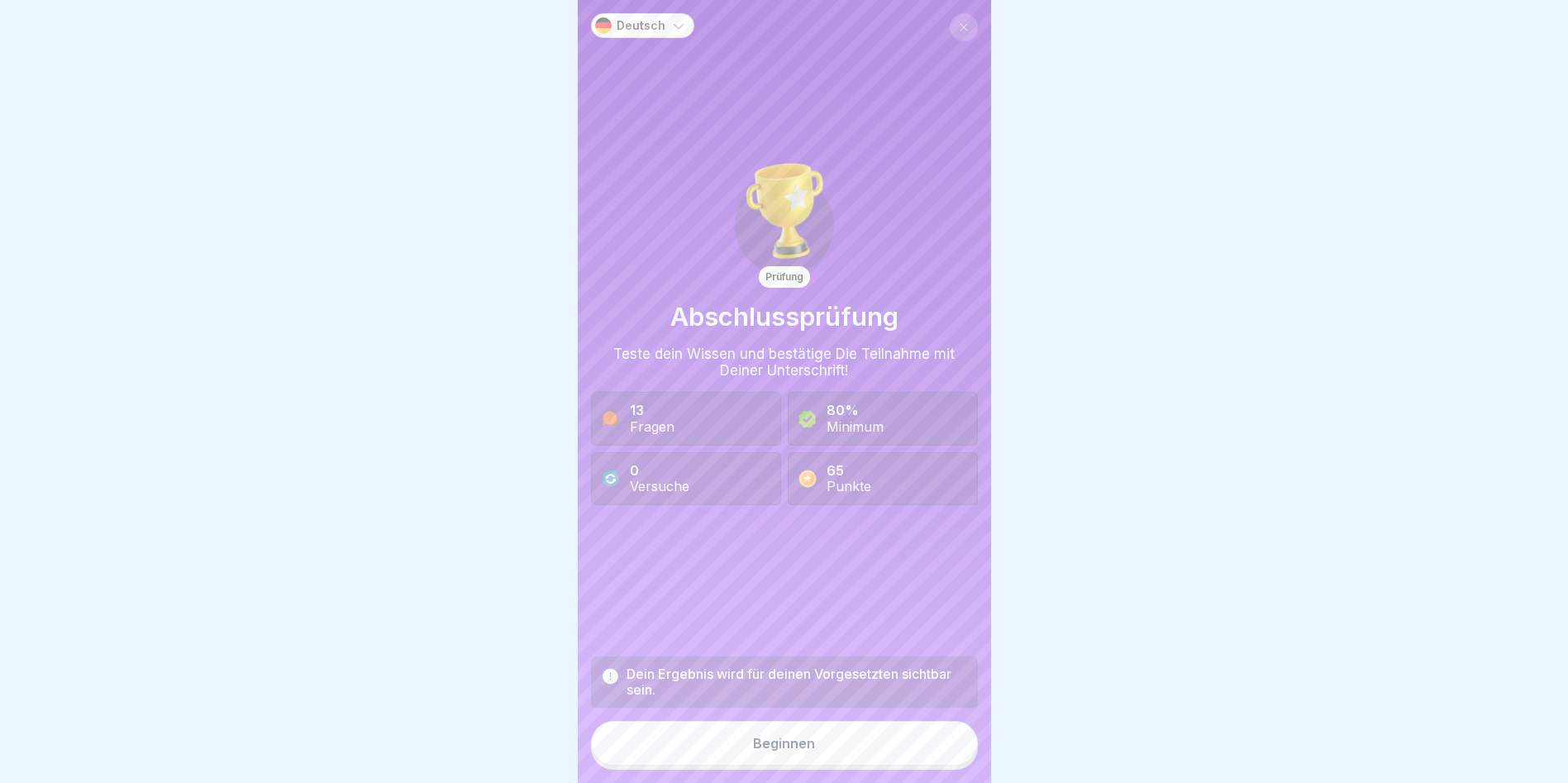
scroll to position [12, 0]
click at [767, 752] on button "Beginnen" at bounding box center [784, 743] width 387 height 44
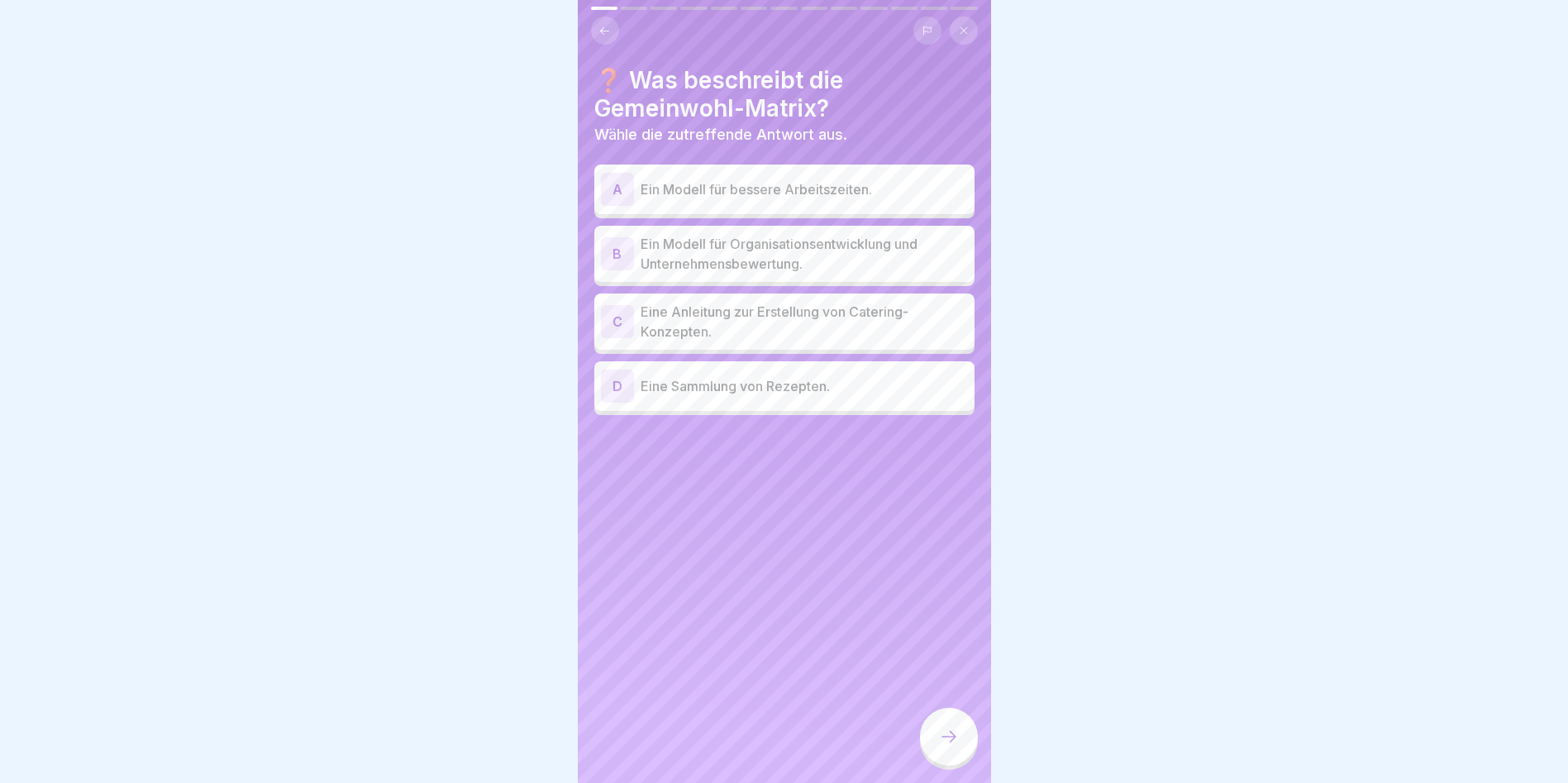
click at [706, 247] on p "Ein Modell für Organisationsentwicklung und Unternehmensbewertung." at bounding box center [804, 254] width 328 height 40
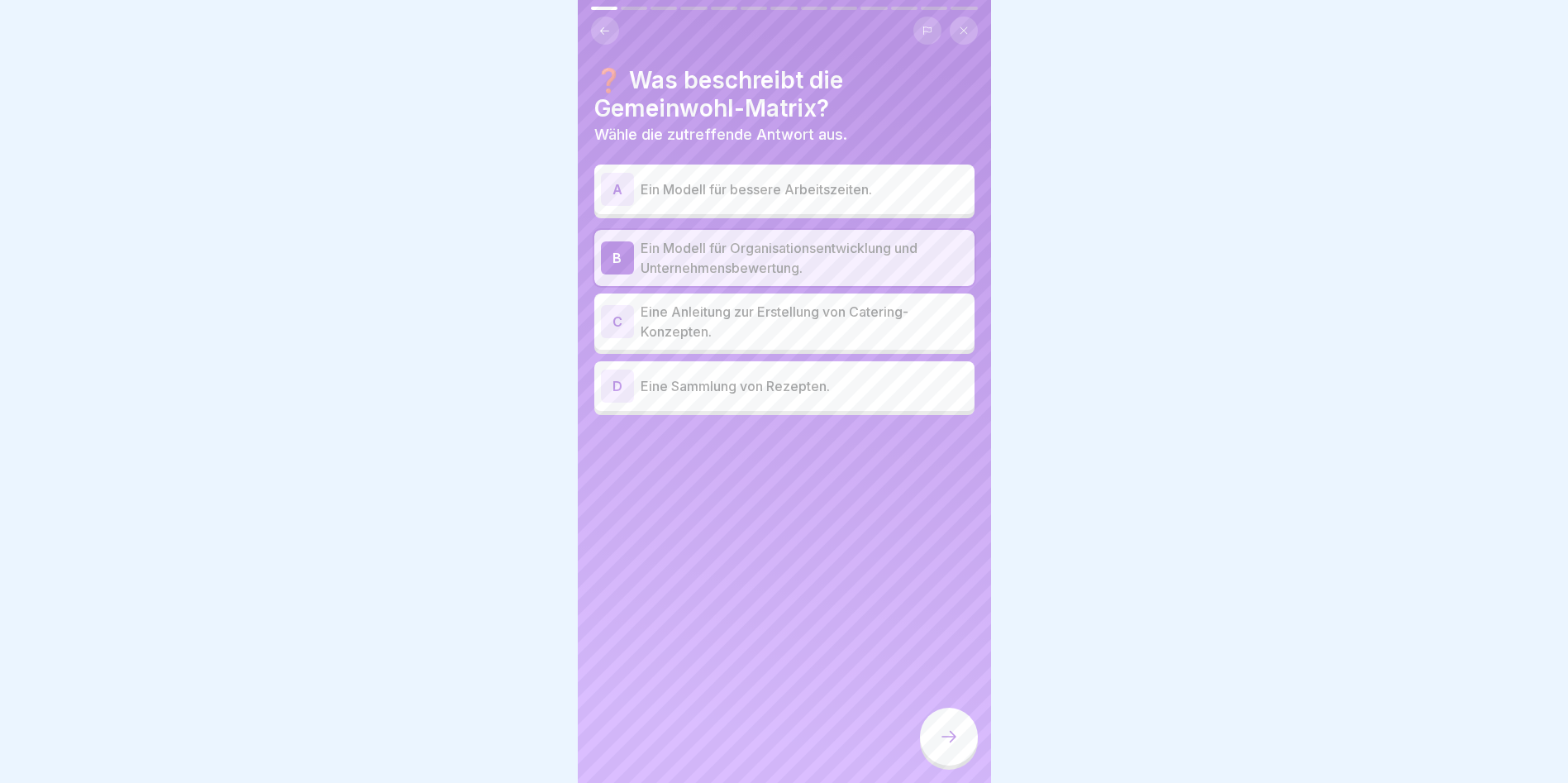
click at [946, 737] on icon at bounding box center [949, 737] width 20 height 20
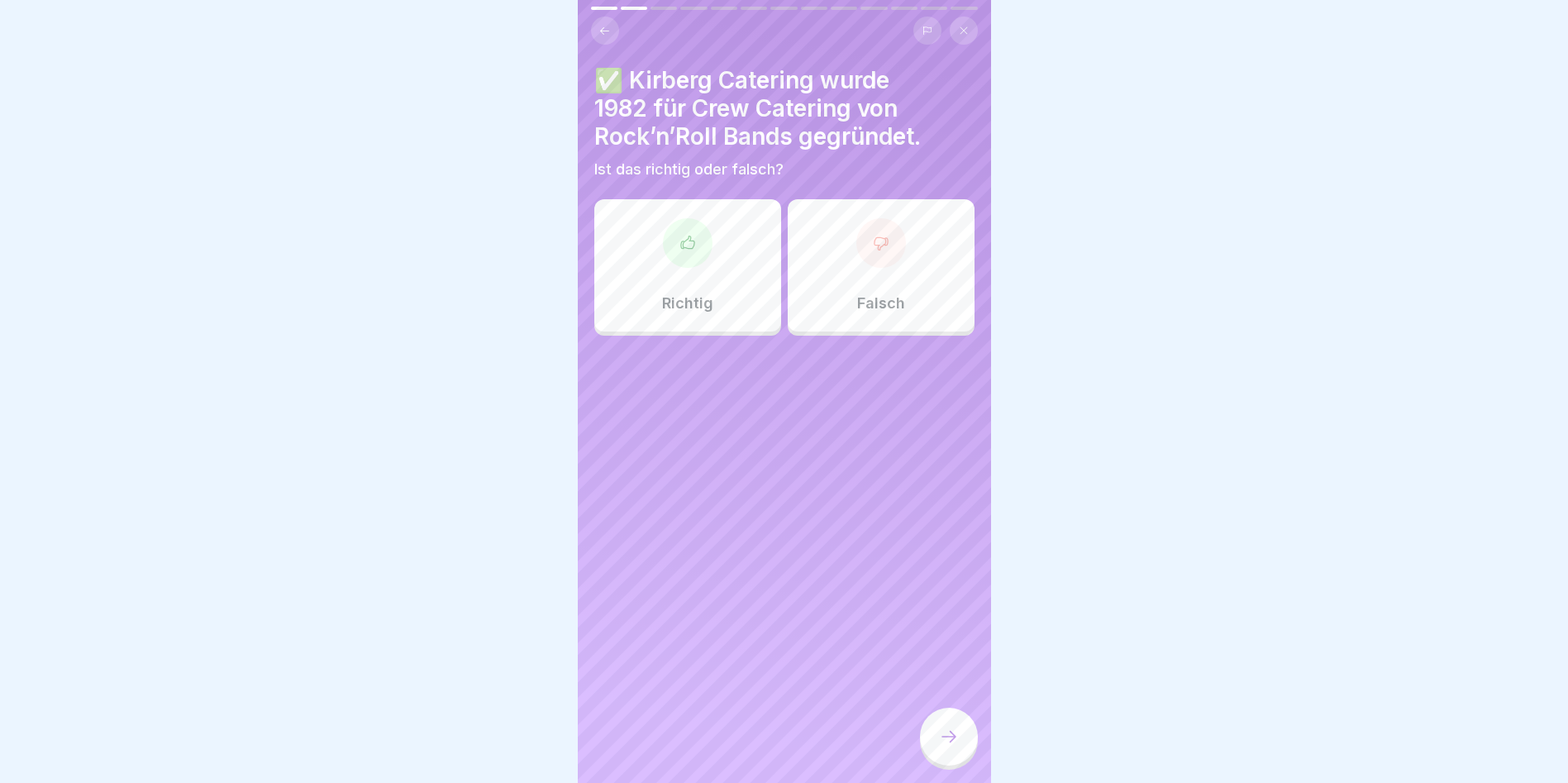
click at [684, 249] on div at bounding box center [687, 243] width 50 height 50
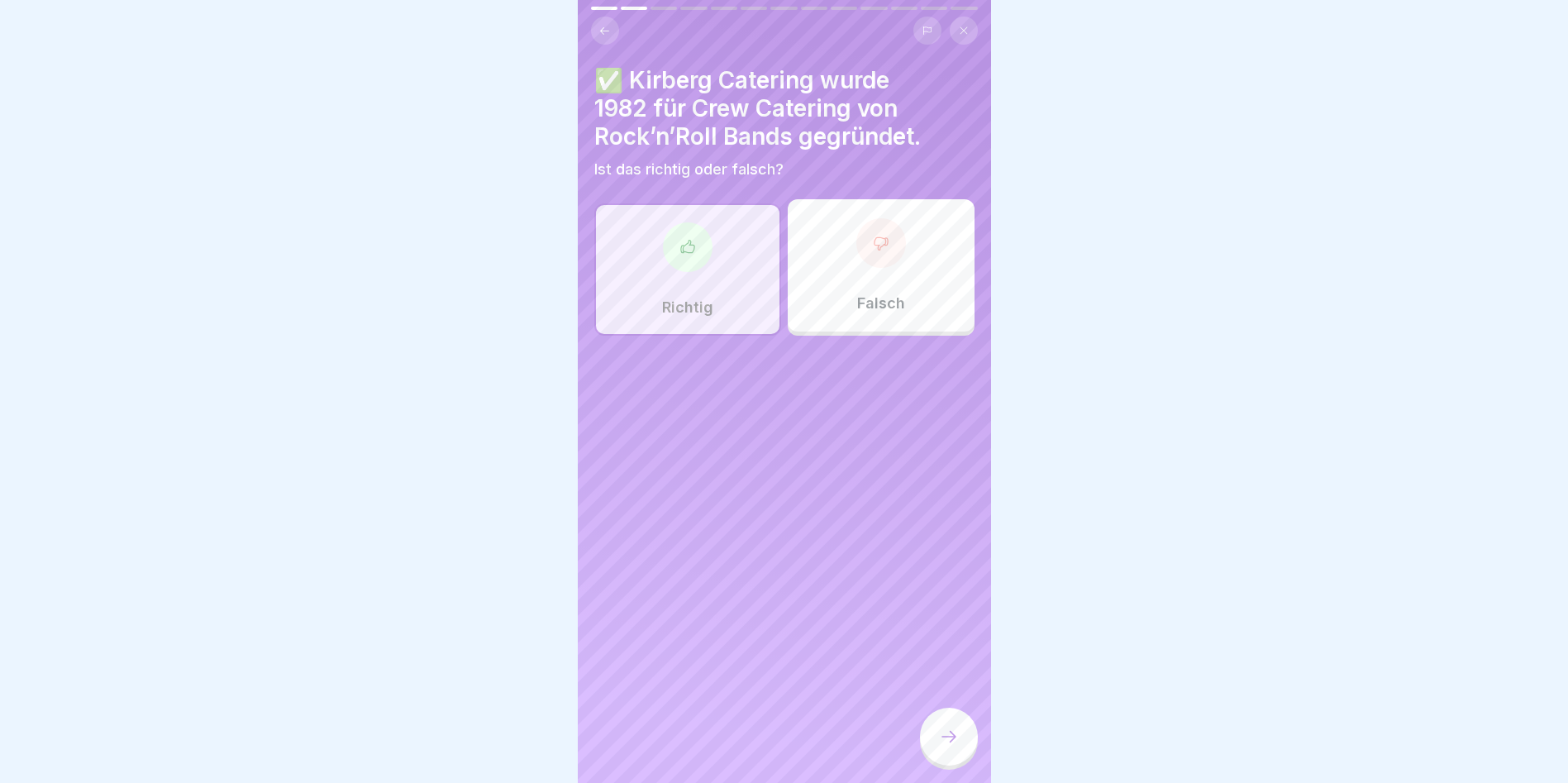
click at [948, 732] on icon at bounding box center [949, 737] width 20 height 20
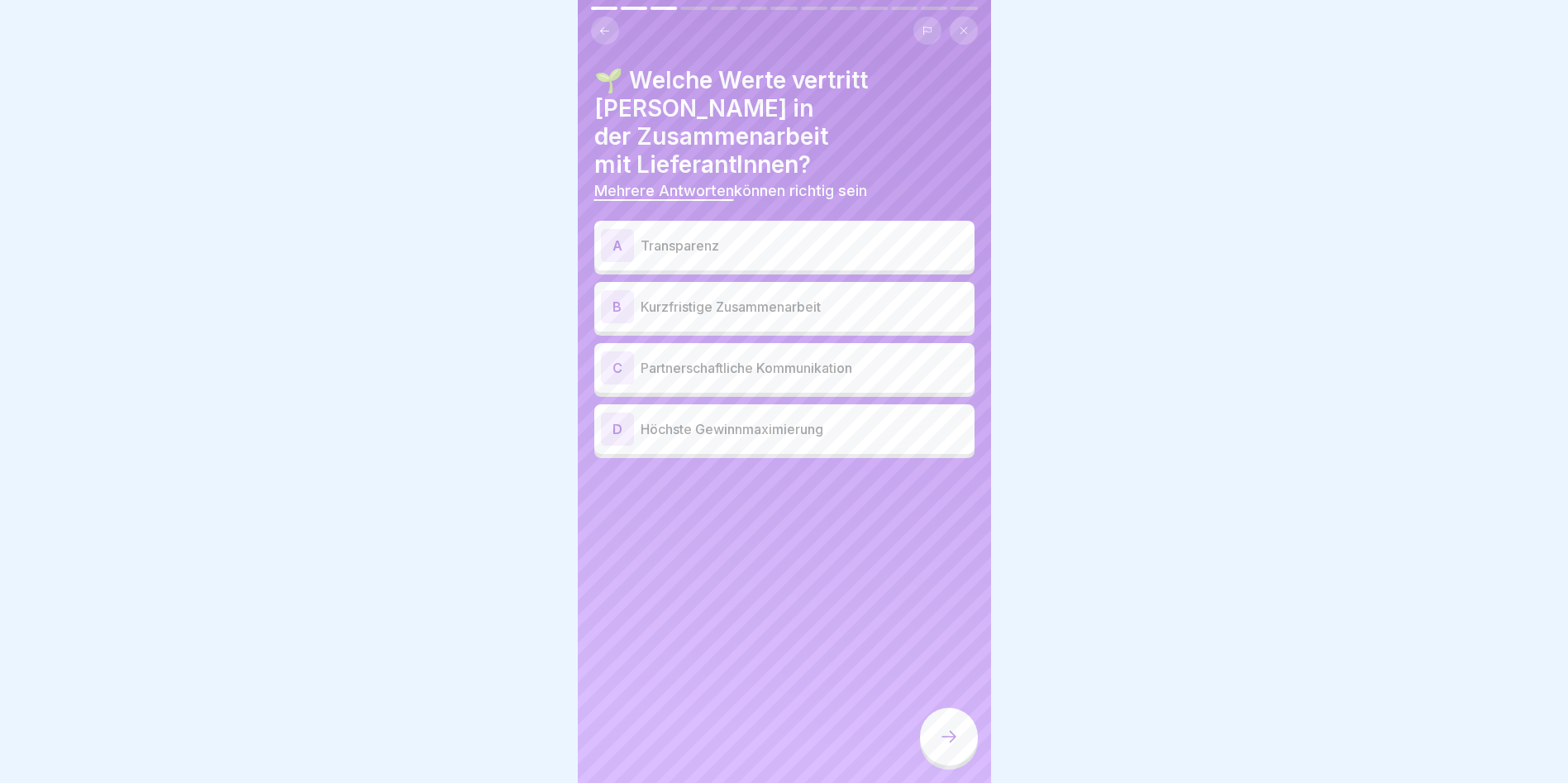
click at [628, 230] on div "A" at bounding box center [617, 246] width 33 height 33
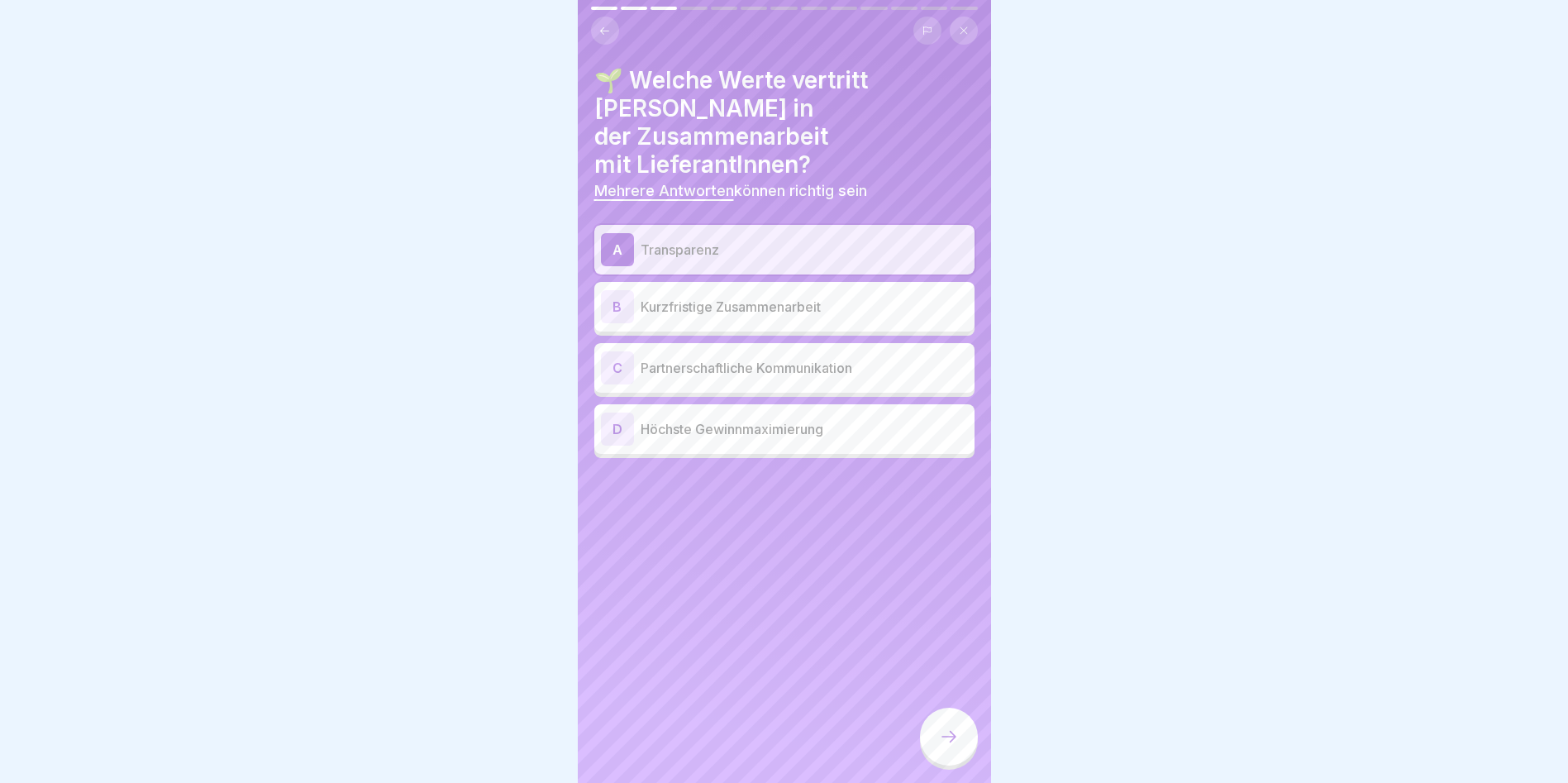
click at [623, 351] on div "C" at bounding box center [617, 367] width 33 height 33
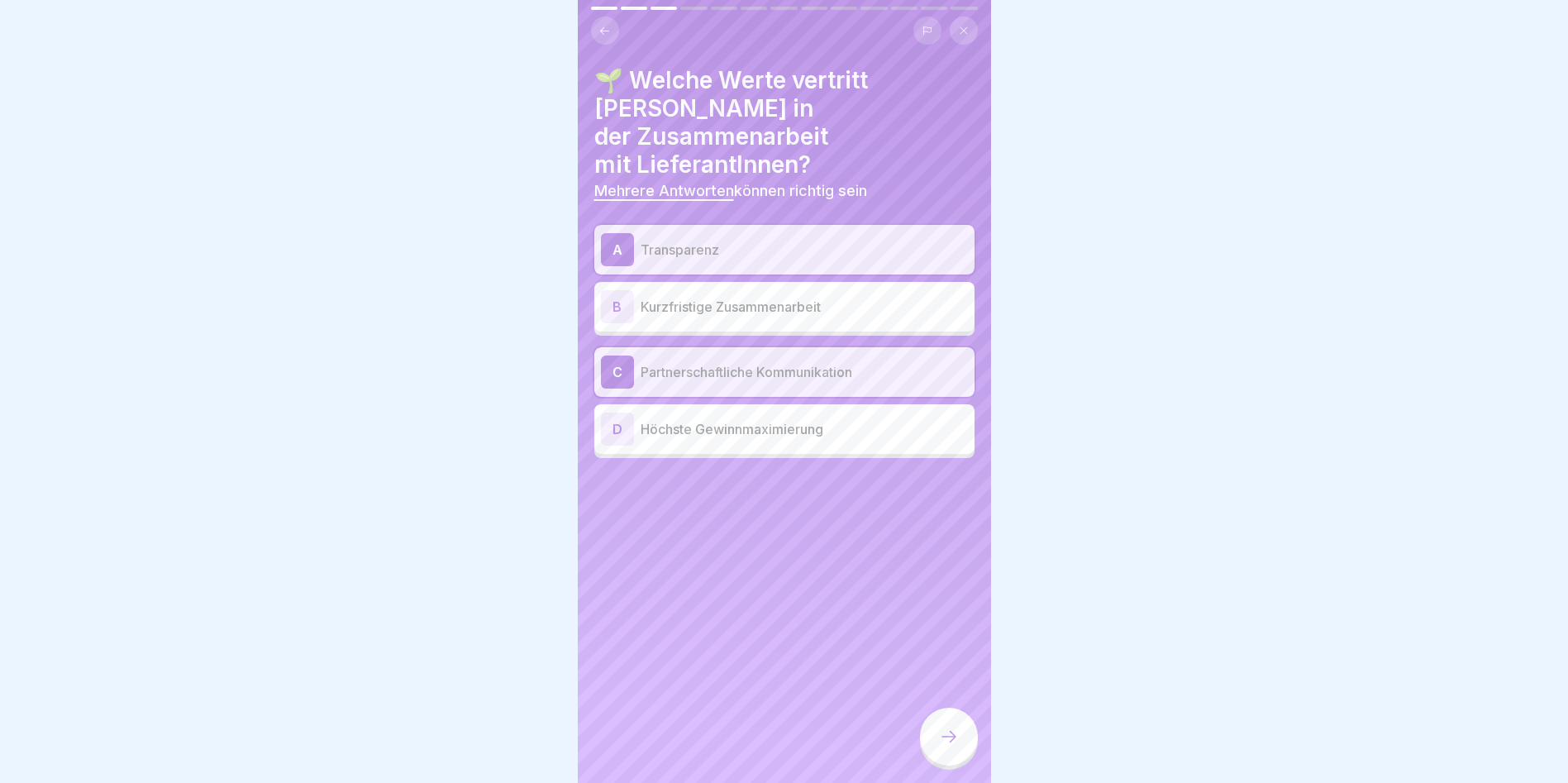
click at [950, 738] on icon at bounding box center [949, 737] width 20 height 20
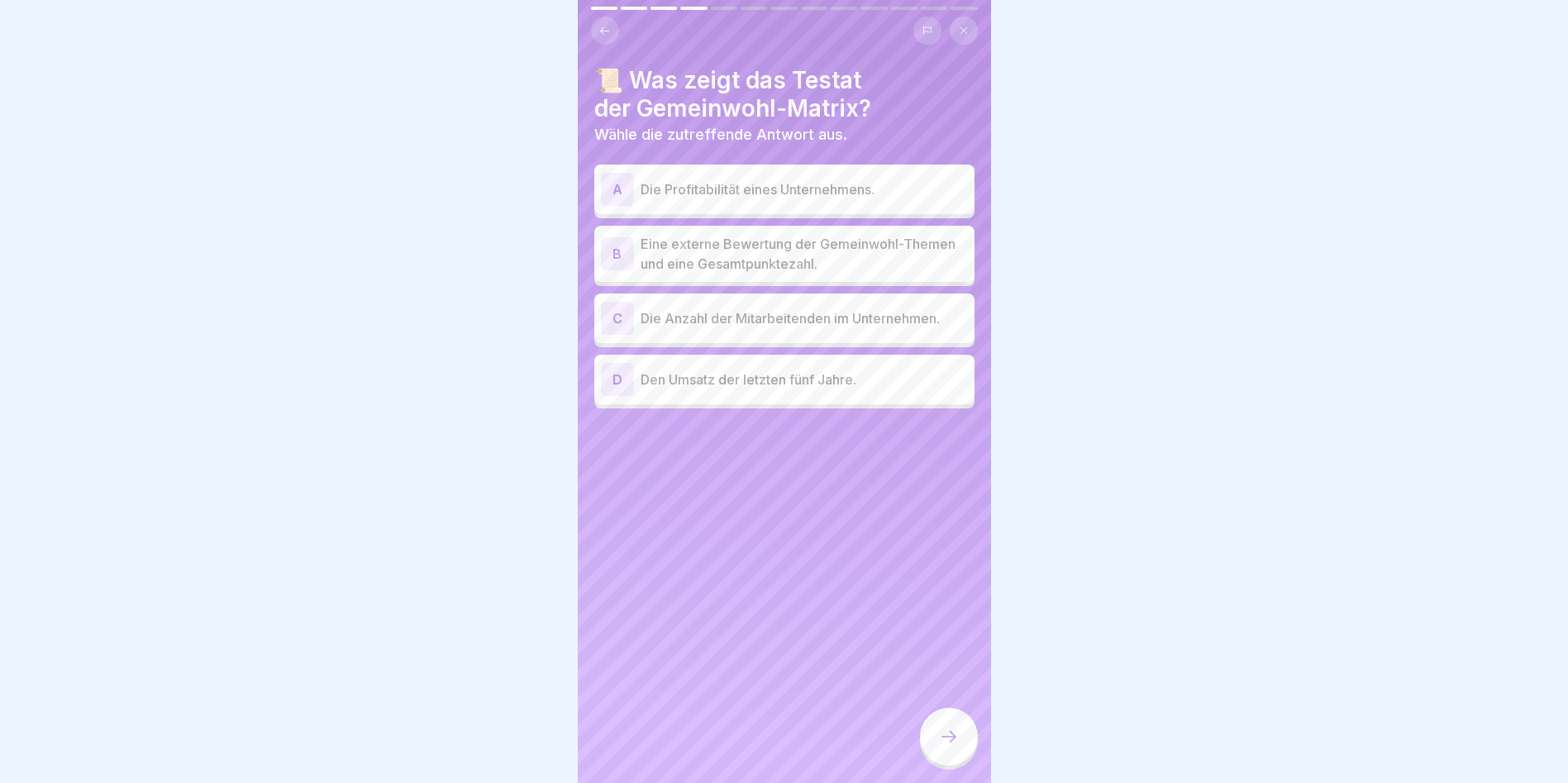
click at [620, 240] on div "B" at bounding box center [617, 253] width 33 height 33
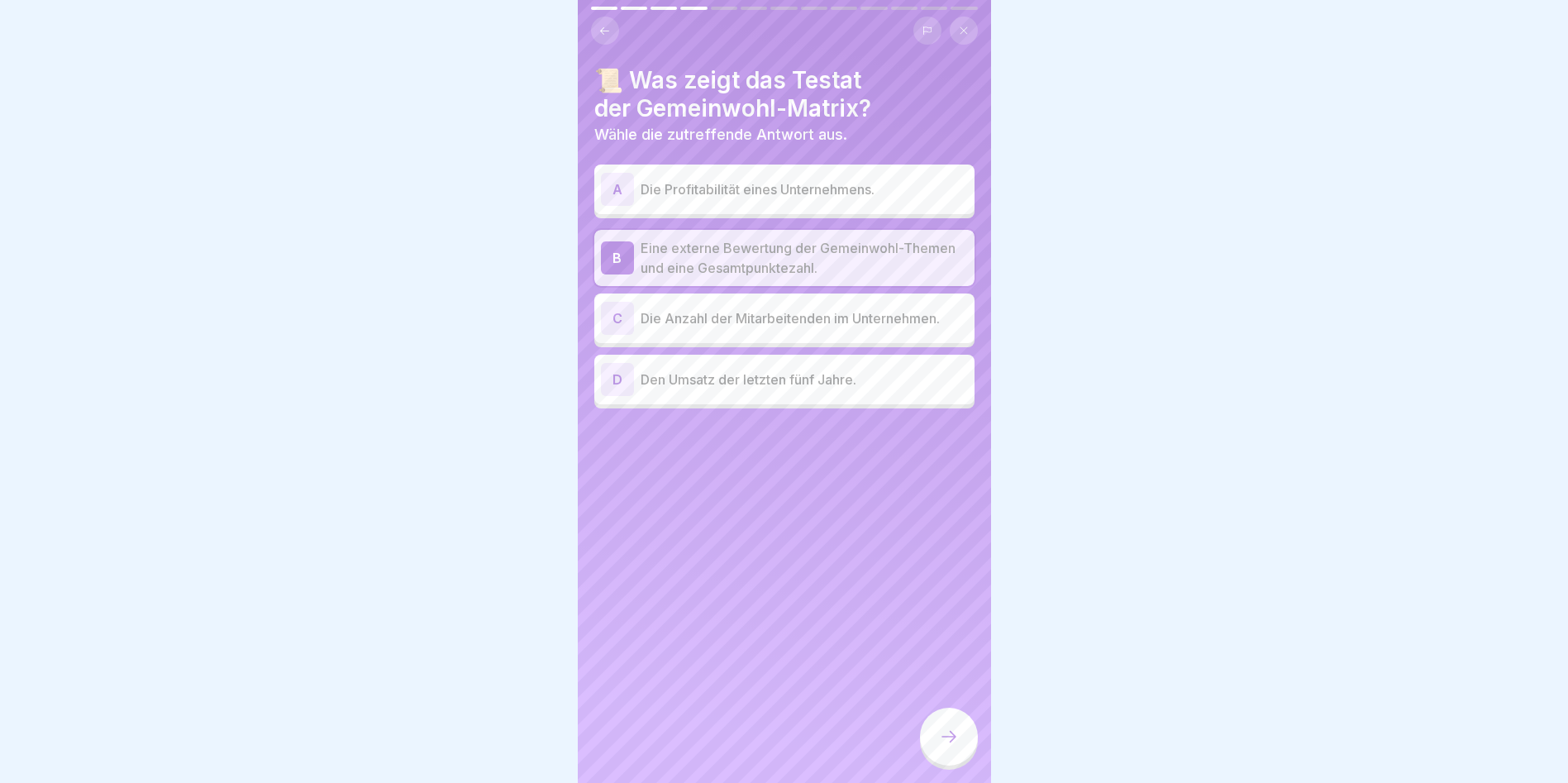
click at [954, 744] on icon at bounding box center [949, 737] width 20 height 20
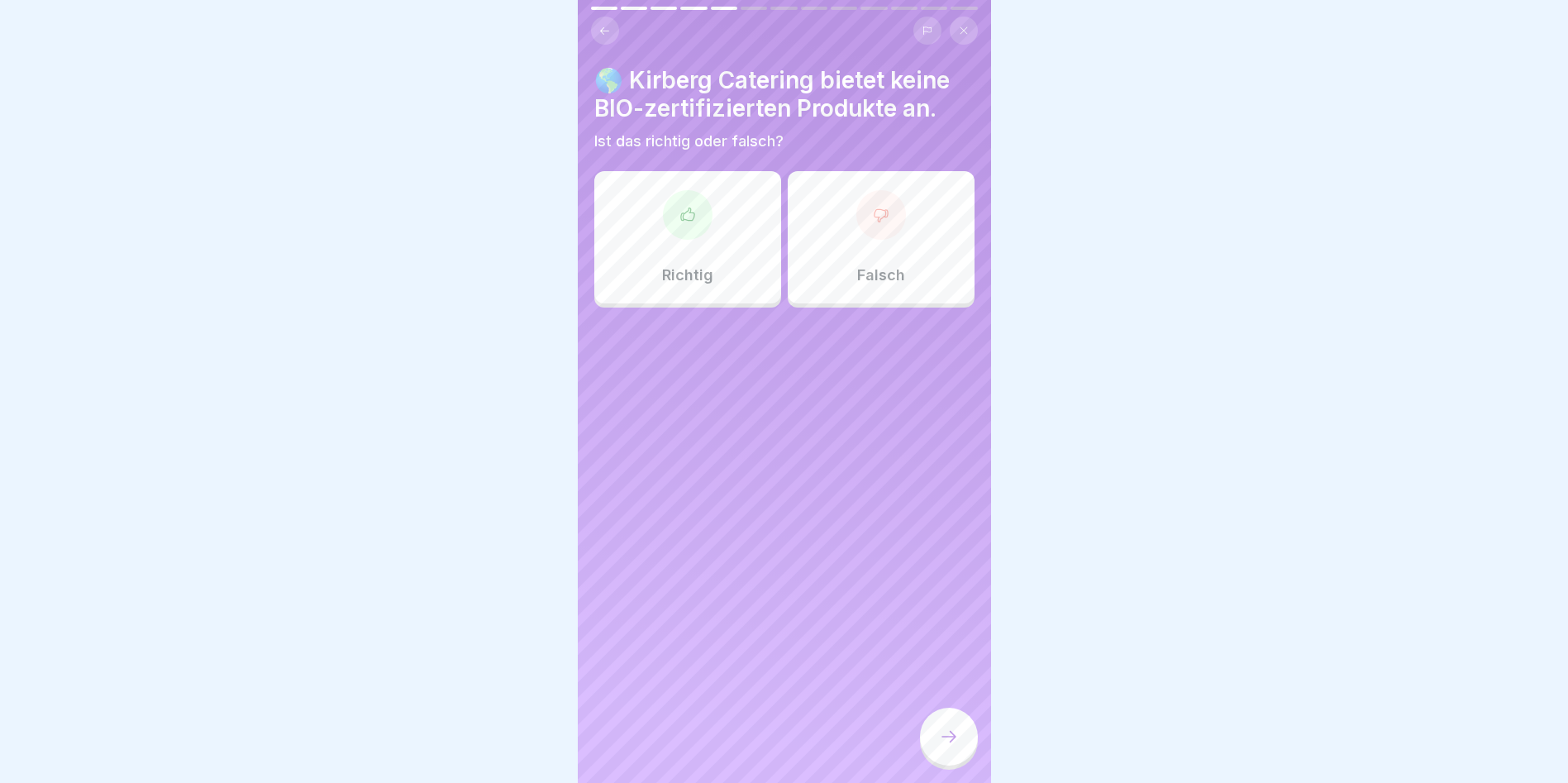
click at [685, 216] on div at bounding box center [687, 214] width 50 height 50
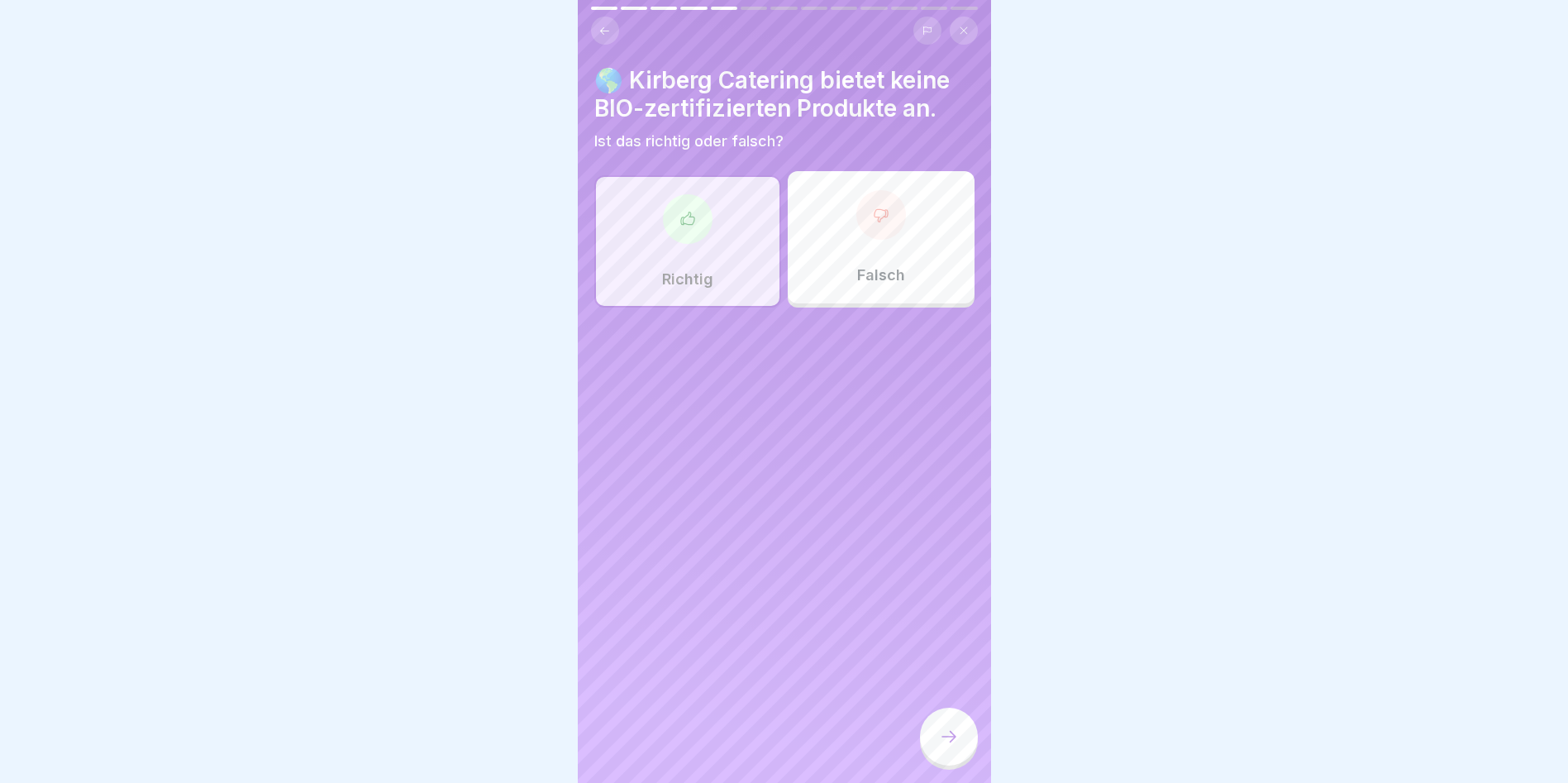
click at [953, 740] on icon at bounding box center [949, 737] width 20 height 20
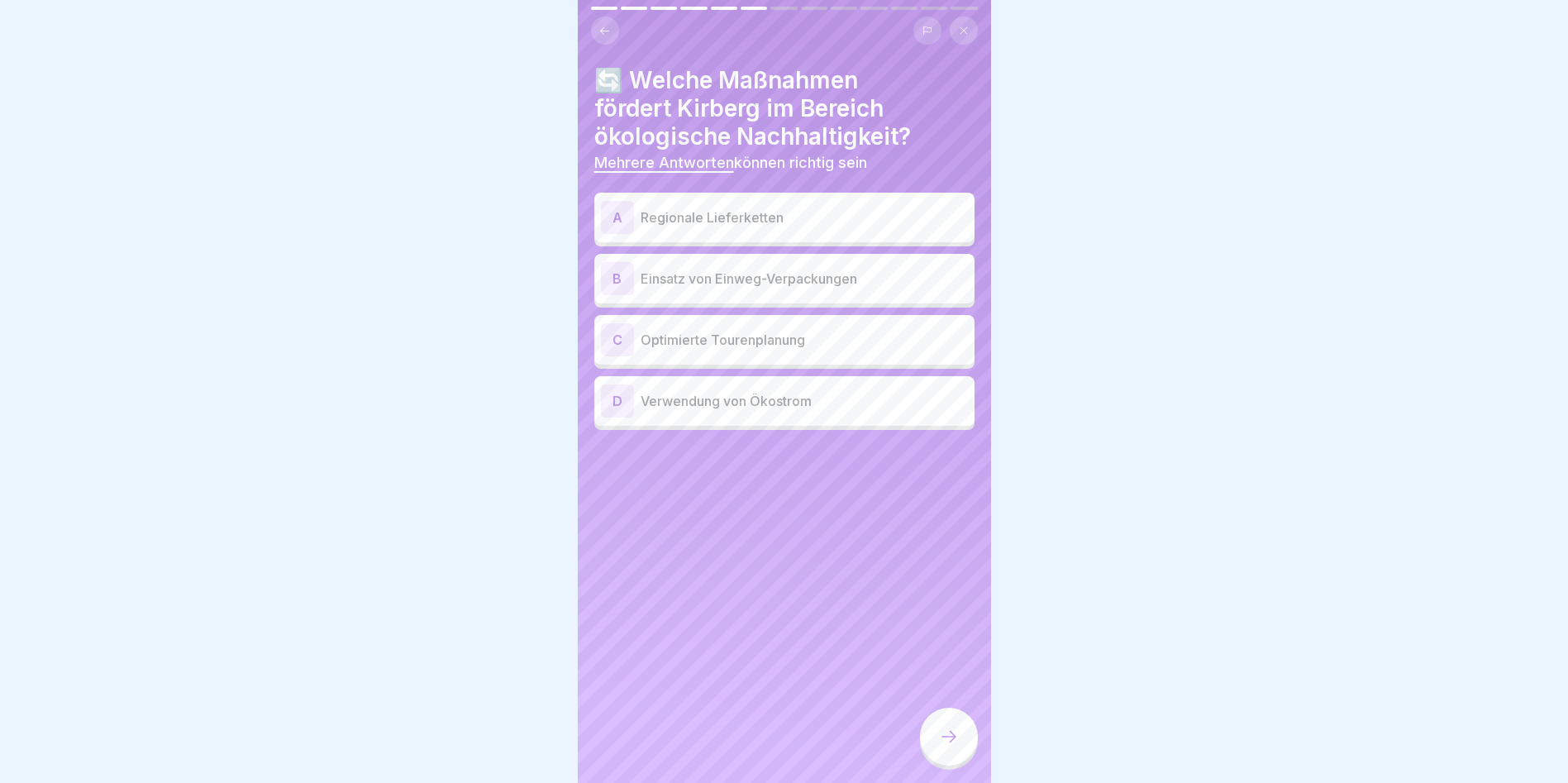
click at [688, 210] on p "Regionale Lieferketten" at bounding box center [804, 217] width 328 height 20
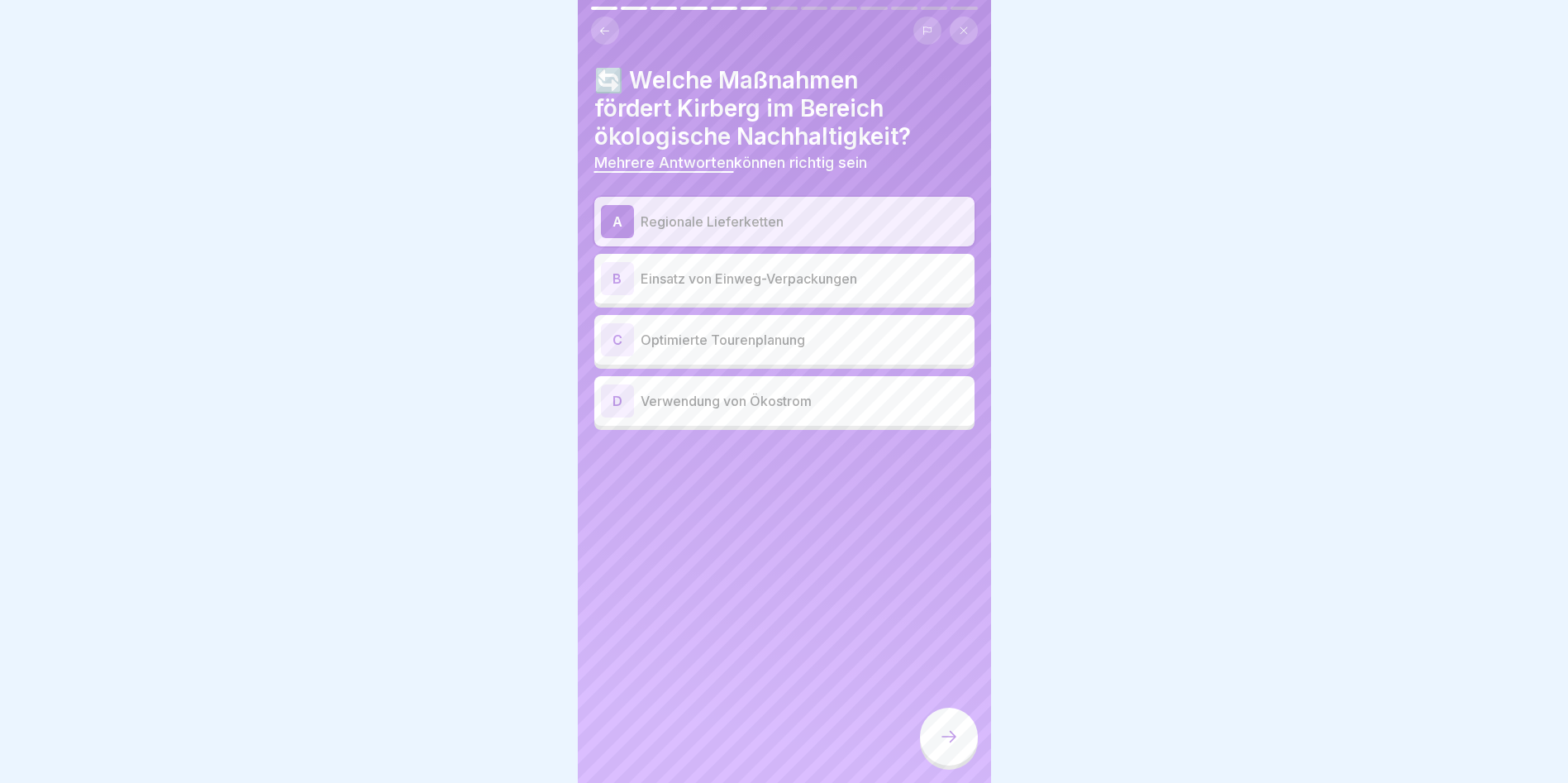
click at [692, 348] on div "C Optimierte Tourenplanung" at bounding box center [784, 340] width 380 height 50
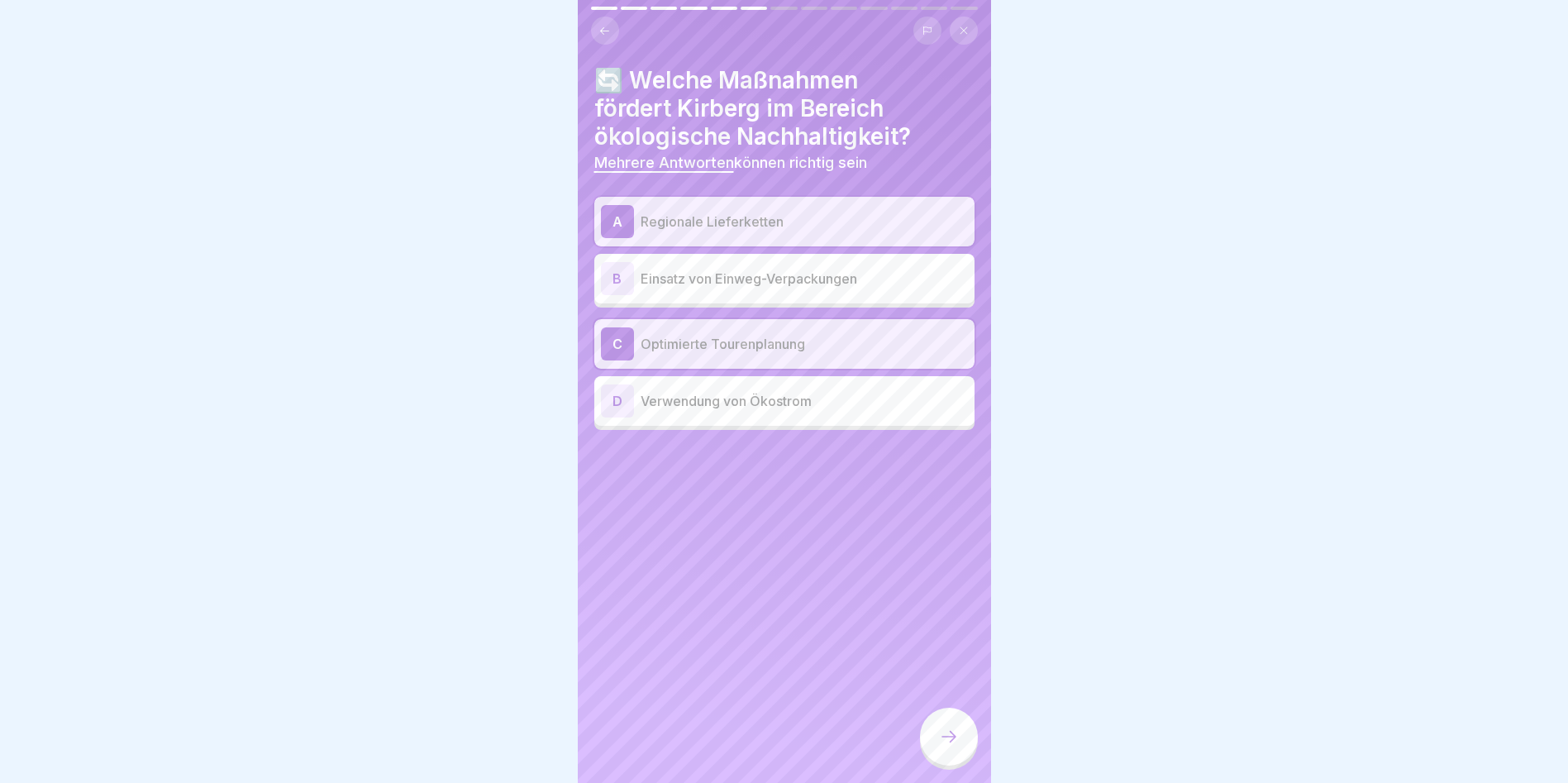
click at [687, 391] on p "Verwendung von Ökostrom" at bounding box center [804, 400] width 328 height 20
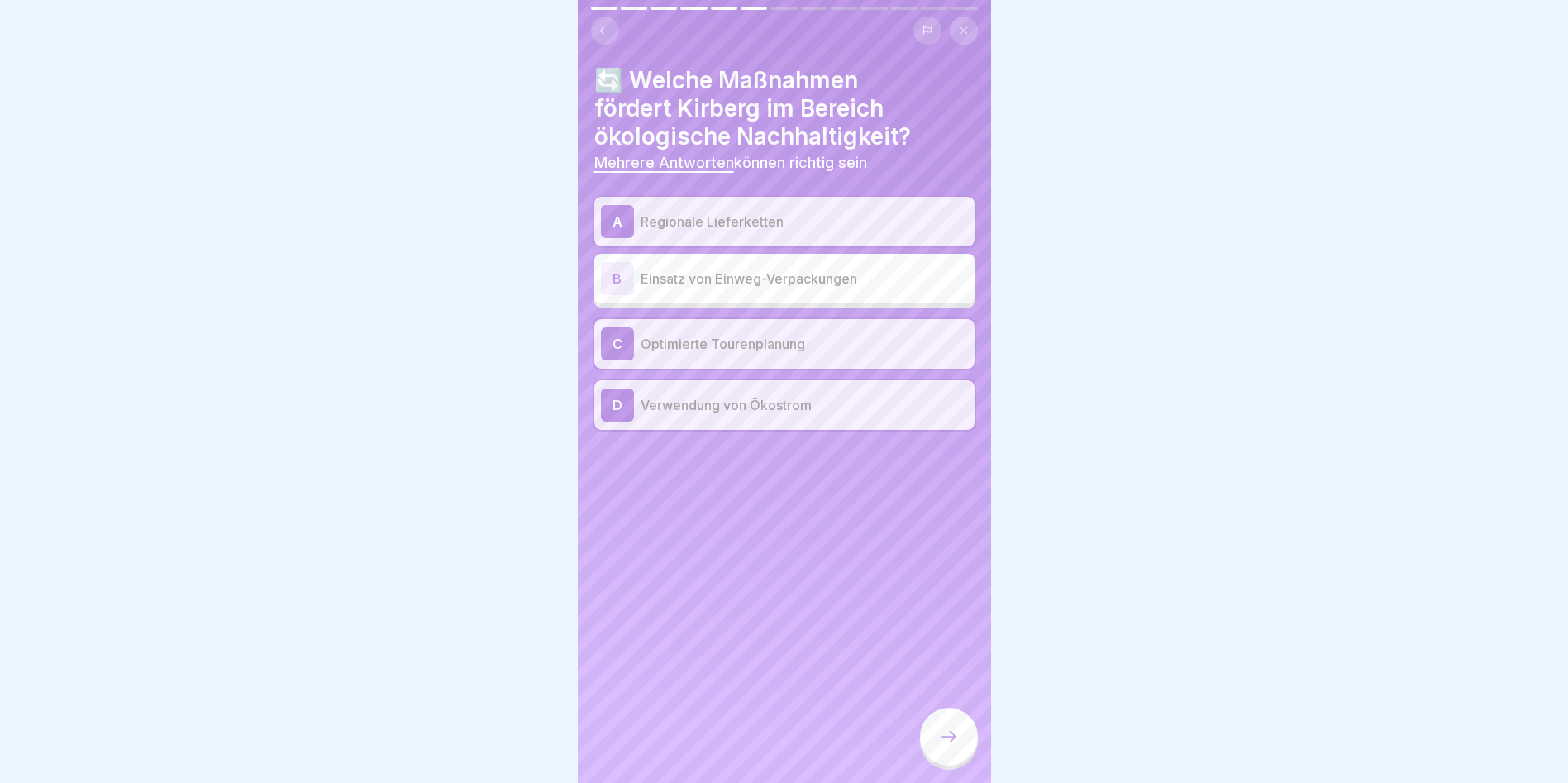
click at [943, 748] on div at bounding box center [949, 737] width 58 height 58
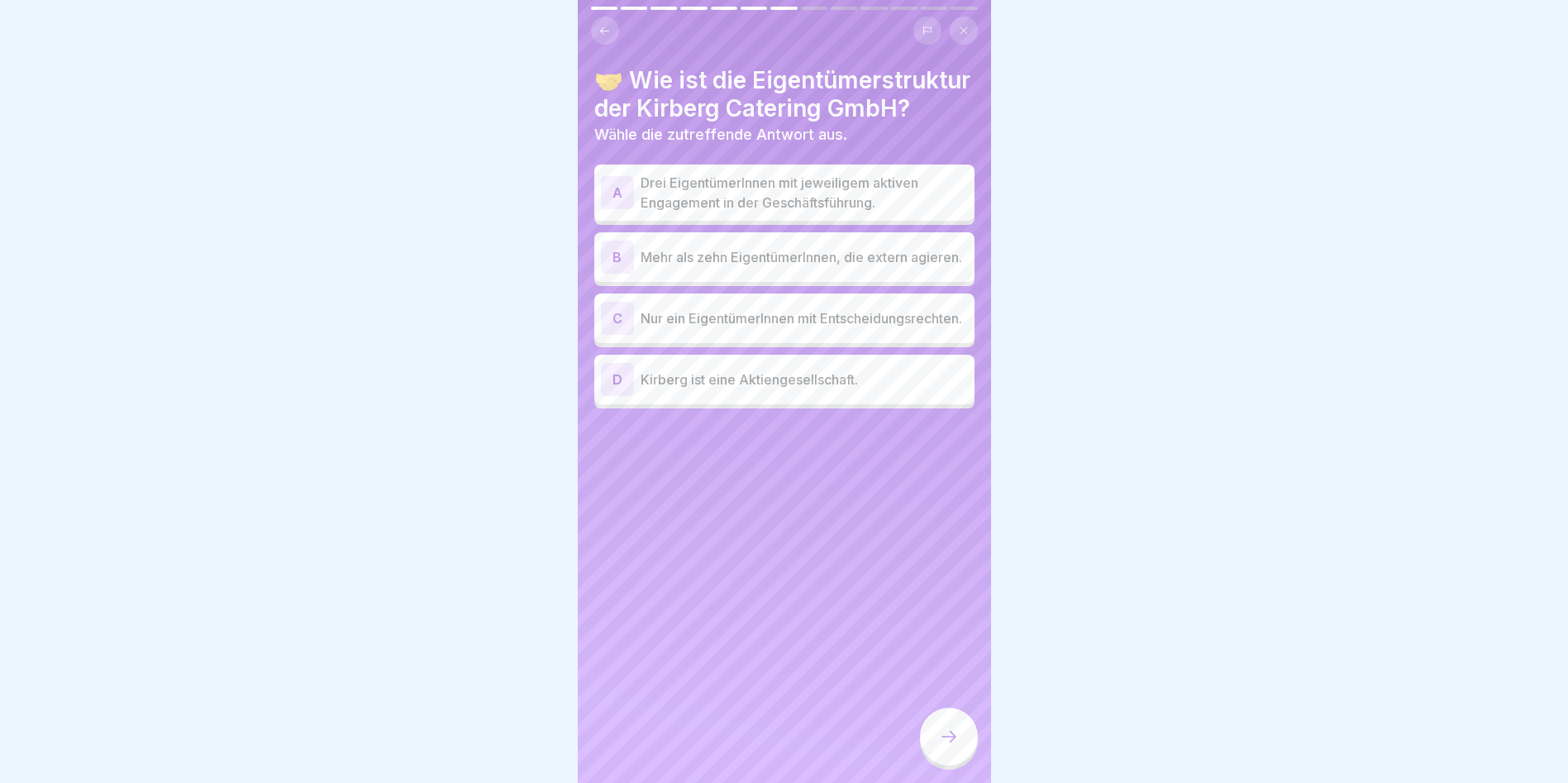
click at [641, 204] on p "Drei EigentümerInnen mit jeweiligem aktiven Engagement in der Geschäftsführung." at bounding box center [804, 193] width 328 height 40
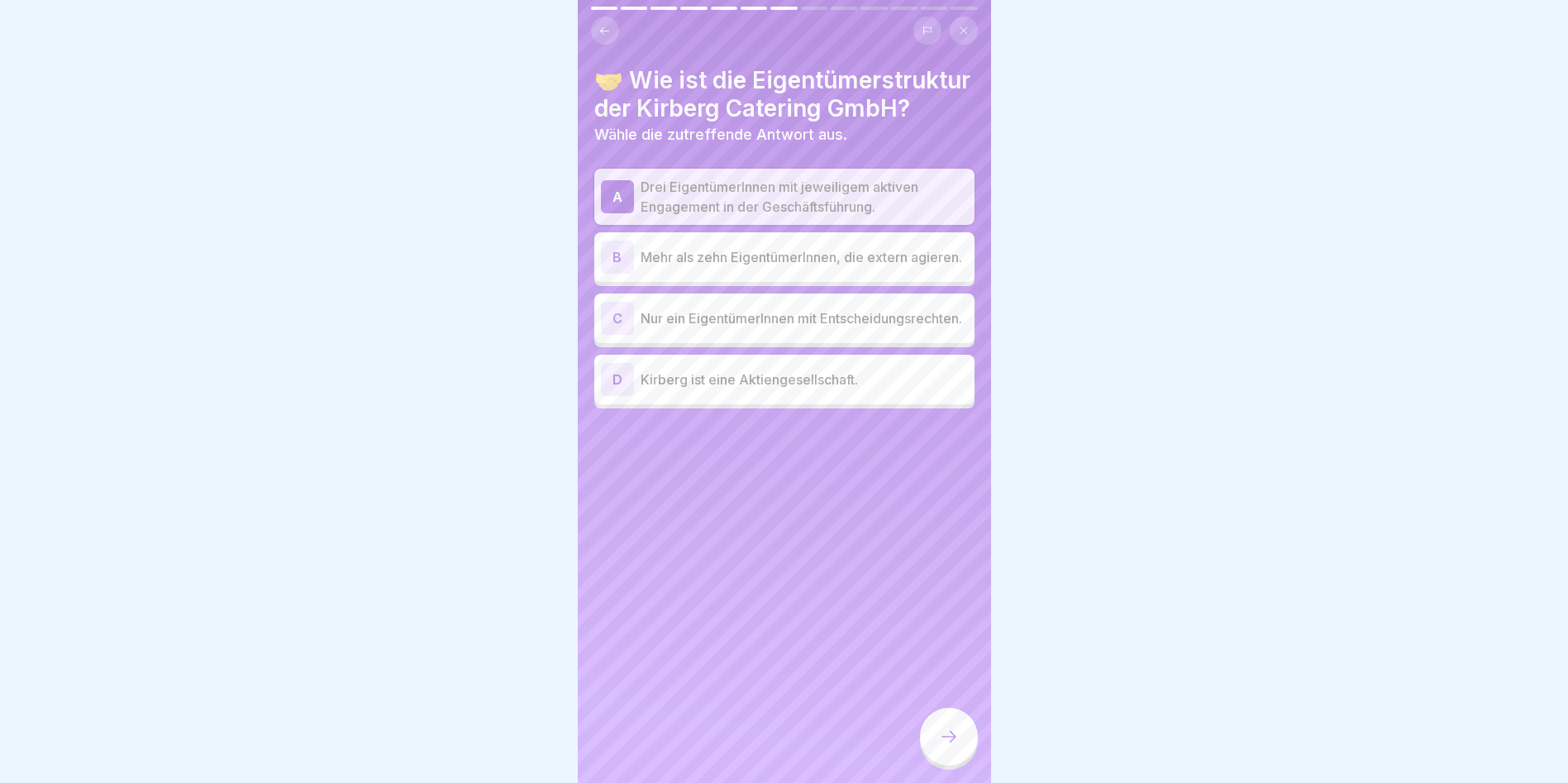
click at [953, 741] on icon at bounding box center [949, 737] width 20 height 20
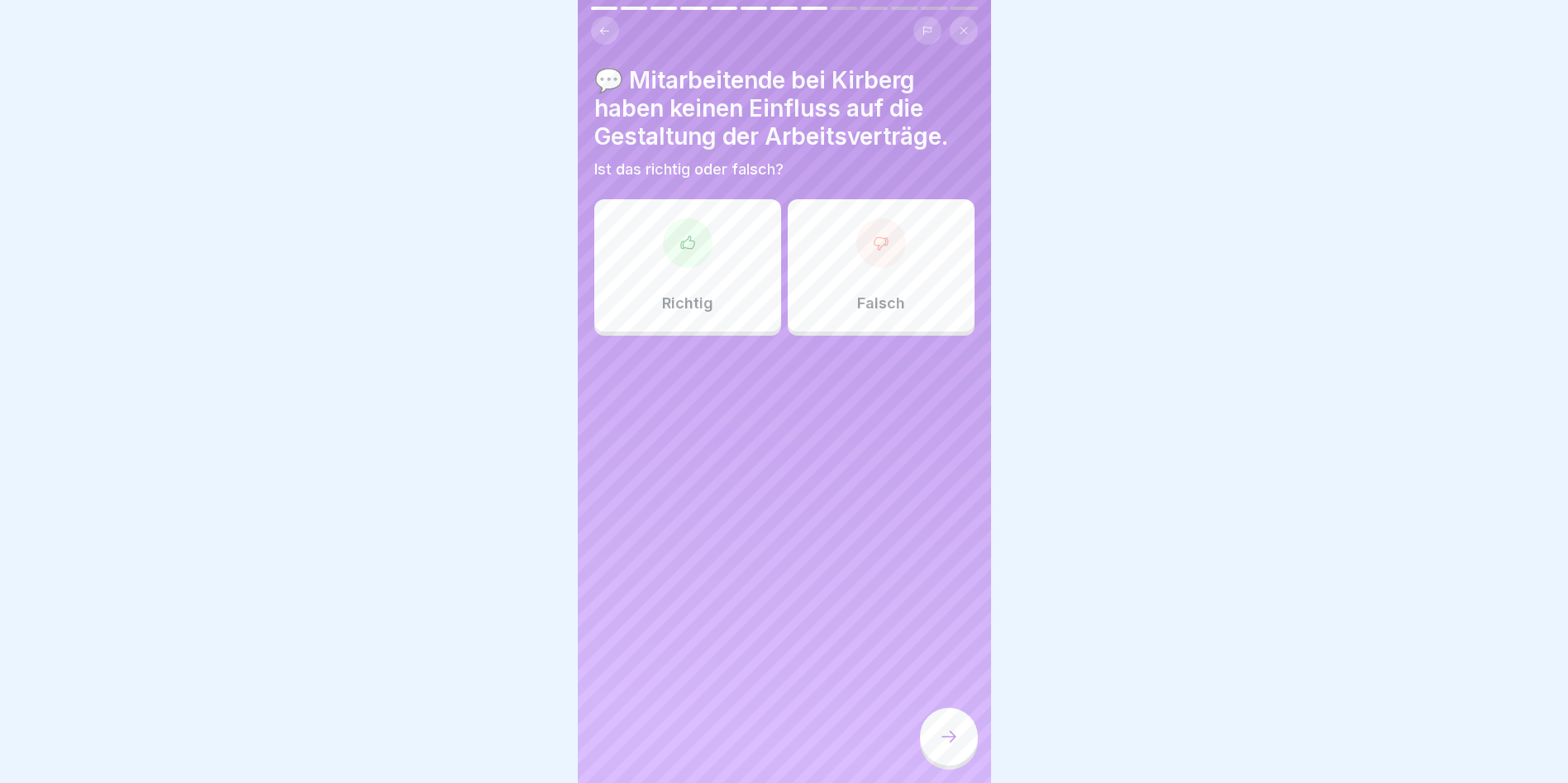
click at [860, 237] on div at bounding box center [881, 243] width 50 height 50
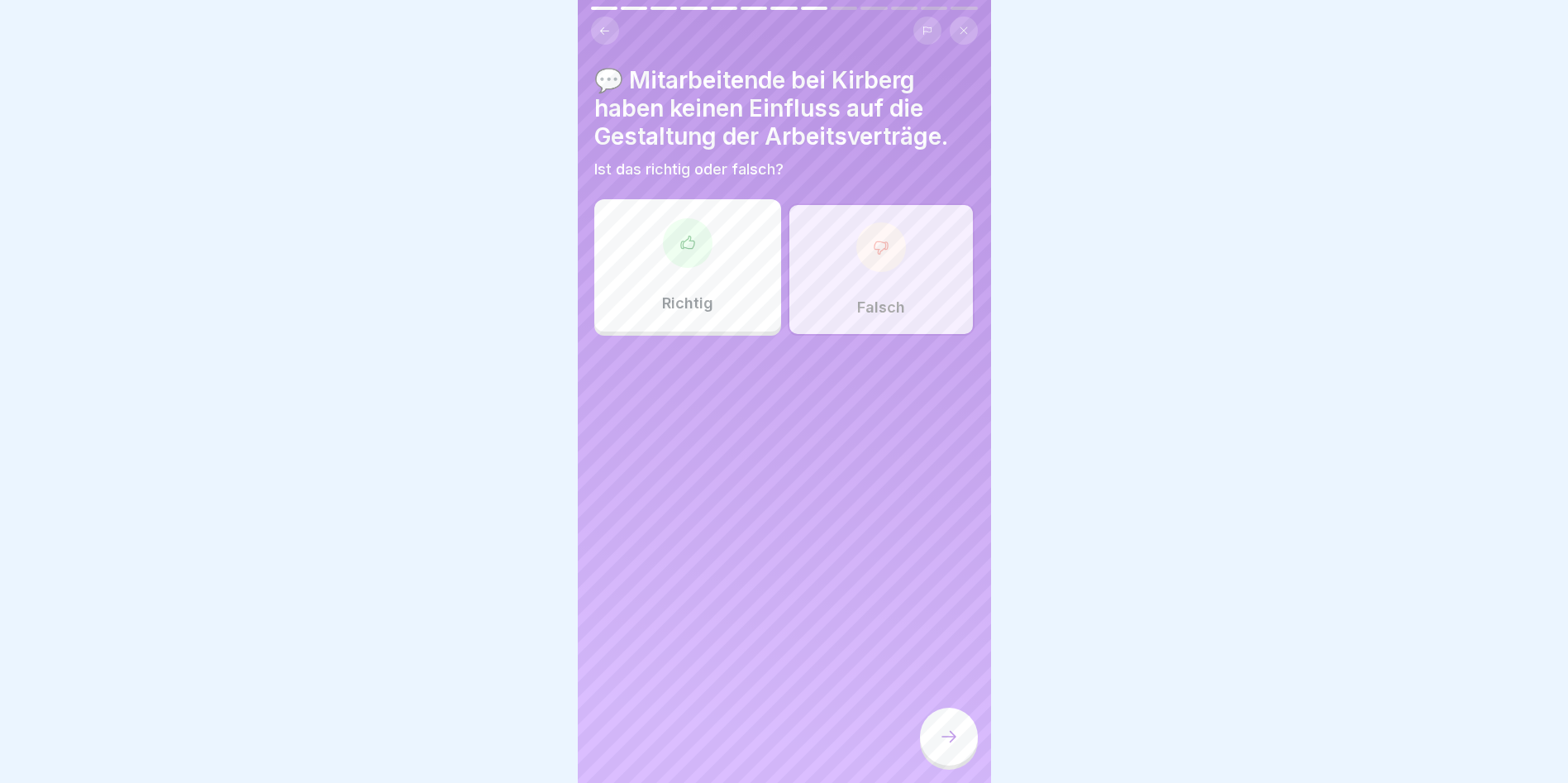
click at [943, 727] on icon at bounding box center [949, 737] width 20 height 20
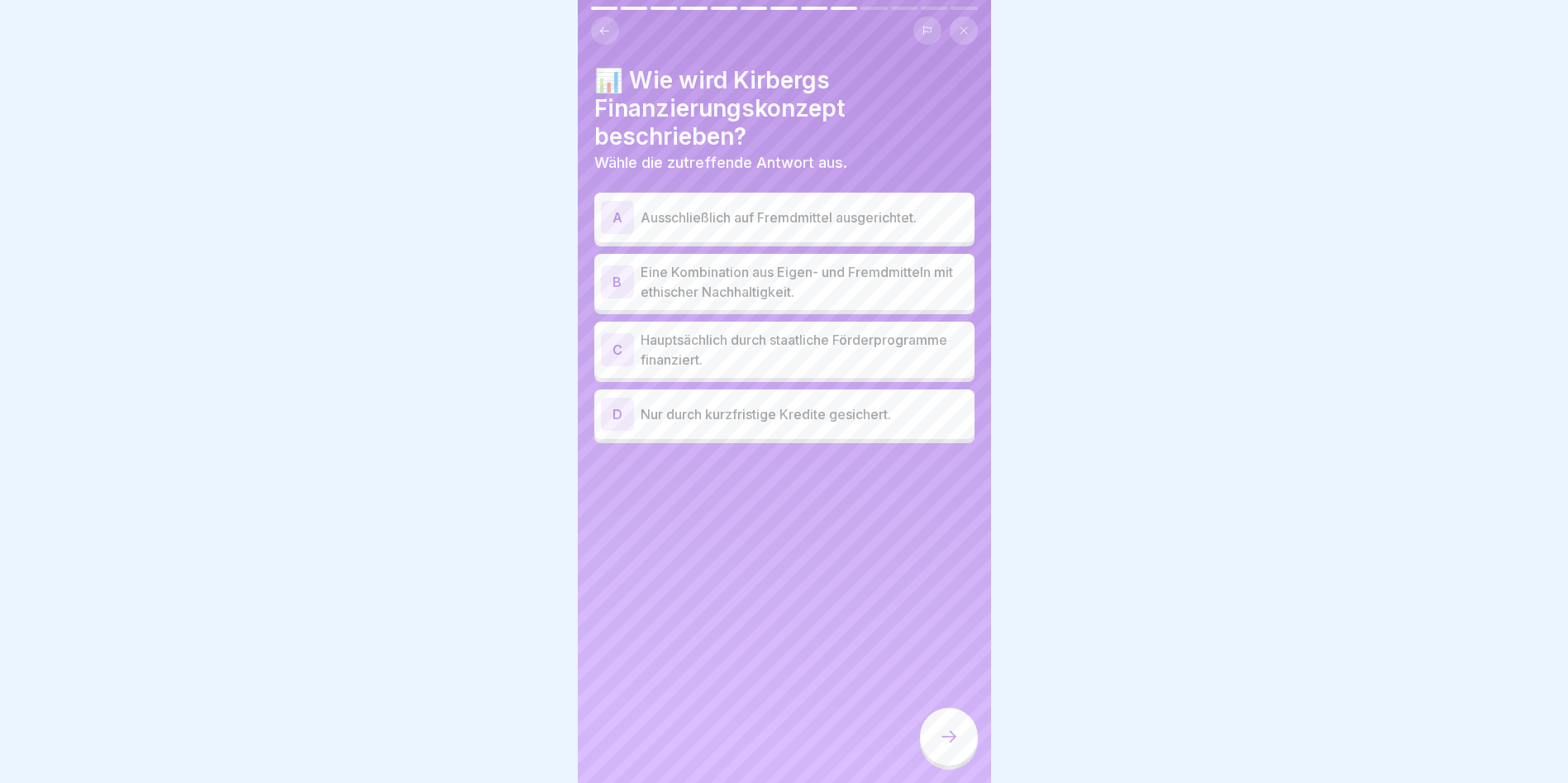
click at [685, 271] on p "Eine Kombination aus Eigen- und Fremdmitteln mit ethischer Nachhaltigkeit." at bounding box center [804, 282] width 328 height 40
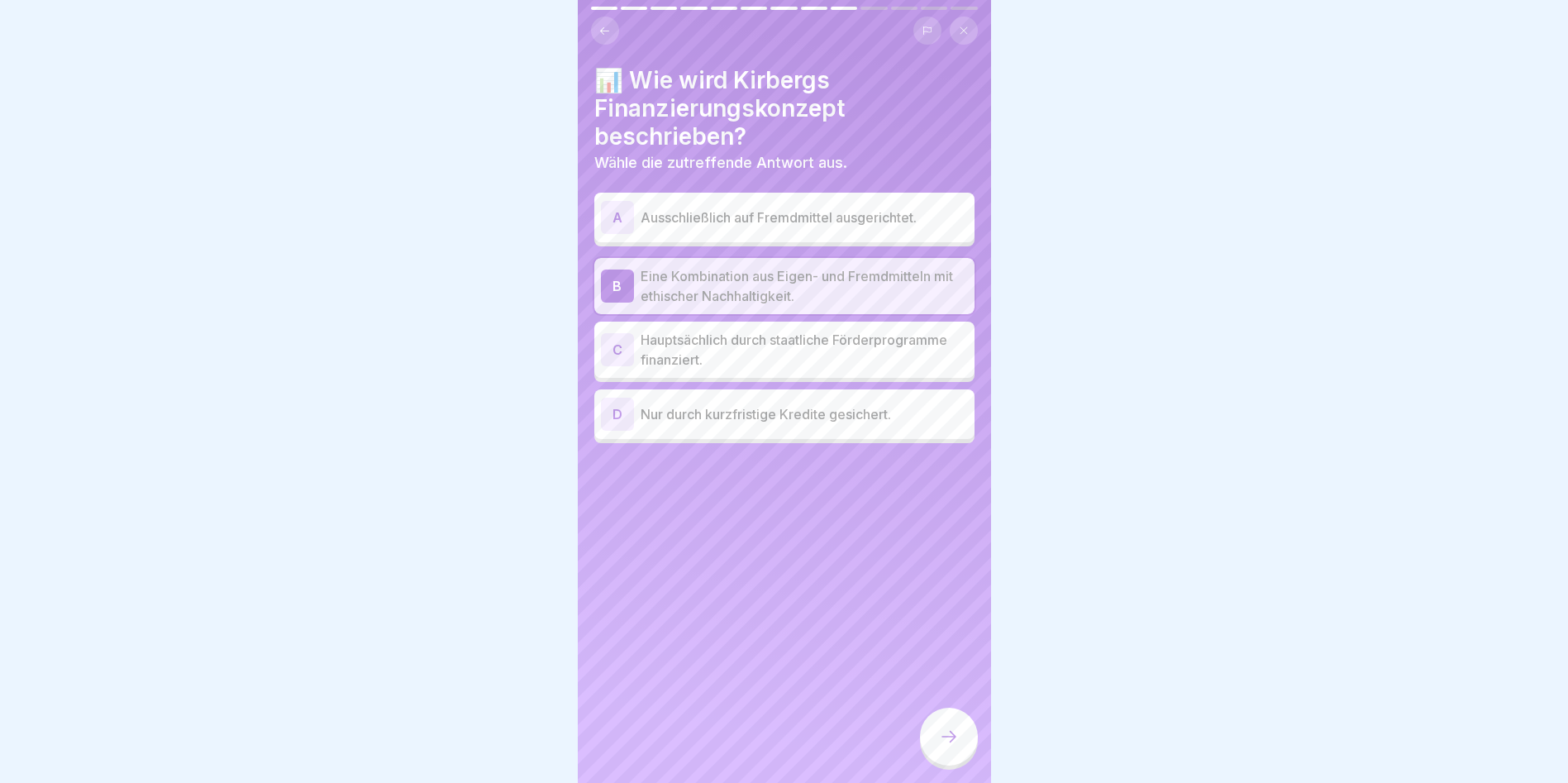
click at [955, 733] on icon at bounding box center [949, 737] width 20 height 20
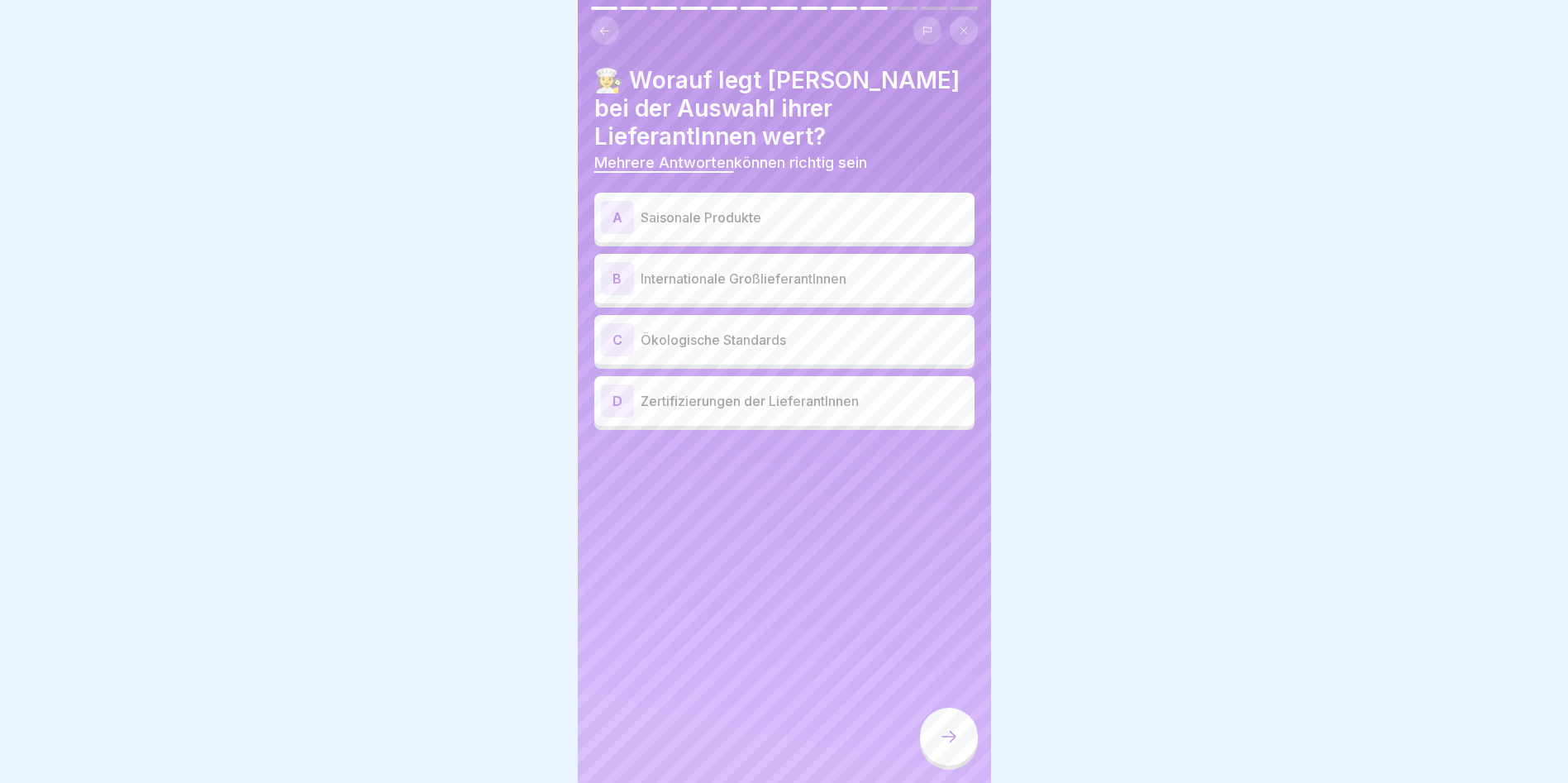
click at [674, 208] on p "Saisonale Produkte" at bounding box center [804, 217] width 328 height 20
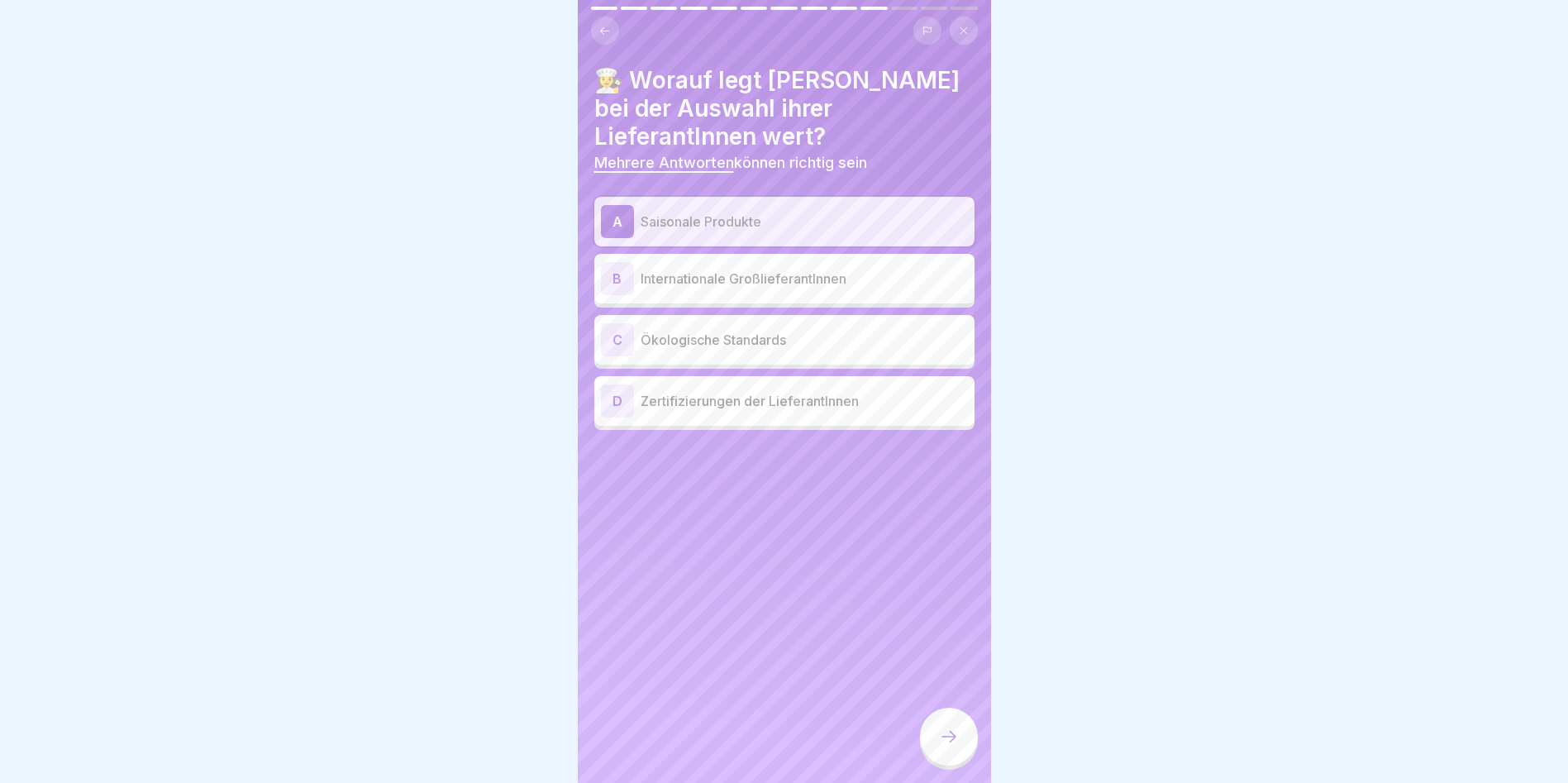
click at [676, 342] on div "C Ökologische Standards" at bounding box center [784, 339] width 367 height 33
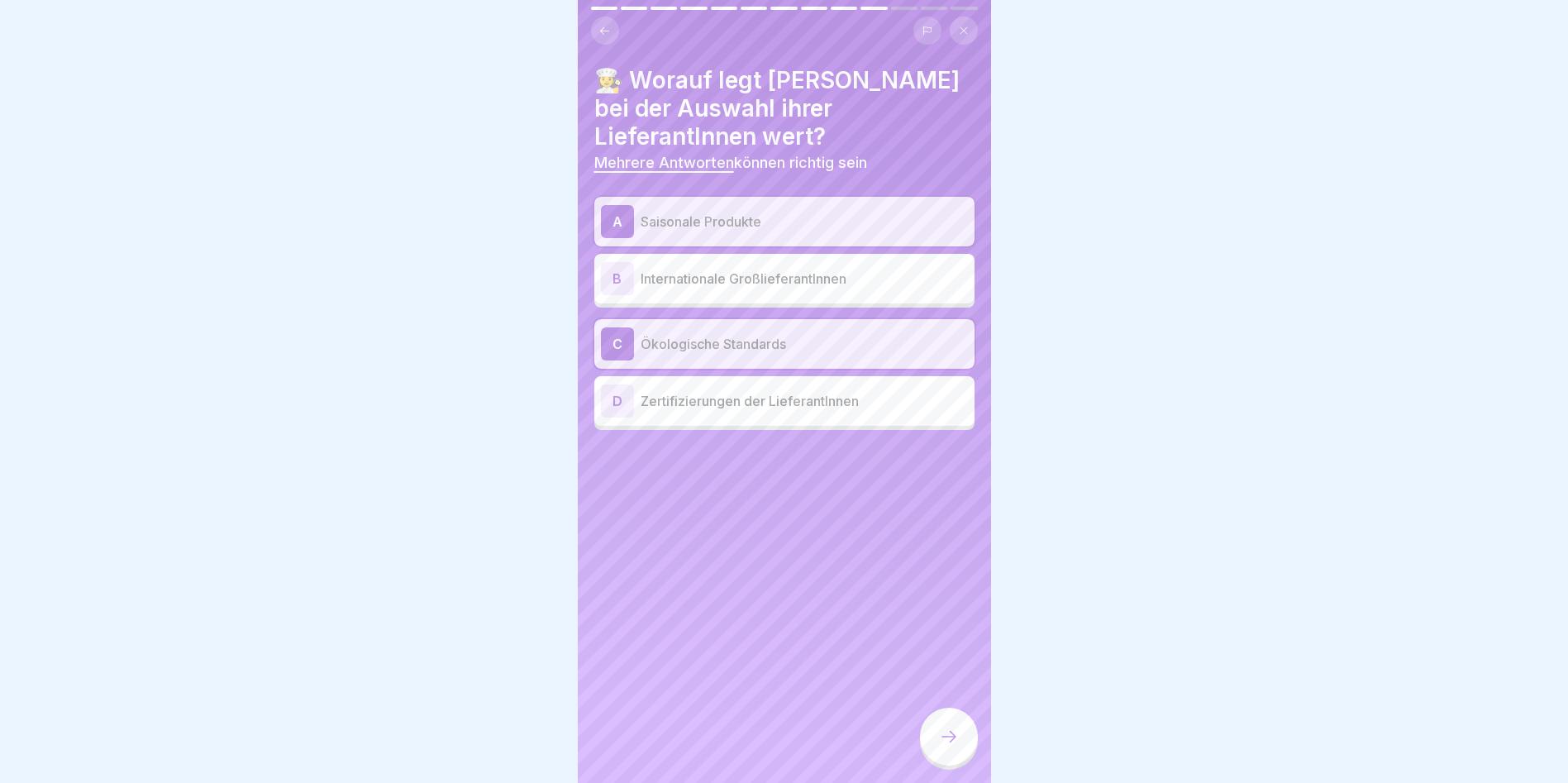
click at [700, 391] on p "Zertifizierungen der LieferantInnen" at bounding box center [804, 400] width 328 height 20
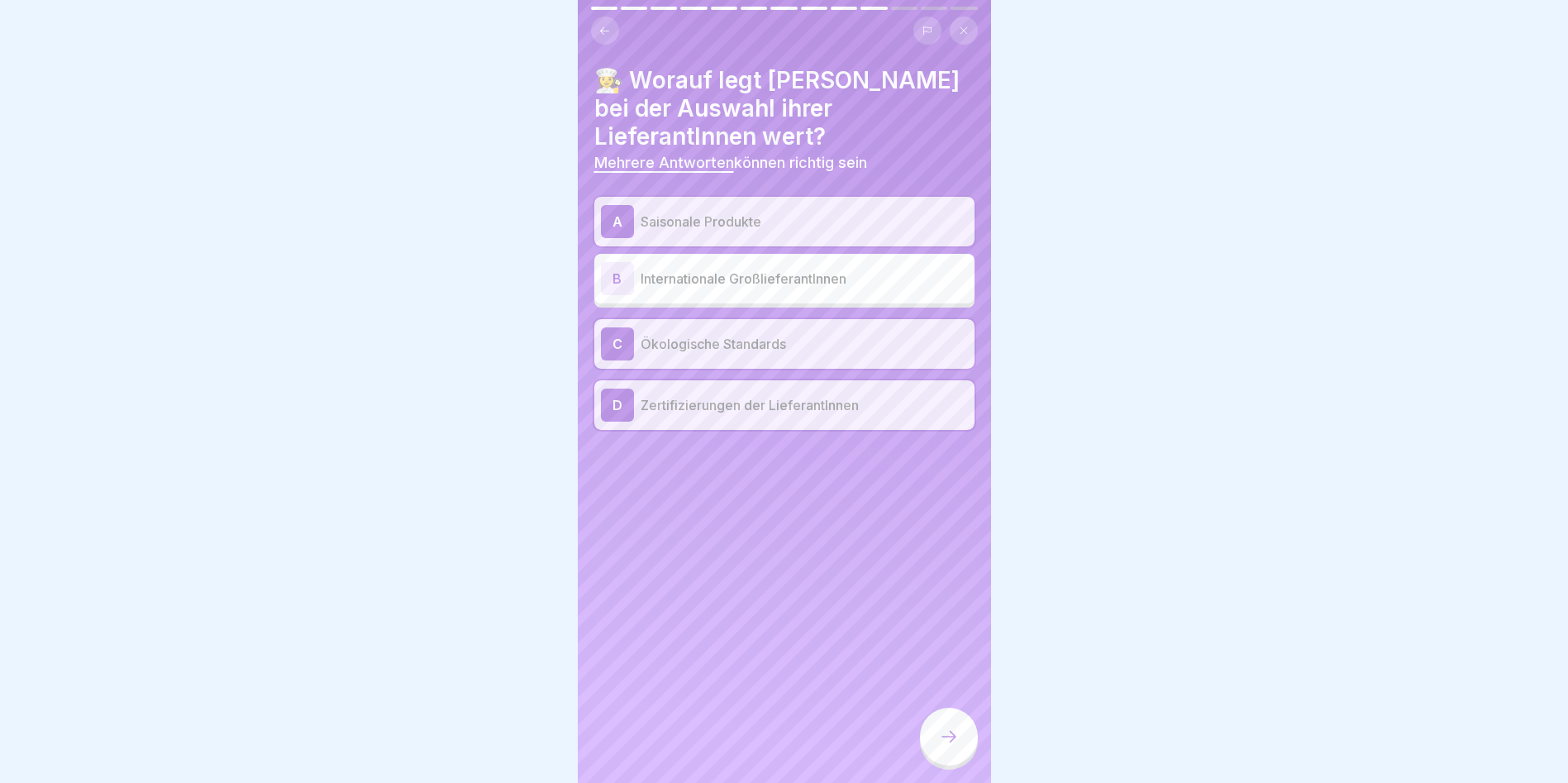
click at [946, 734] on icon at bounding box center [949, 737] width 20 height 20
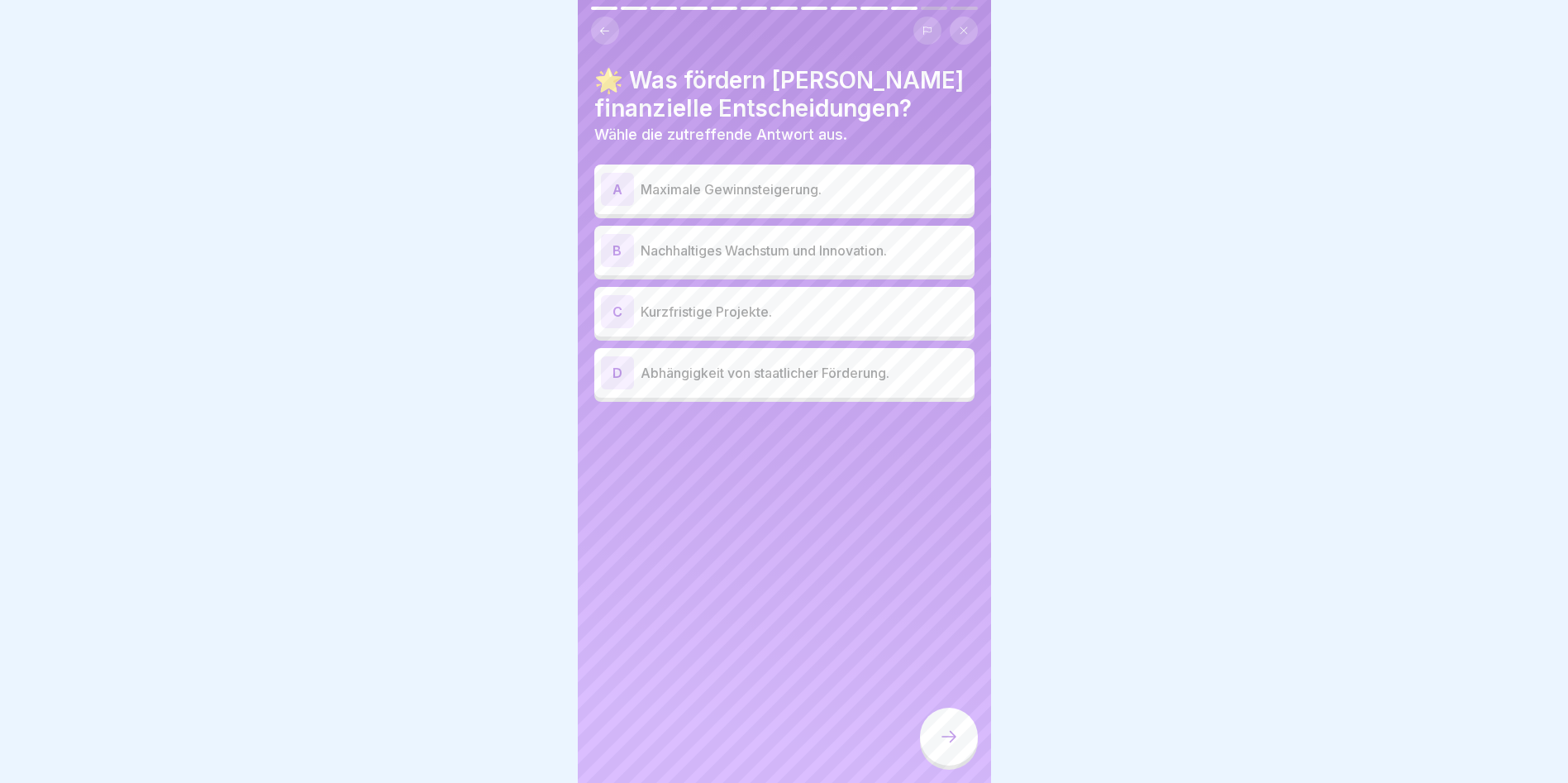
click at [726, 241] on p "Nachhaltiges Wachstum und Innovation." at bounding box center [804, 250] width 328 height 20
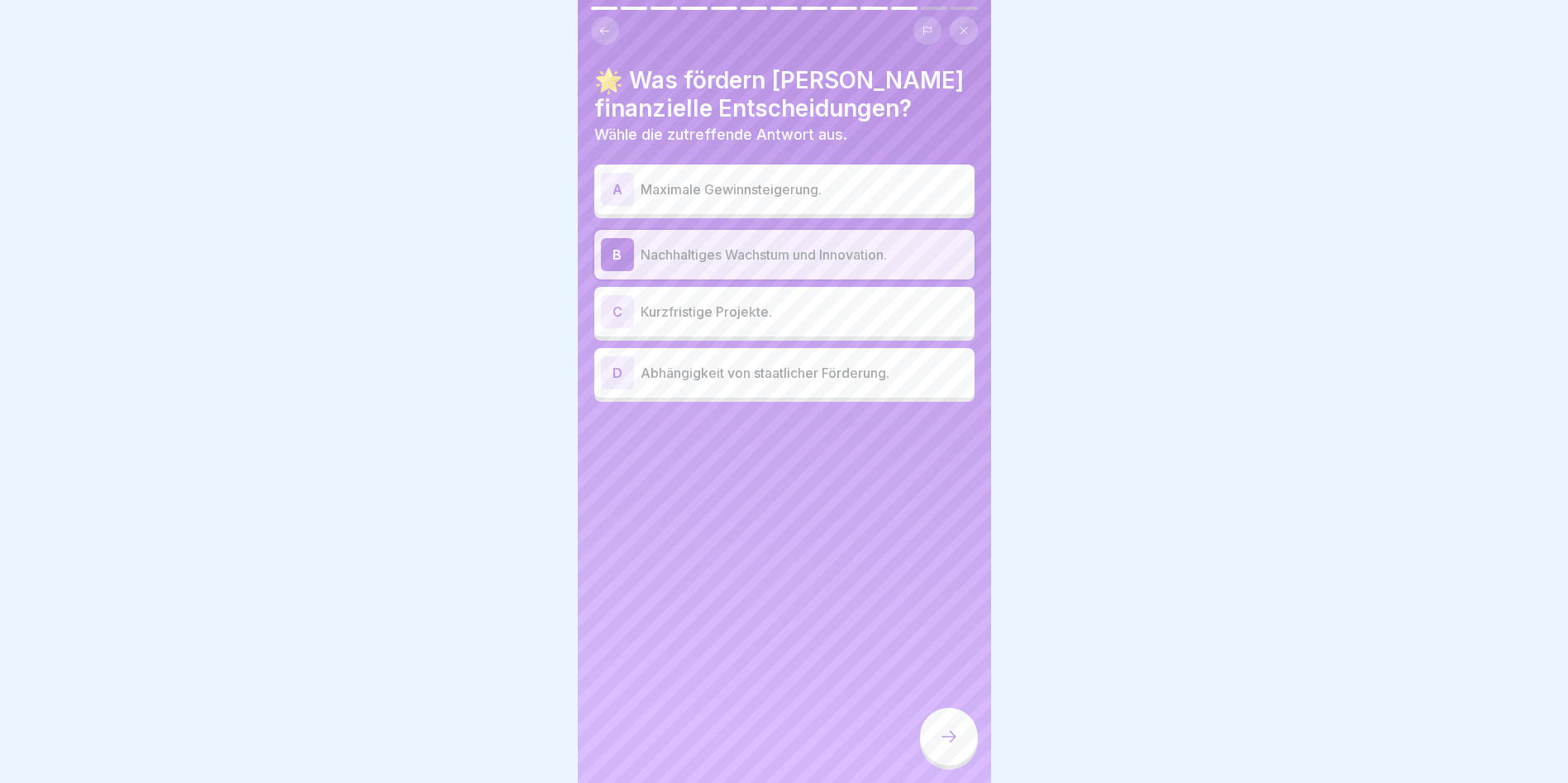
click at [942, 726] on div at bounding box center [949, 737] width 58 height 58
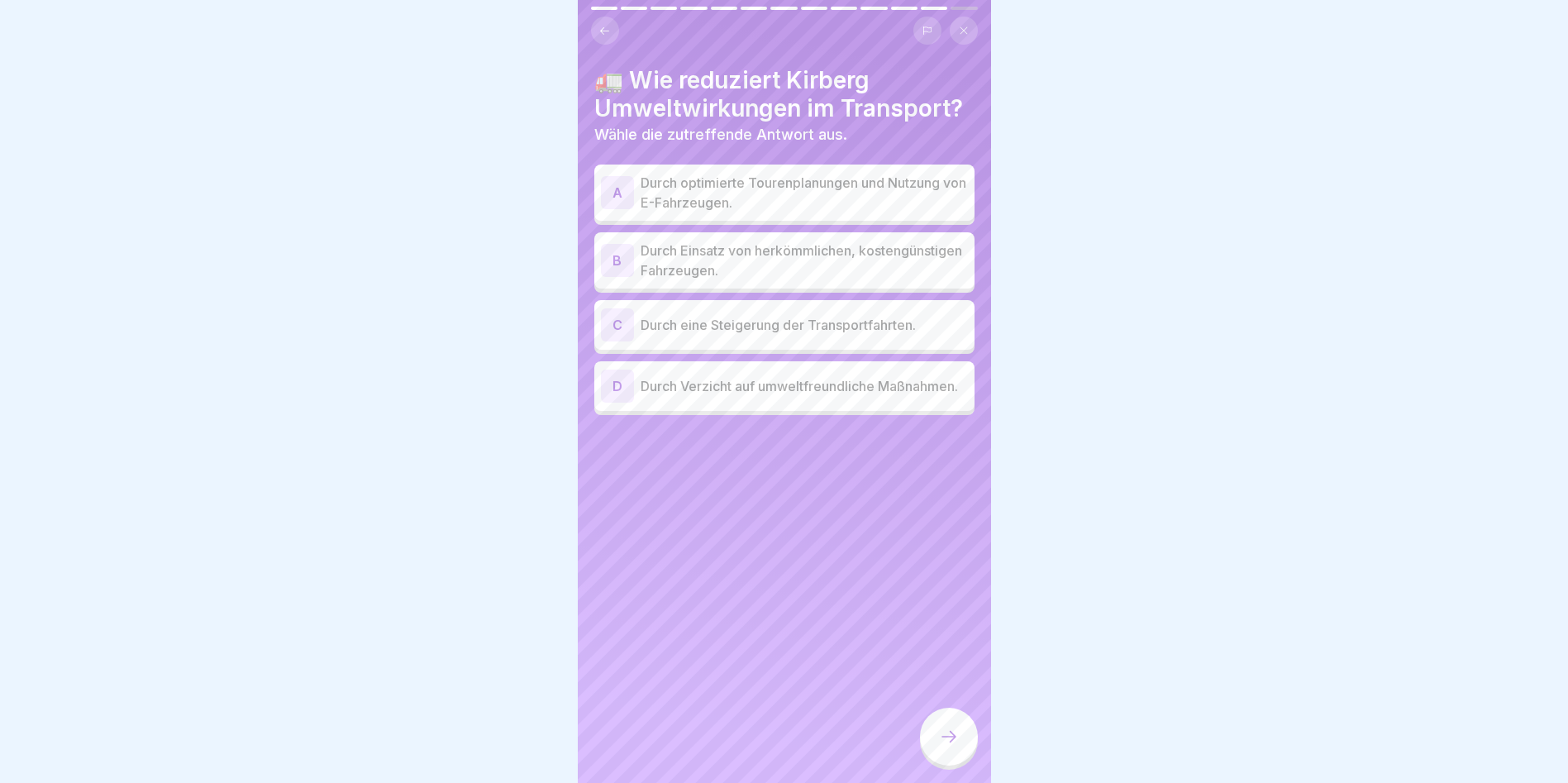
click at [728, 181] on p "Durch optimierte Tourenplanungen und Nutzung von E-Fahrzeugen." at bounding box center [804, 193] width 328 height 40
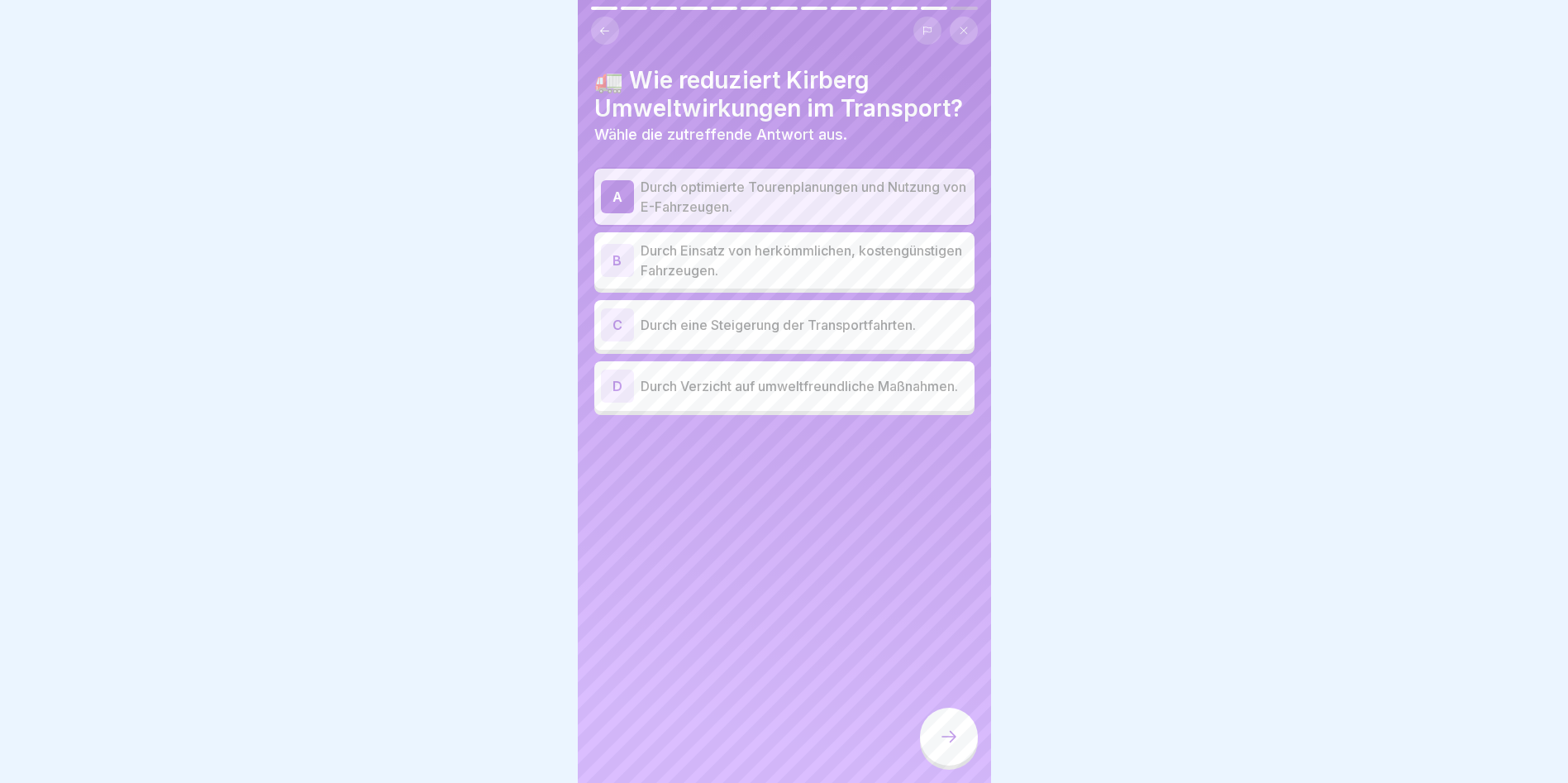
click at [946, 740] on icon at bounding box center [949, 737] width 20 height 20
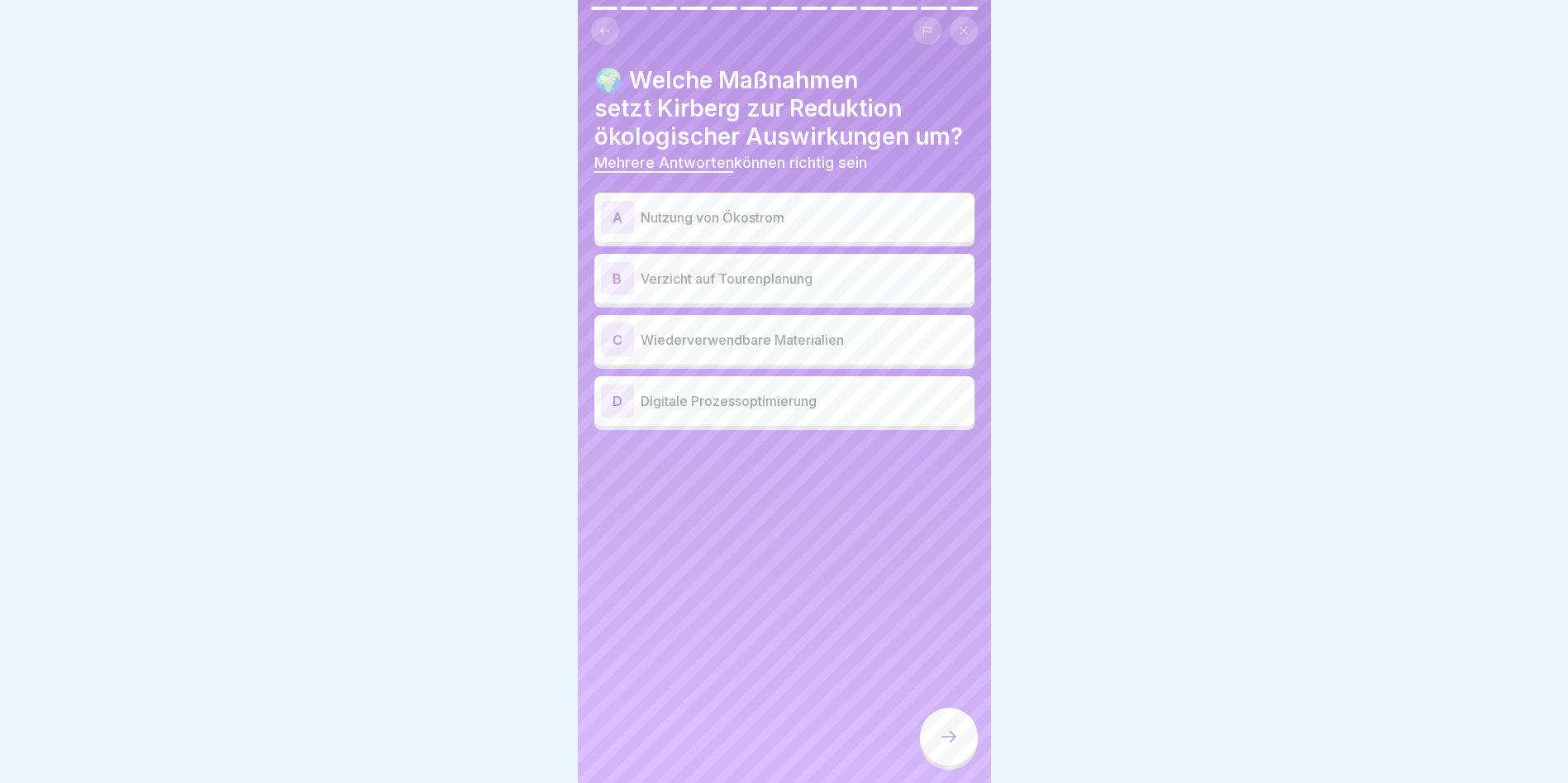
click at [687, 208] on p "Nutzung von Ökostrom" at bounding box center [804, 217] width 328 height 20
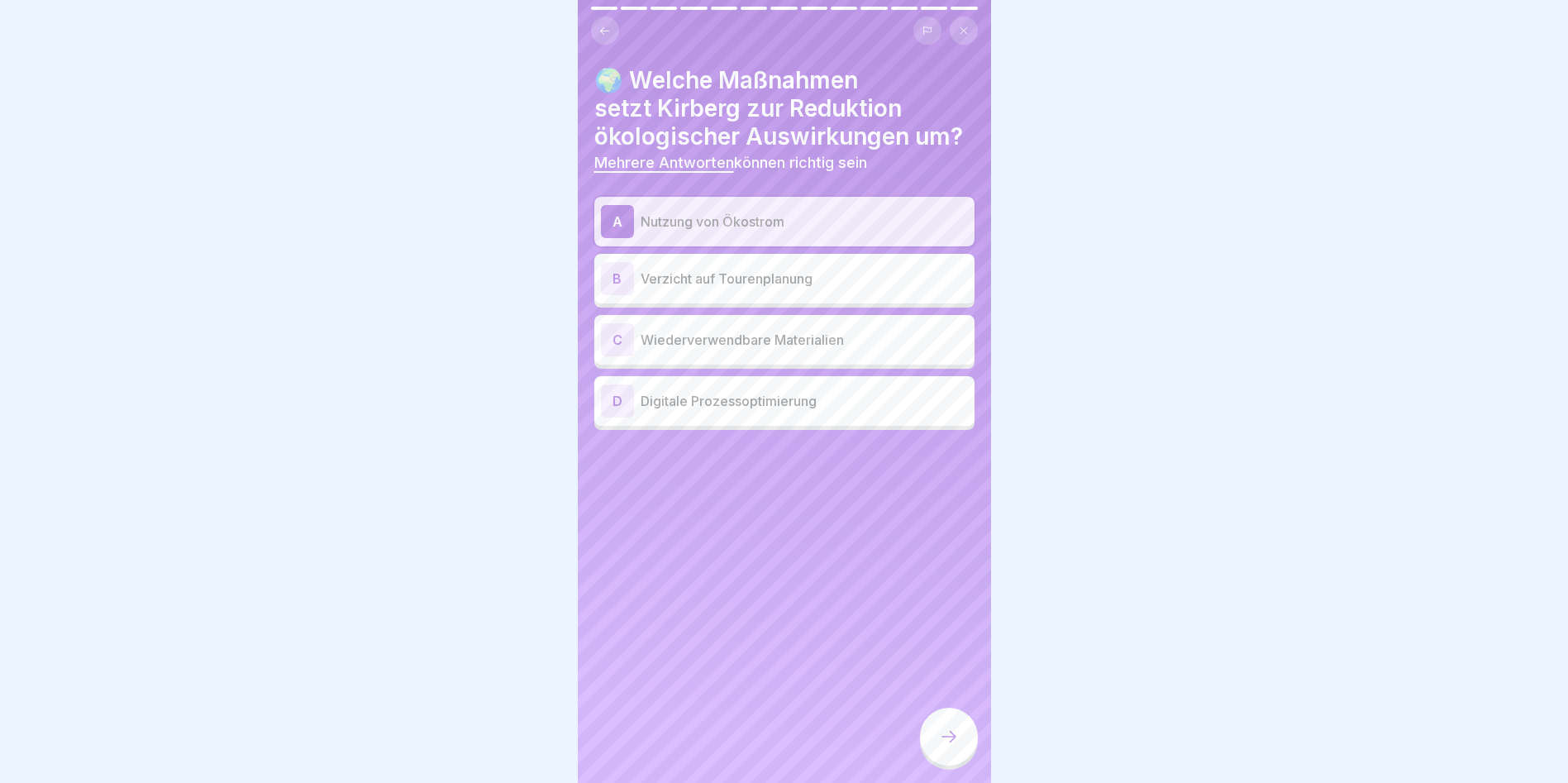
click at [681, 333] on p "Wiederverwendbare Materialien" at bounding box center [804, 339] width 328 height 20
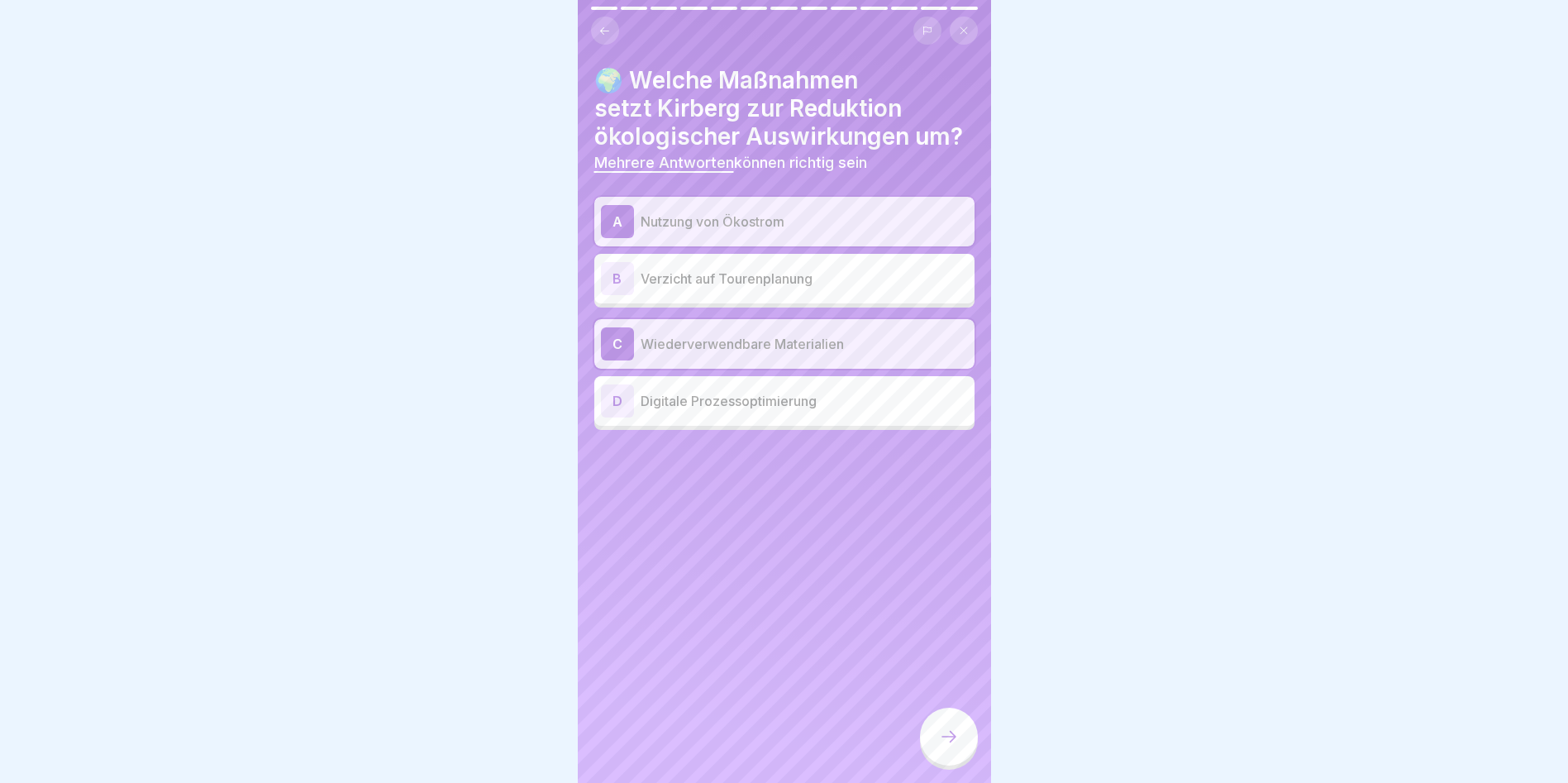
click at [683, 391] on p "Digitale Prozessoptimierung" at bounding box center [804, 400] width 328 height 20
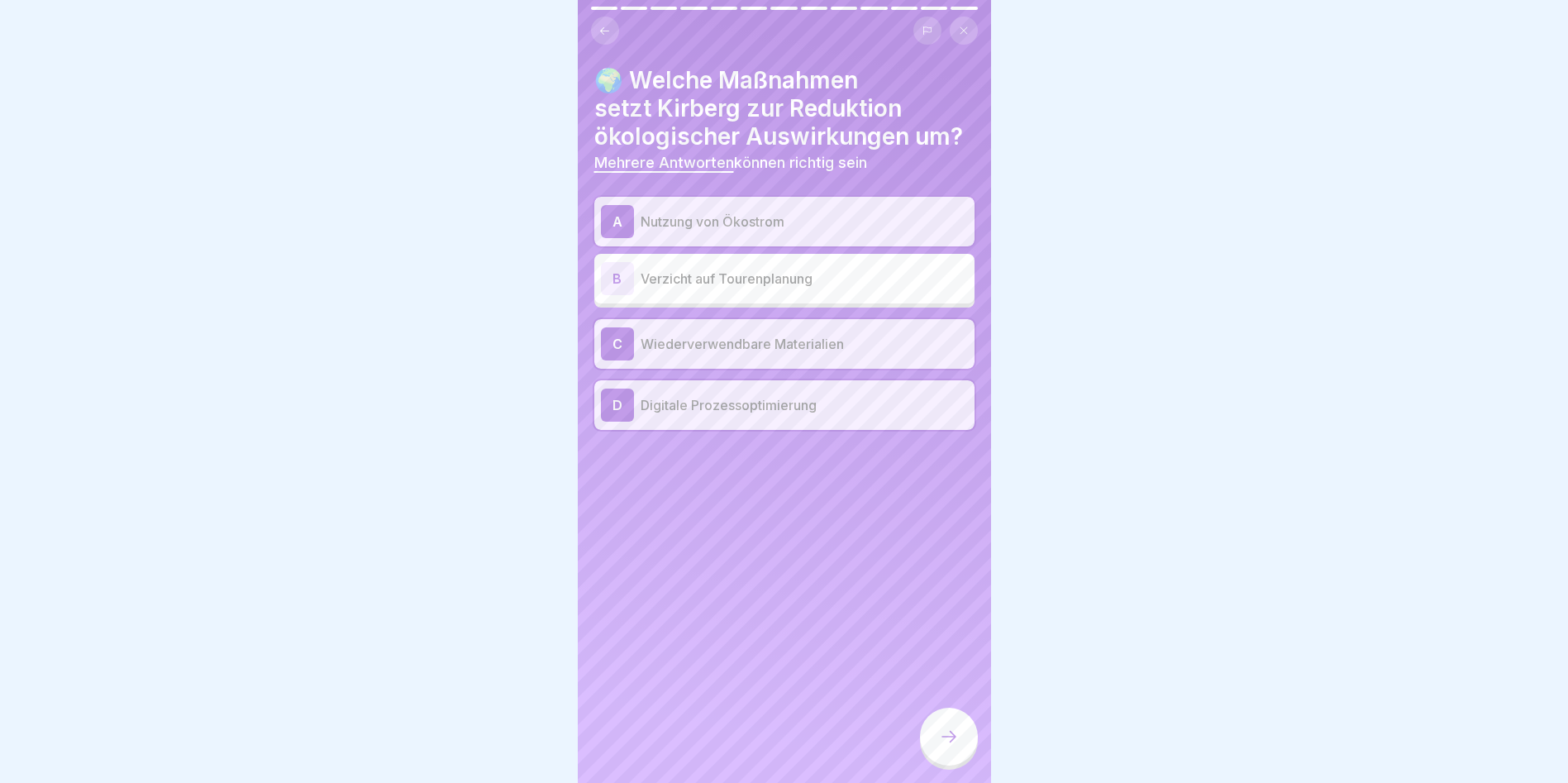
click at [956, 734] on icon at bounding box center [949, 737] width 20 height 20
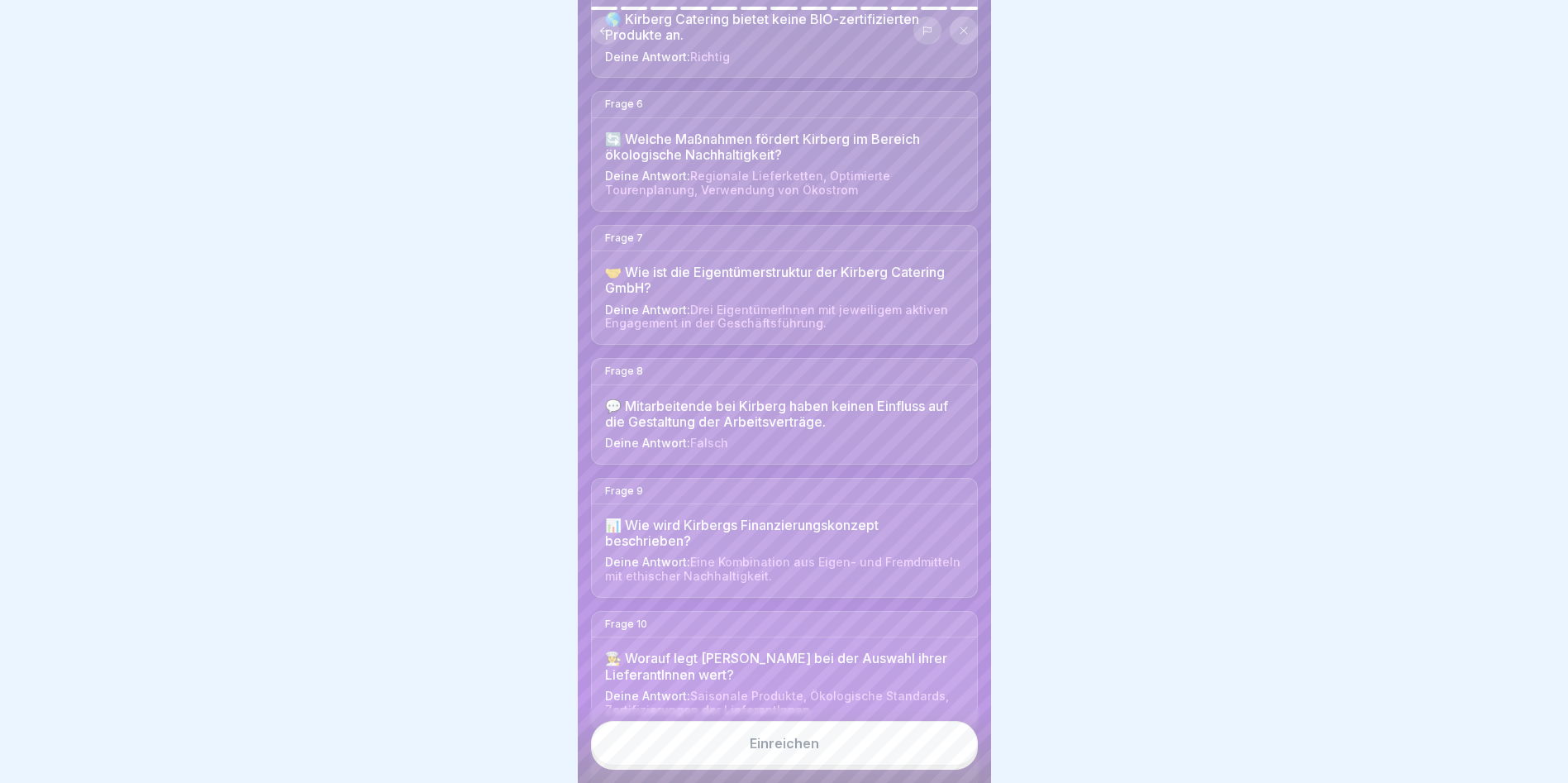
scroll to position [744, 0]
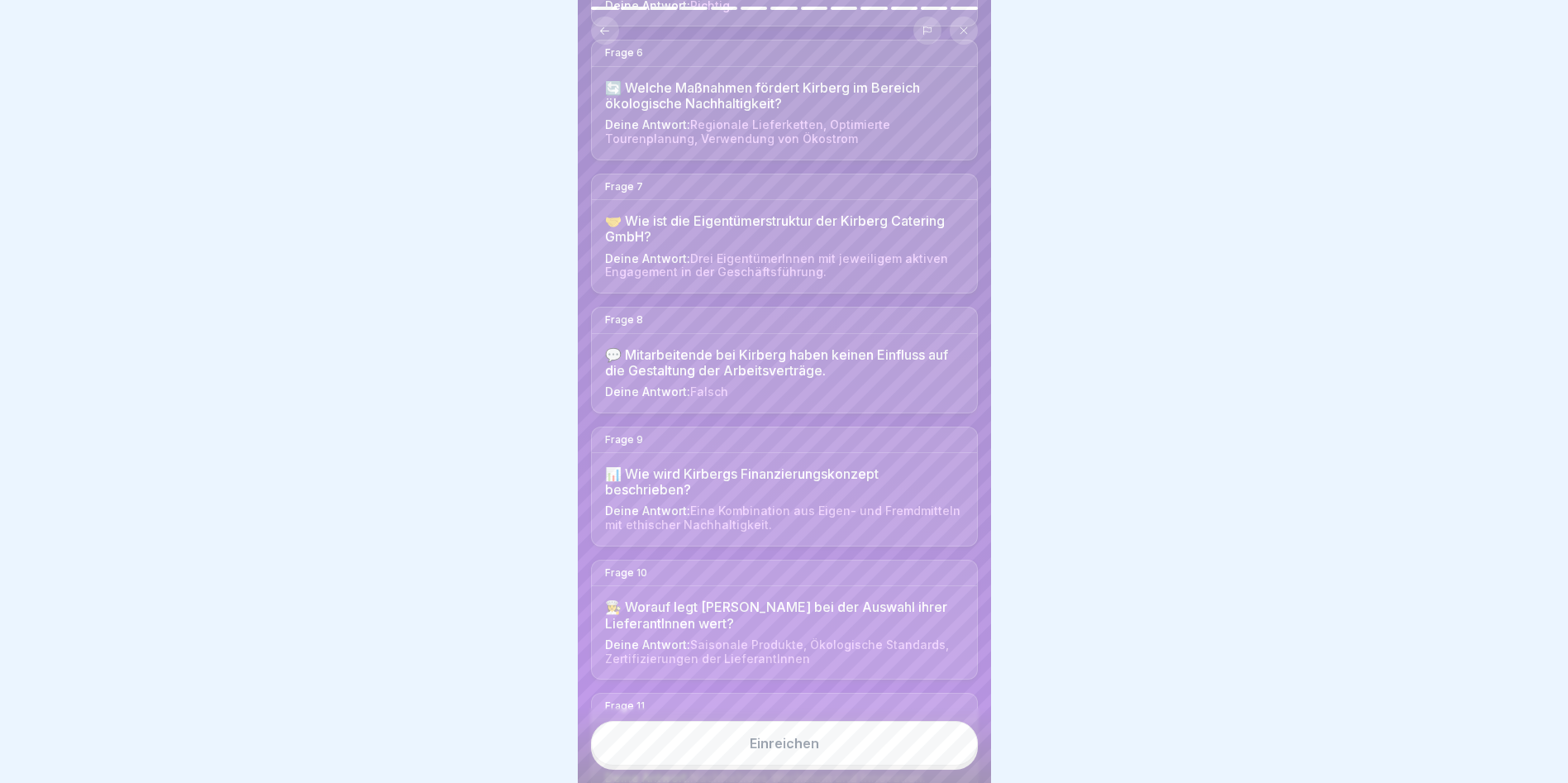
click at [779, 749] on div "Einreichen" at bounding box center [784, 743] width 70 height 15
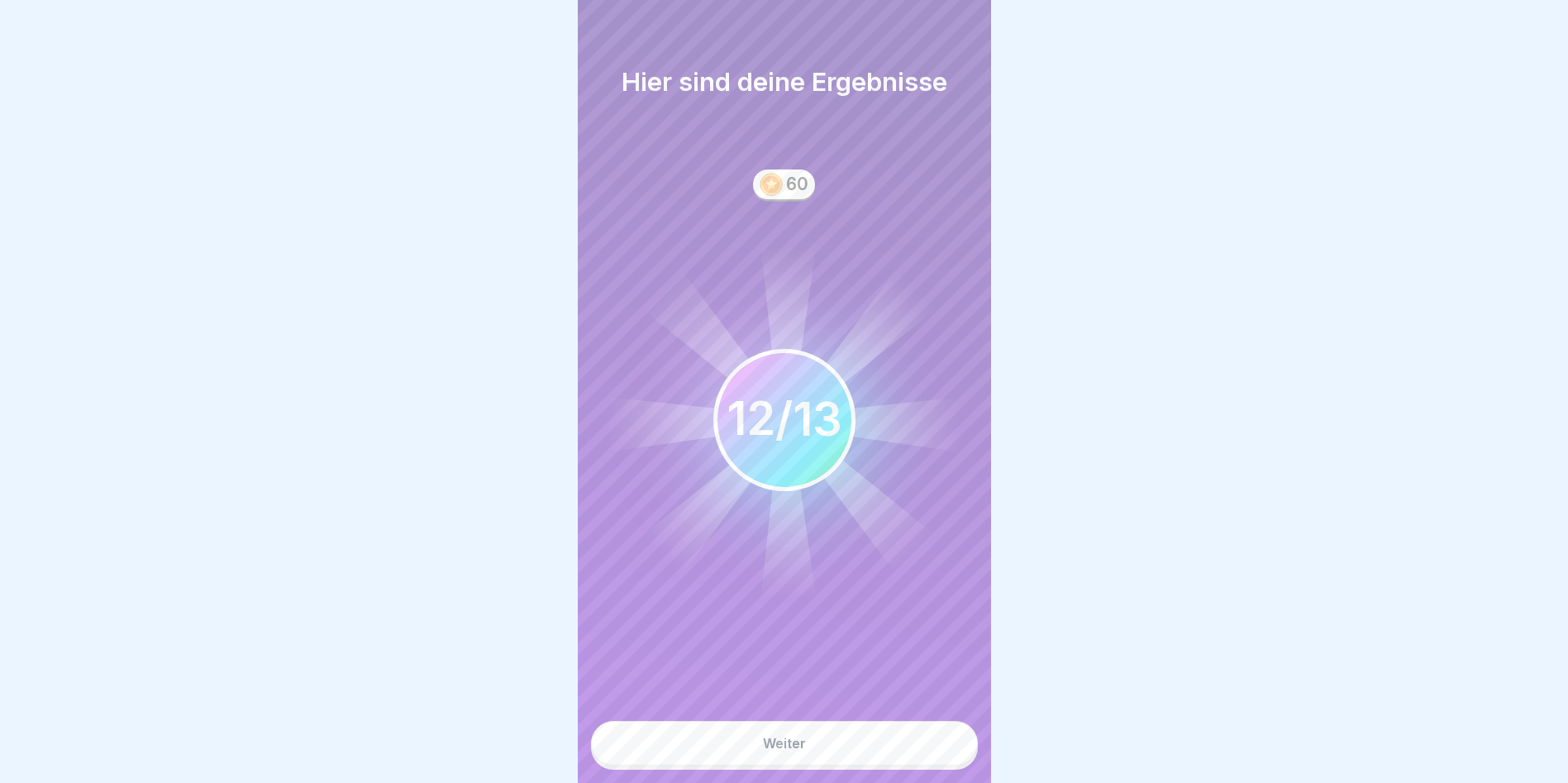
click at [789, 749] on div "Weiter" at bounding box center [784, 743] width 43 height 15
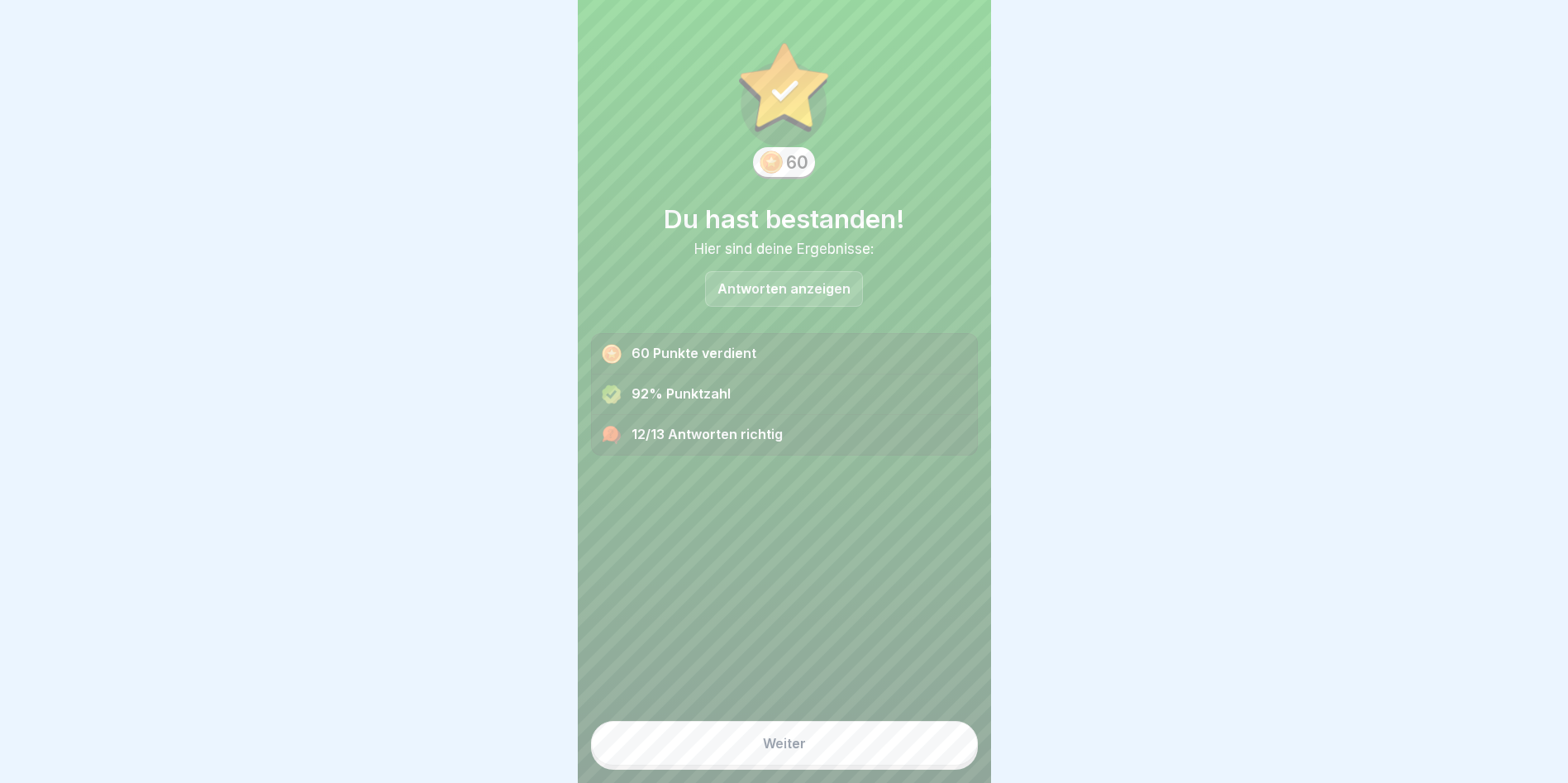
click at [764, 282] on p "Antworten anzeigen" at bounding box center [784, 289] width 133 height 14
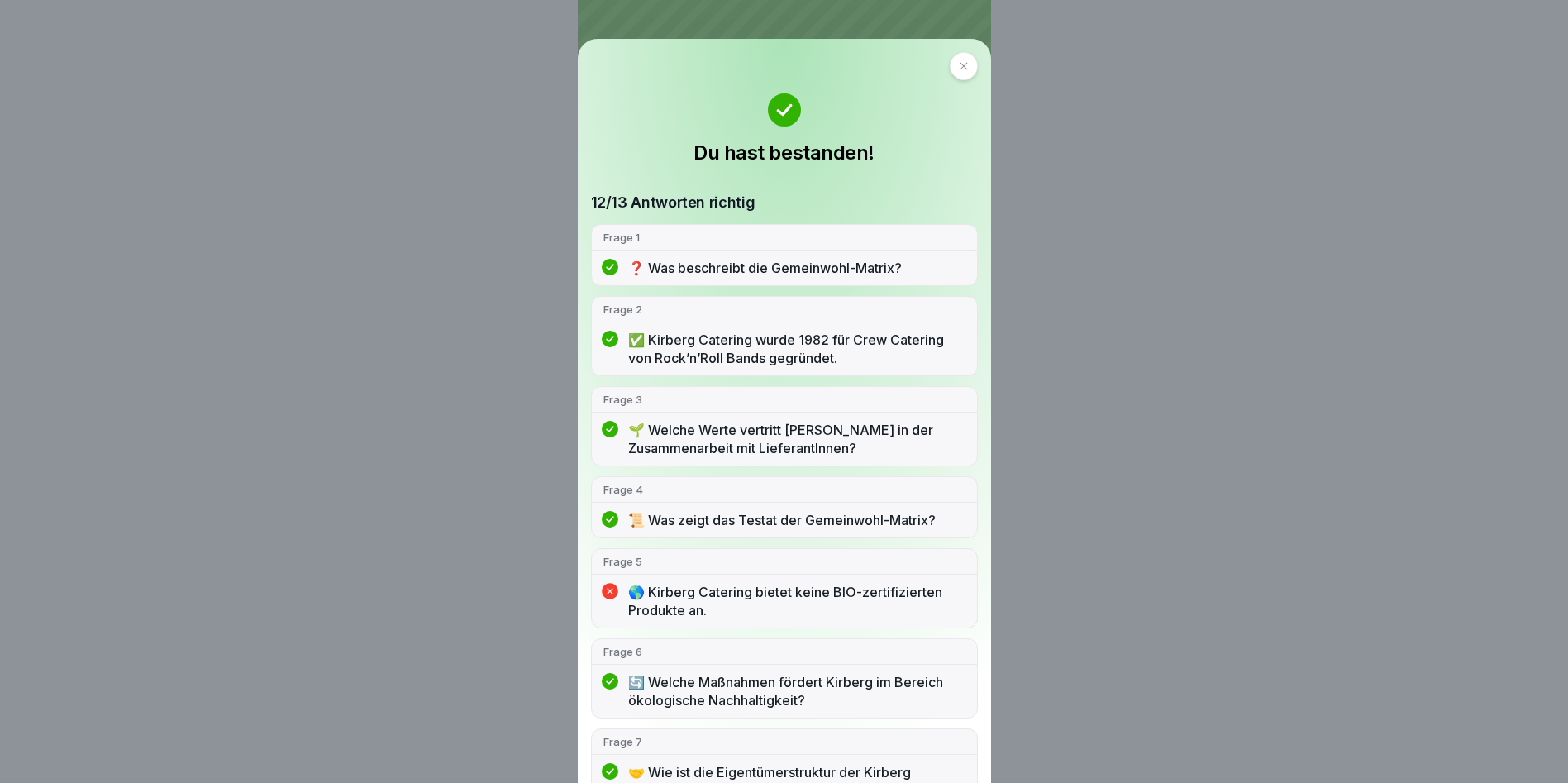
click at [639, 598] on p "🌎 Kirberg Catering bietet keine BIO-zertifizierten Produkte an." at bounding box center [796, 601] width 337 height 37
click at [959, 63] on icon at bounding box center [964, 66] width 10 height 10
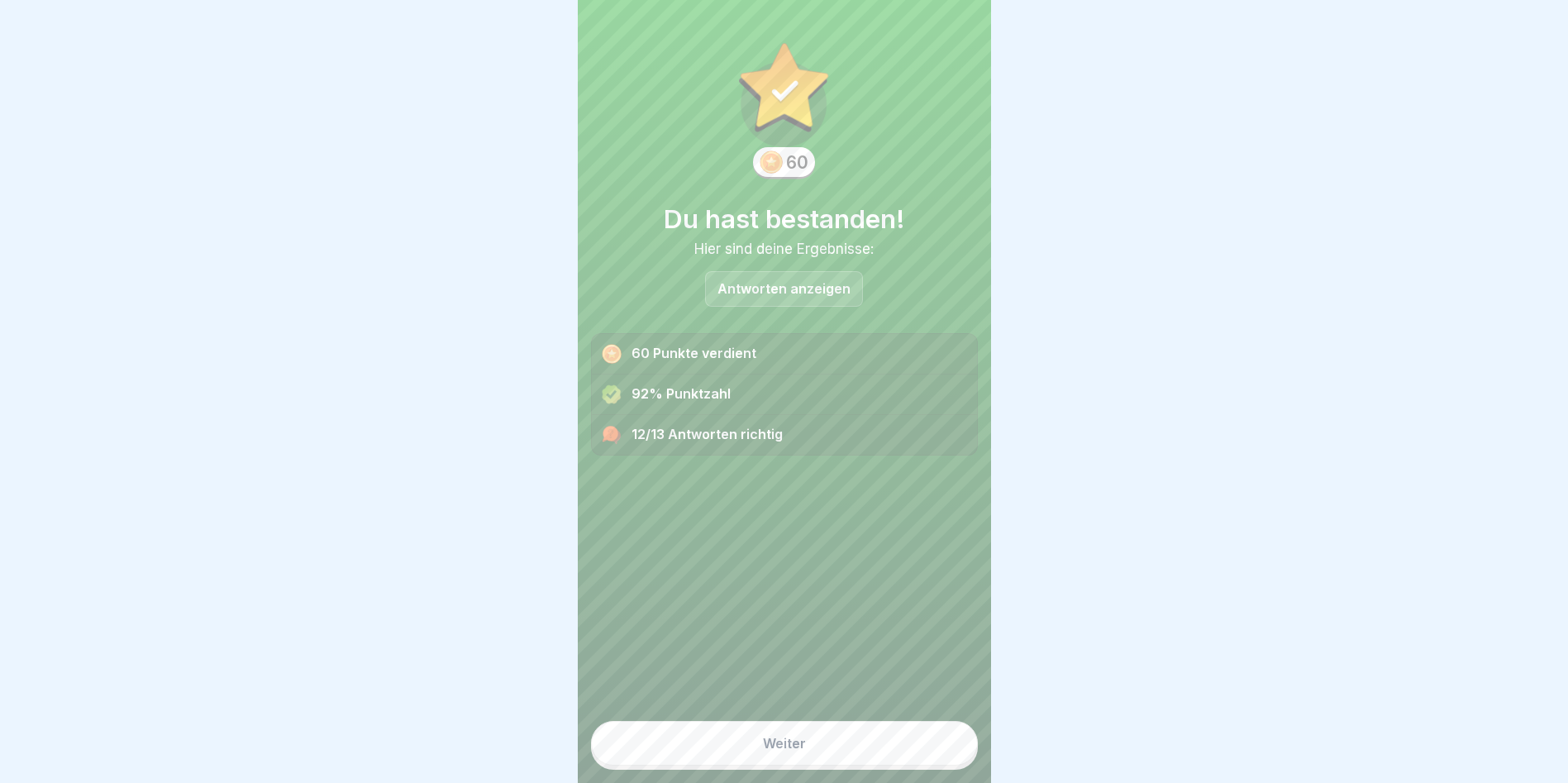
click at [802, 754] on button "Weiter" at bounding box center [784, 743] width 387 height 44
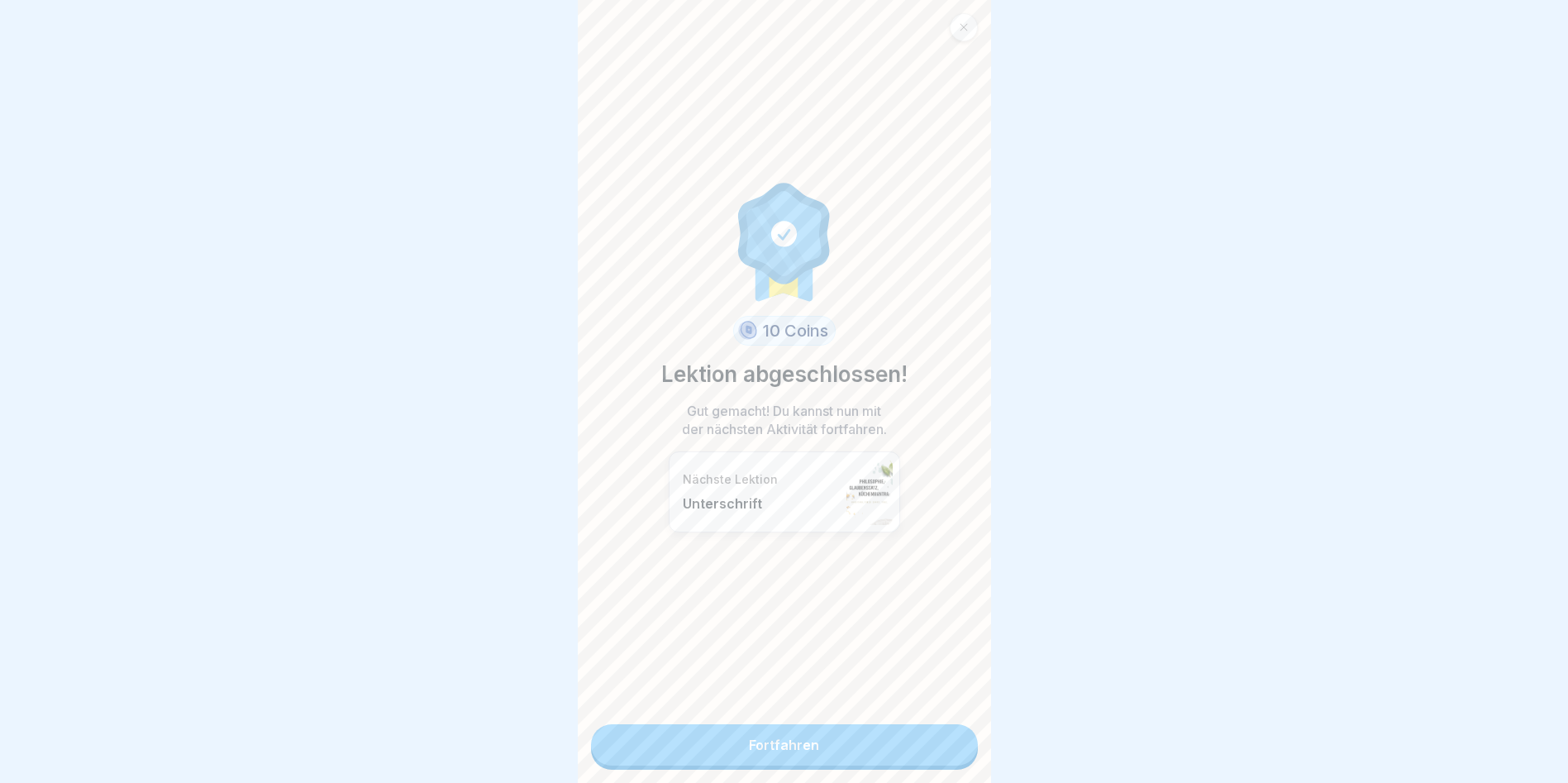
click at [711, 502] on p "Unterschrift" at bounding box center [760, 503] width 156 height 17
click at [788, 752] on link "Fortfahren" at bounding box center [784, 745] width 387 height 42
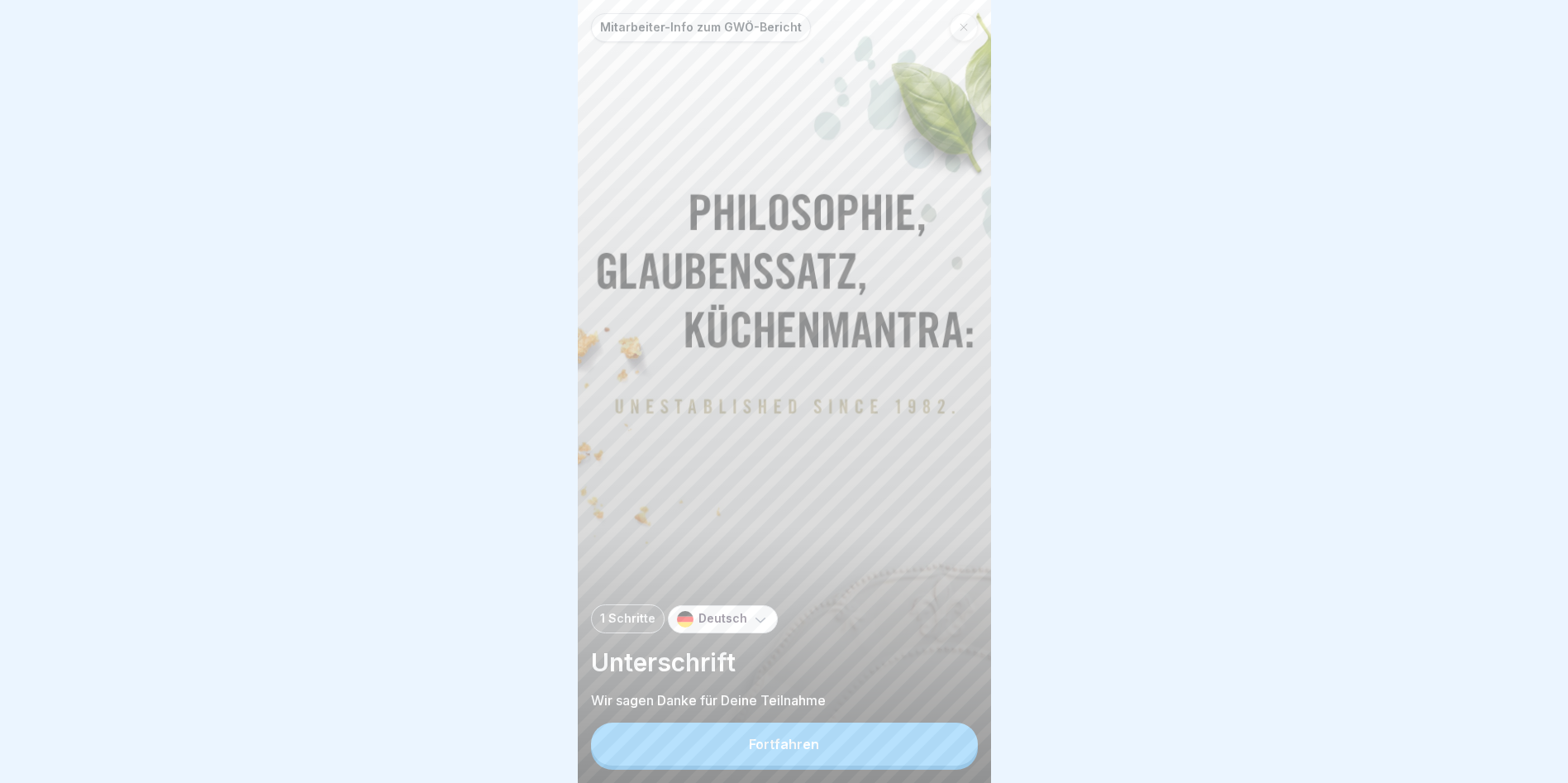
click at [784, 752] on div "Fortfahren" at bounding box center [784, 744] width 70 height 15
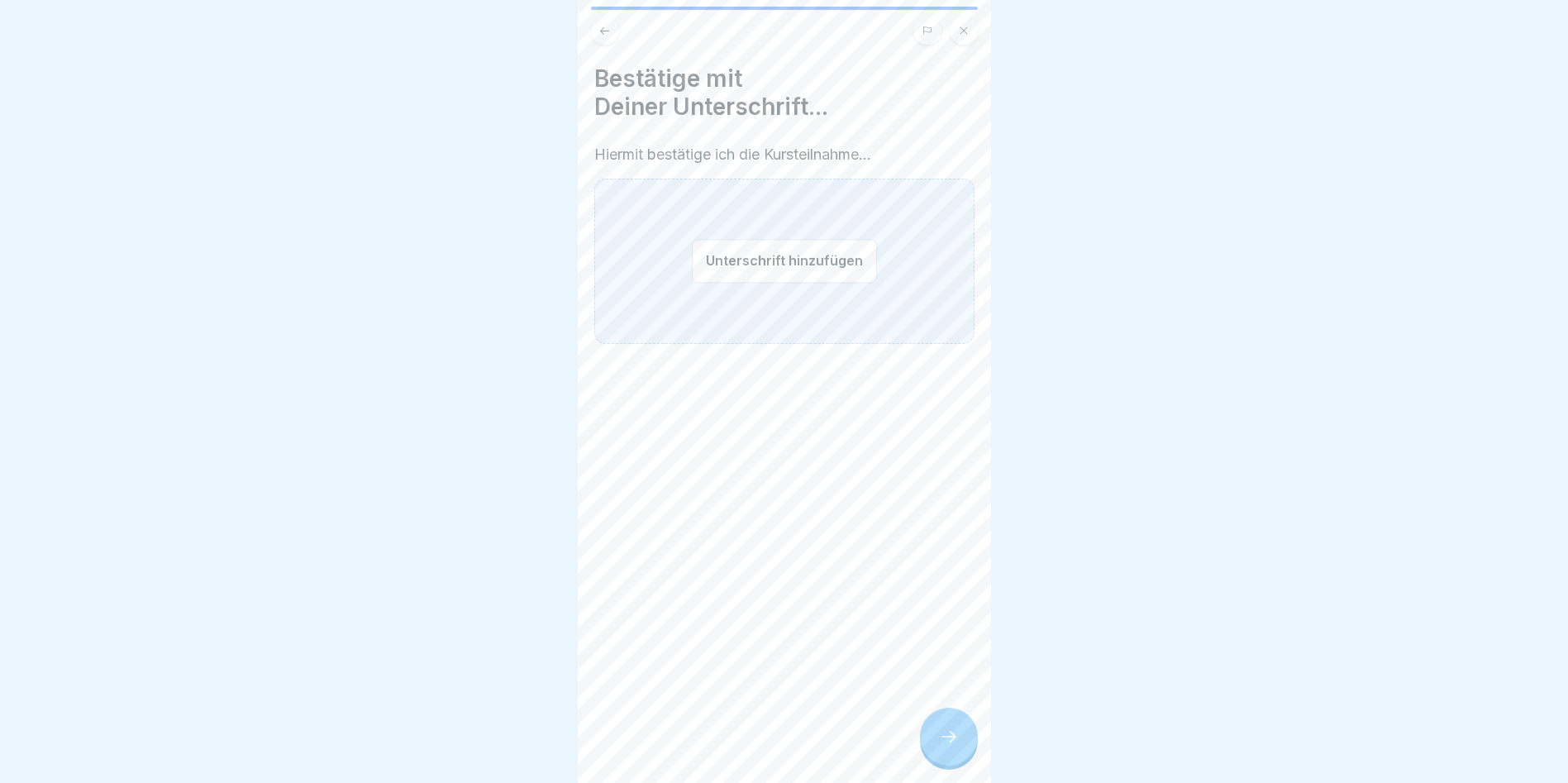
click at [740, 264] on button "Unterschrift hinzufügen" at bounding box center [784, 261] width 185 height 43
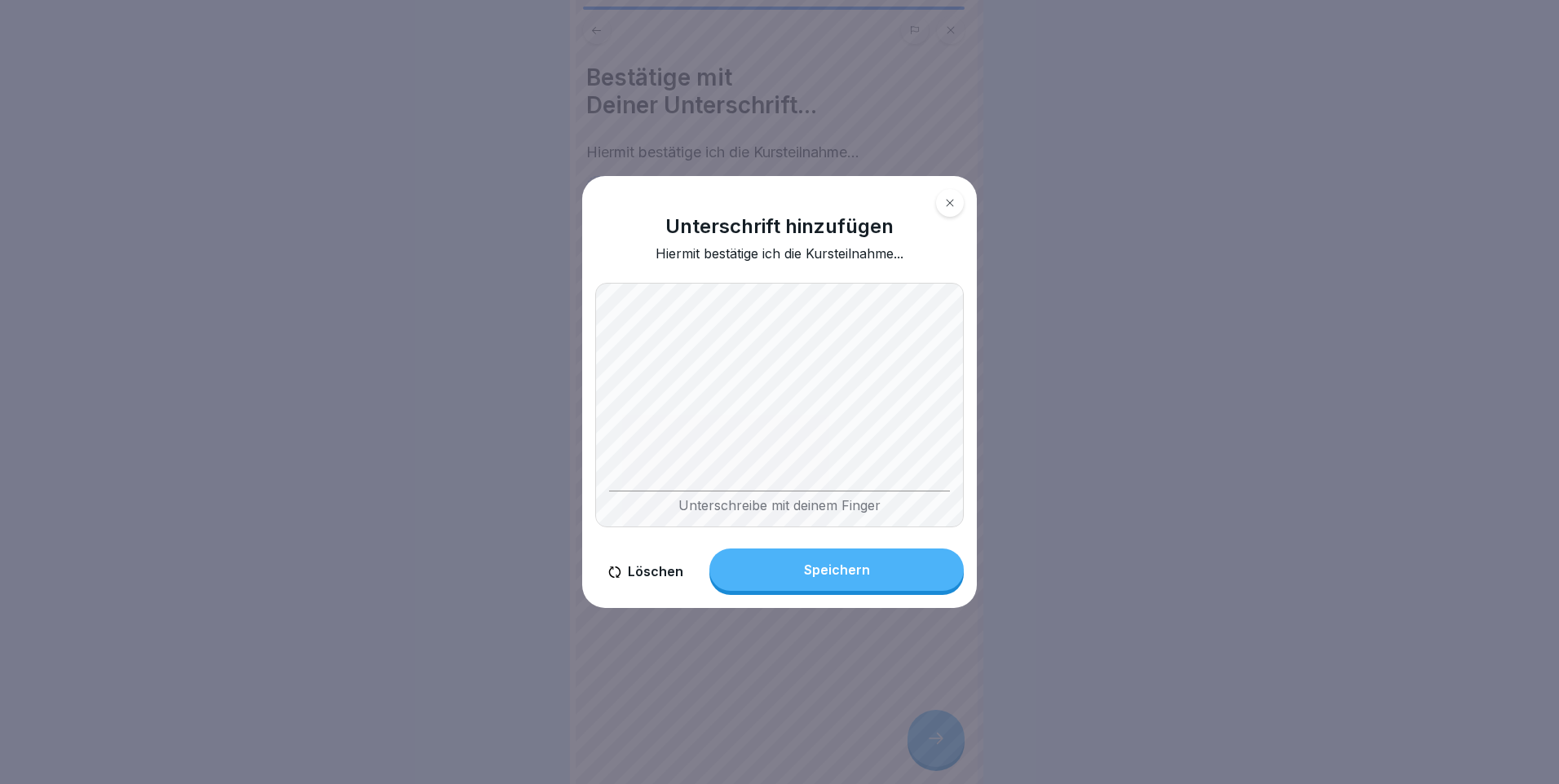
click at [617, 574] on icon at bounding box center [615, 573] width 13 height 11
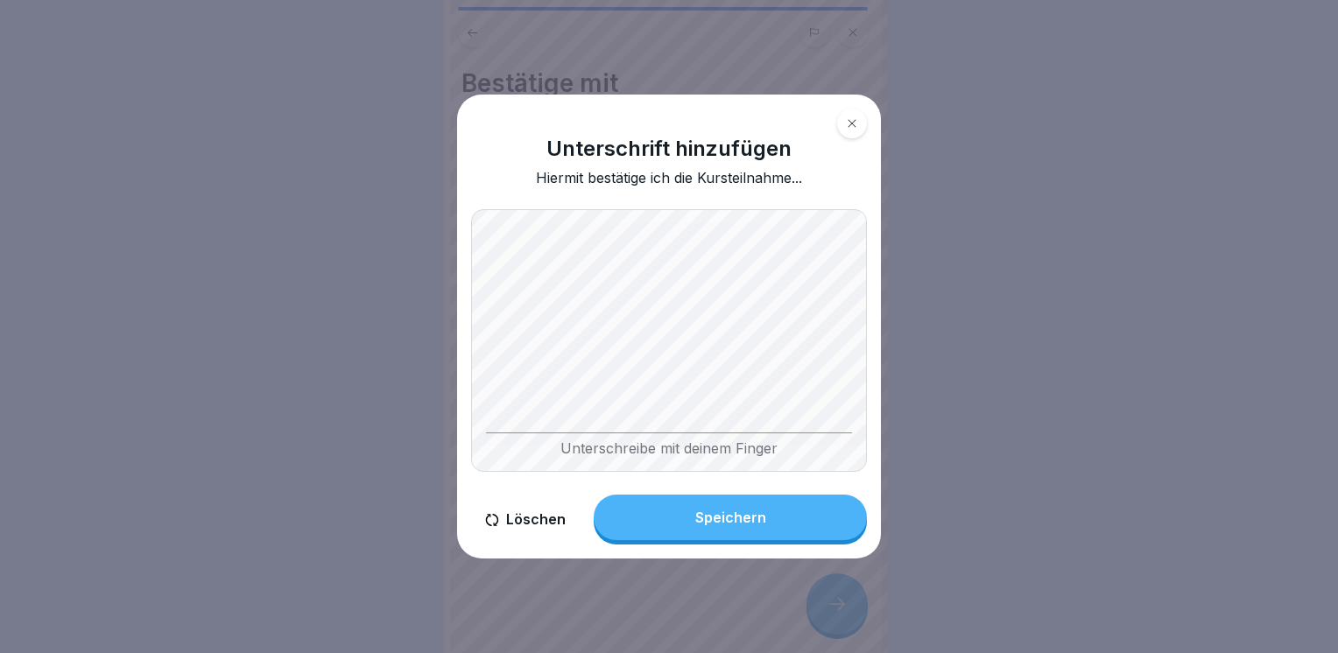
click at [652, 445] on div "Unterschreibe mit deinem Finger" at bounding box center [669, 445] width 366 height 25
click at [750, 522] on div "Speichern" at bounding box center [730, 518] width 71 height 16
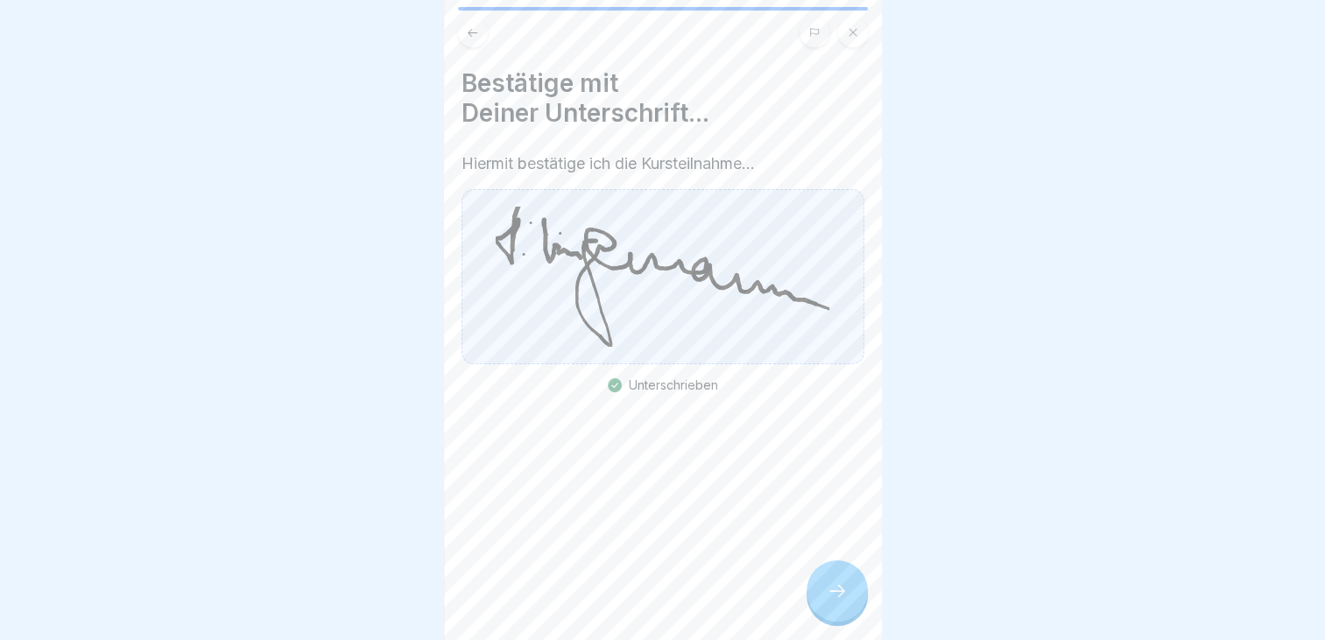
click at [831, 602] on icon at bounding box center [837, 591] width 21 height 21
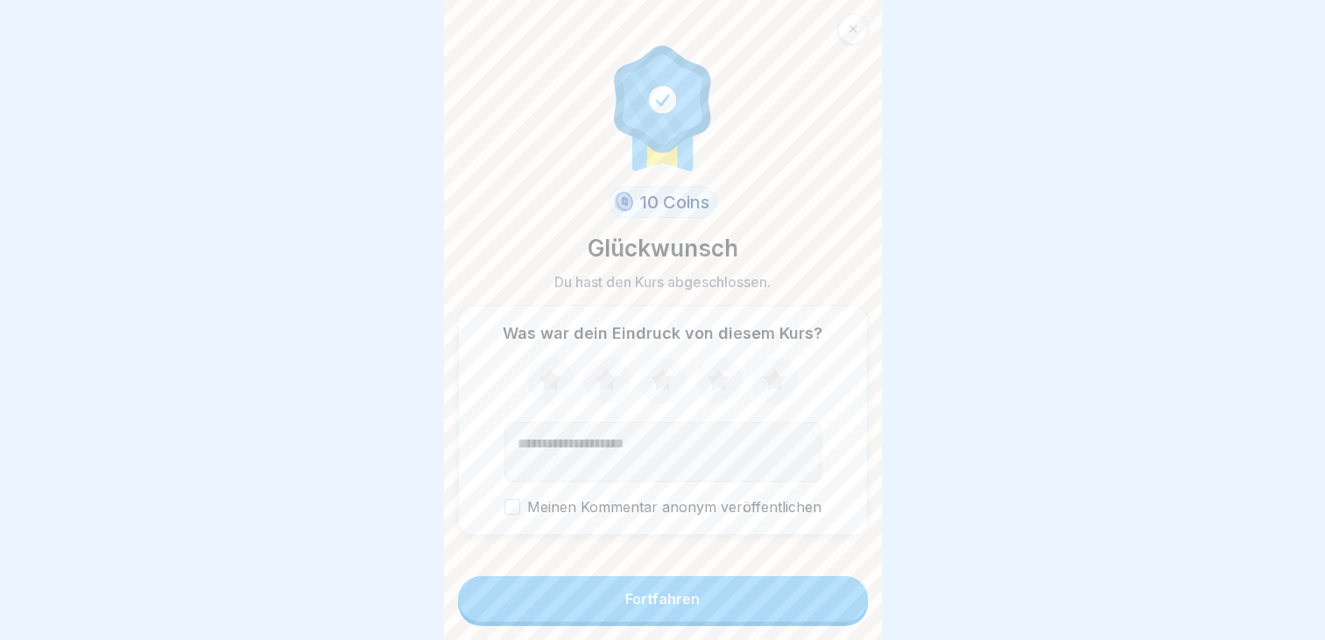
click at [565, 436] on textarea "Kommentar (optional)" at bounding box center [662, 452] width 317 height 60
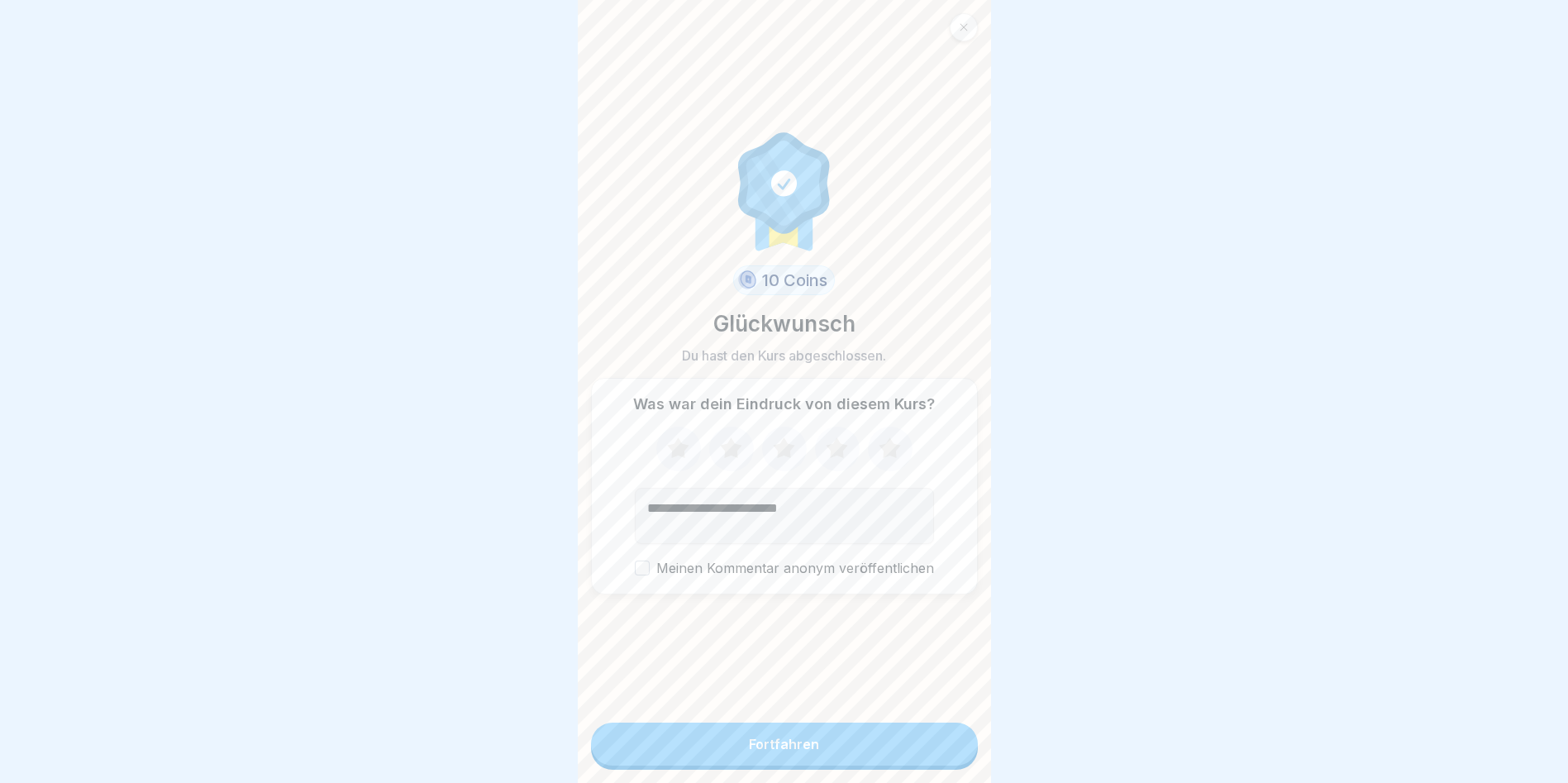
click at [892, 458] on icon at bounding box center [889, 450] width 43 height 43
click at [814, 510] on textarea "**********" at bounding box center [784, 517] width 299 height 57
drag, startPoint x: 781, startPoint y: 544, endPoint x: 725, endPoint y: 541, distance: 56.1
click at [725, 541] on textarea "**********" at bounding box center [782, 517] width 295 height 57
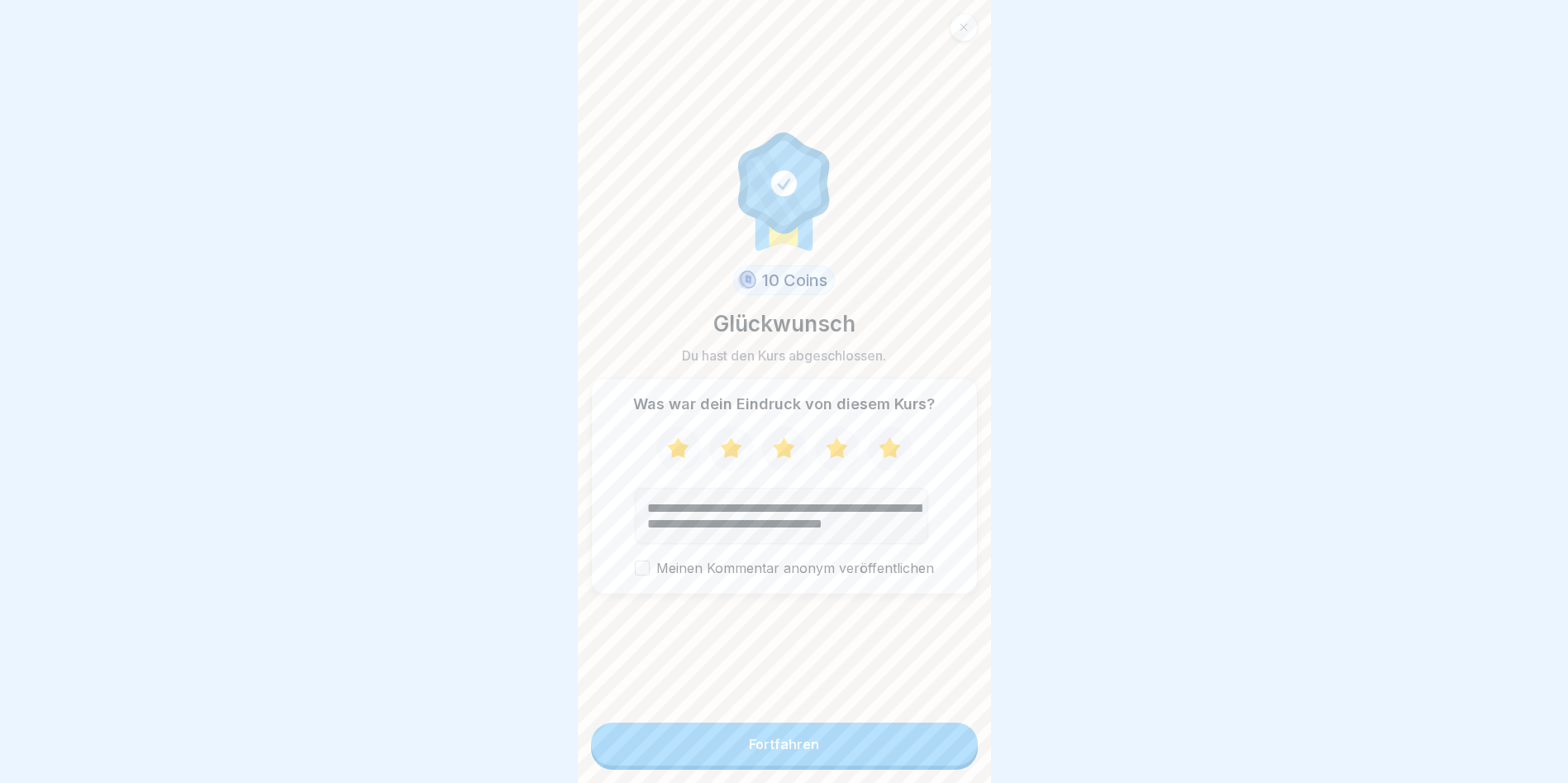
scroll to position [0, 0]
click at [637, 575] on button "Meinen Kommentar anonym veröffentlichen" at bounding box center [642, 569] width 15 height 15
click at [649, 513] on textarea "**********" at bounding box center [782, 517] width 295 height 57
type textarea "**********"
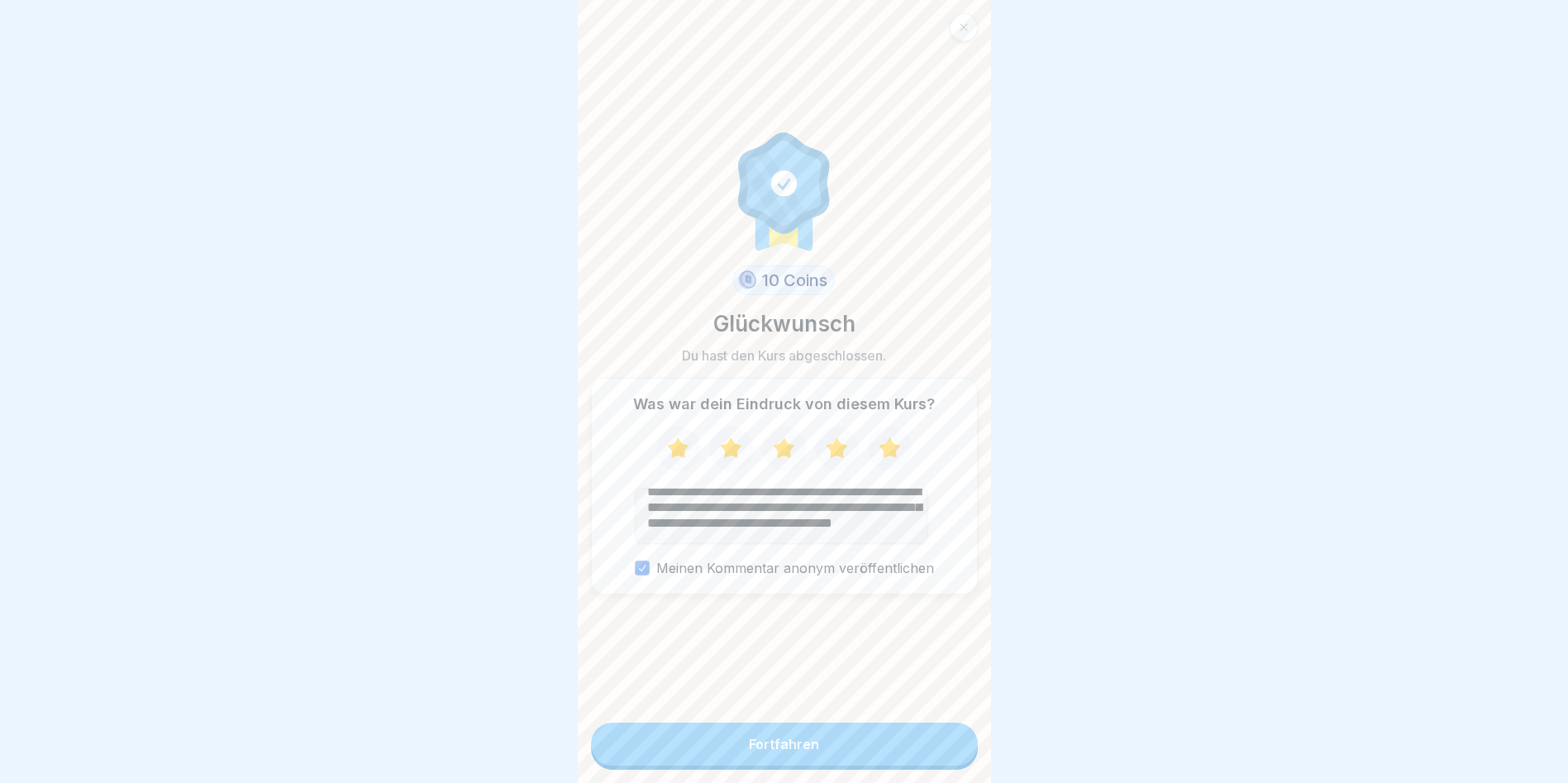
click at [756, 752] on div "Fortfahren" at bounding box center [784, 744] width 70 height 15
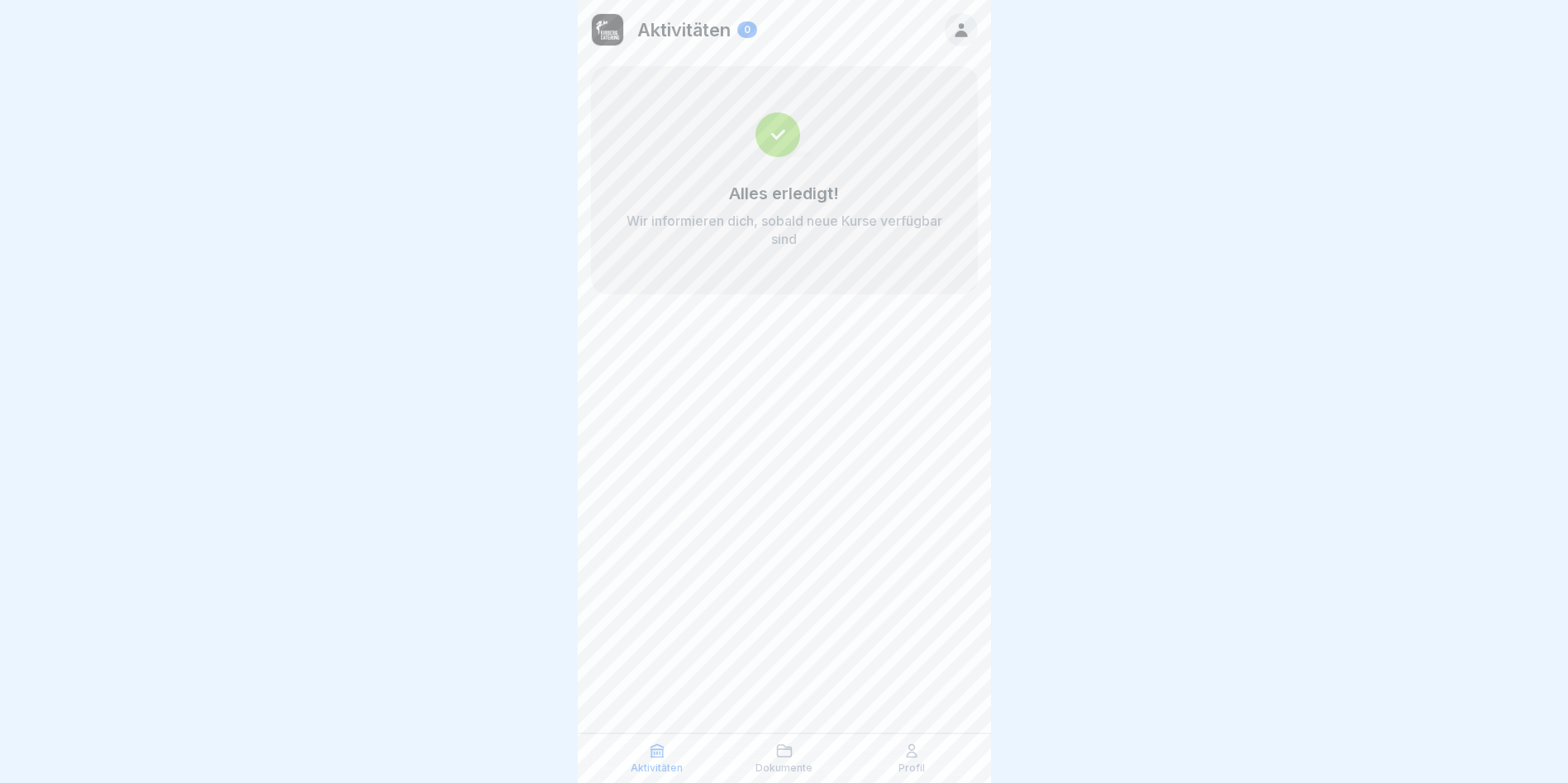
click at [789, 755] on icon at bounding box center [784, 751] width 17 height 17
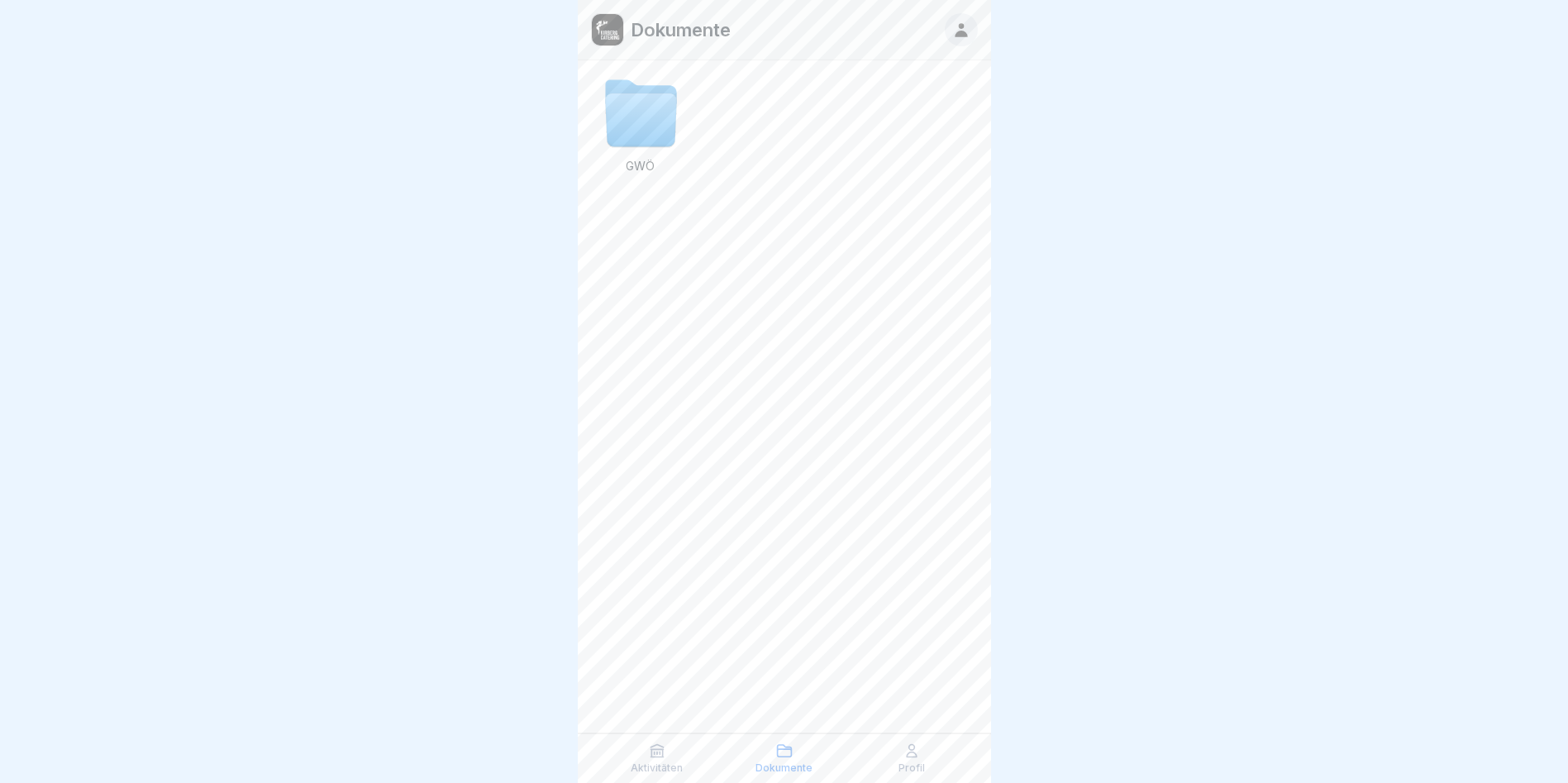
click at [660, 768] on p "Aktivitäten" at bounding box center [656, 768] width 52 height 11
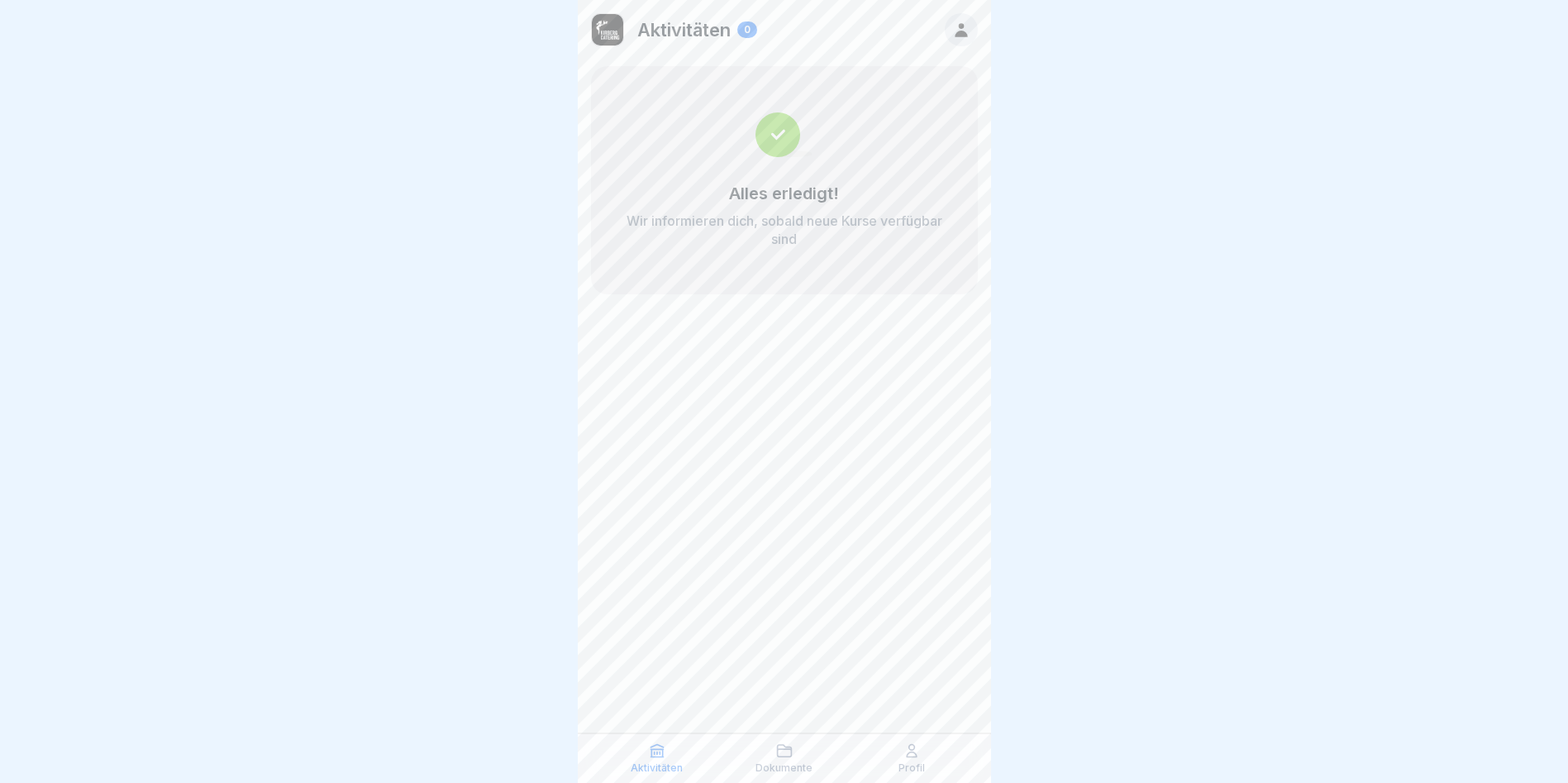
click at [791, 763] on p "Dokumente" at bounding box center [784, 768] width 57 height 11
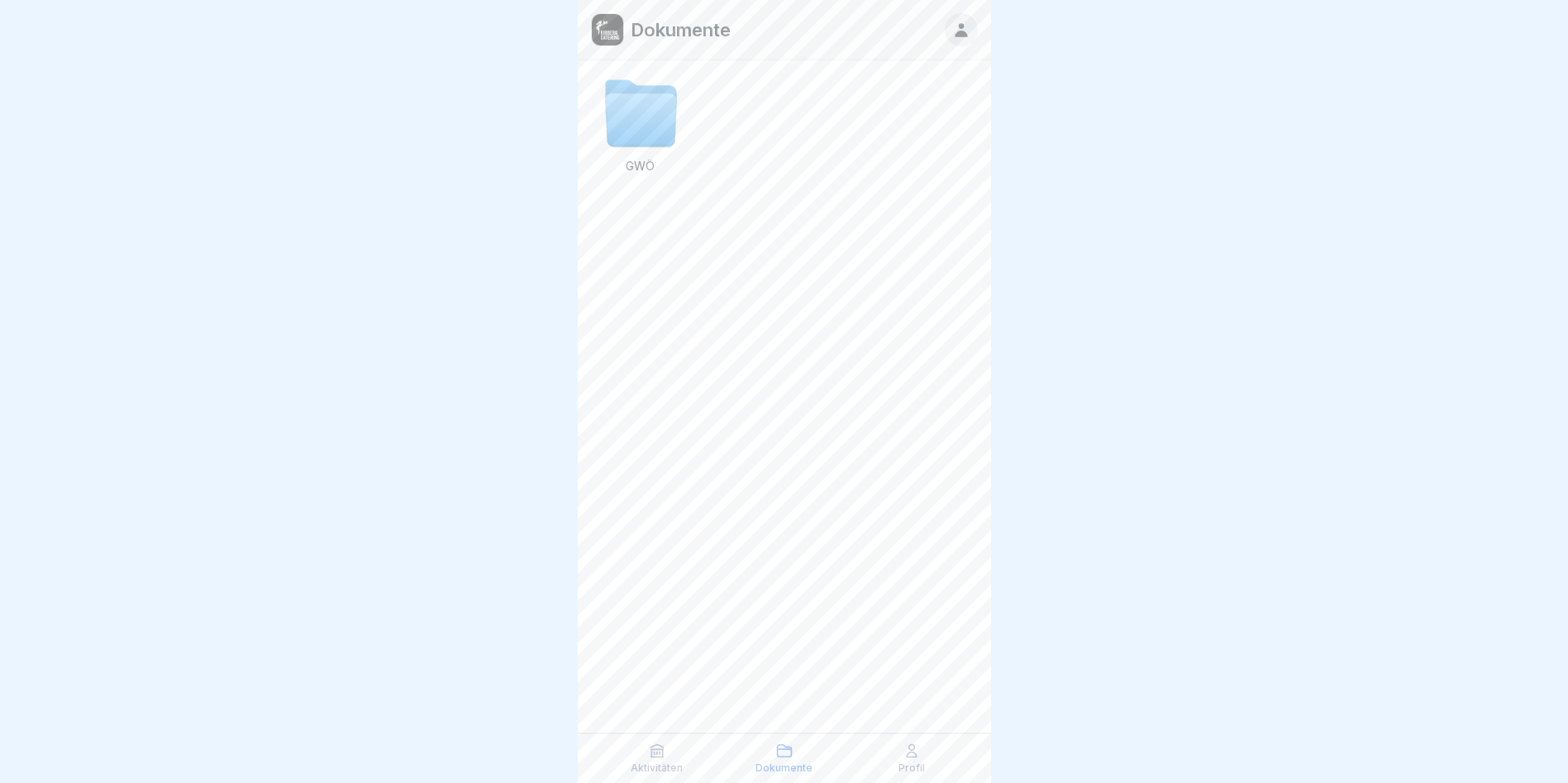
click at [912, 760] on div "Profil" at bounding box center [912, 757] width 119 height 31
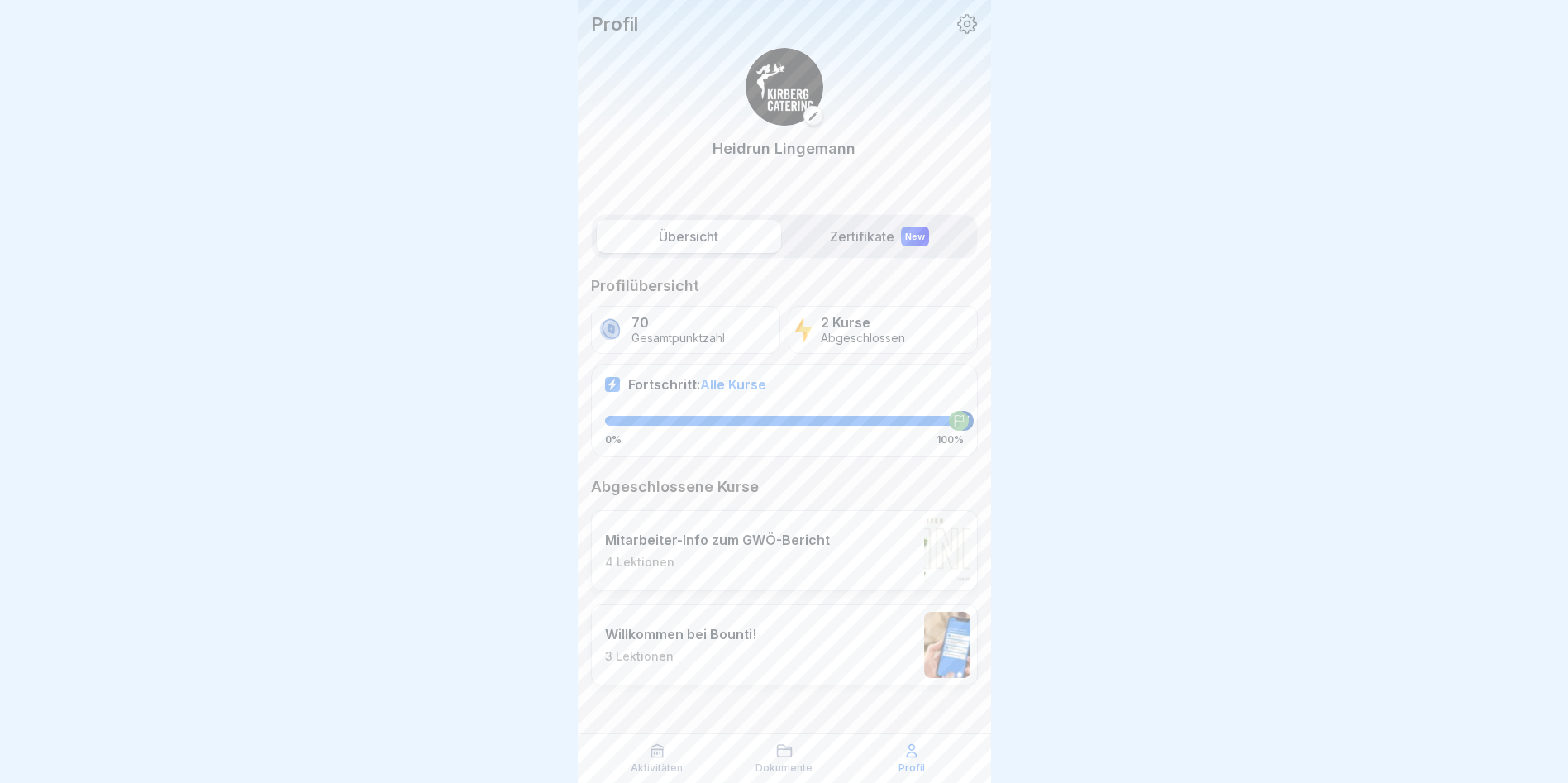
click at [868, 243] on label "Zertifikate New" at bounding box center [879, 236] width 184 height 33
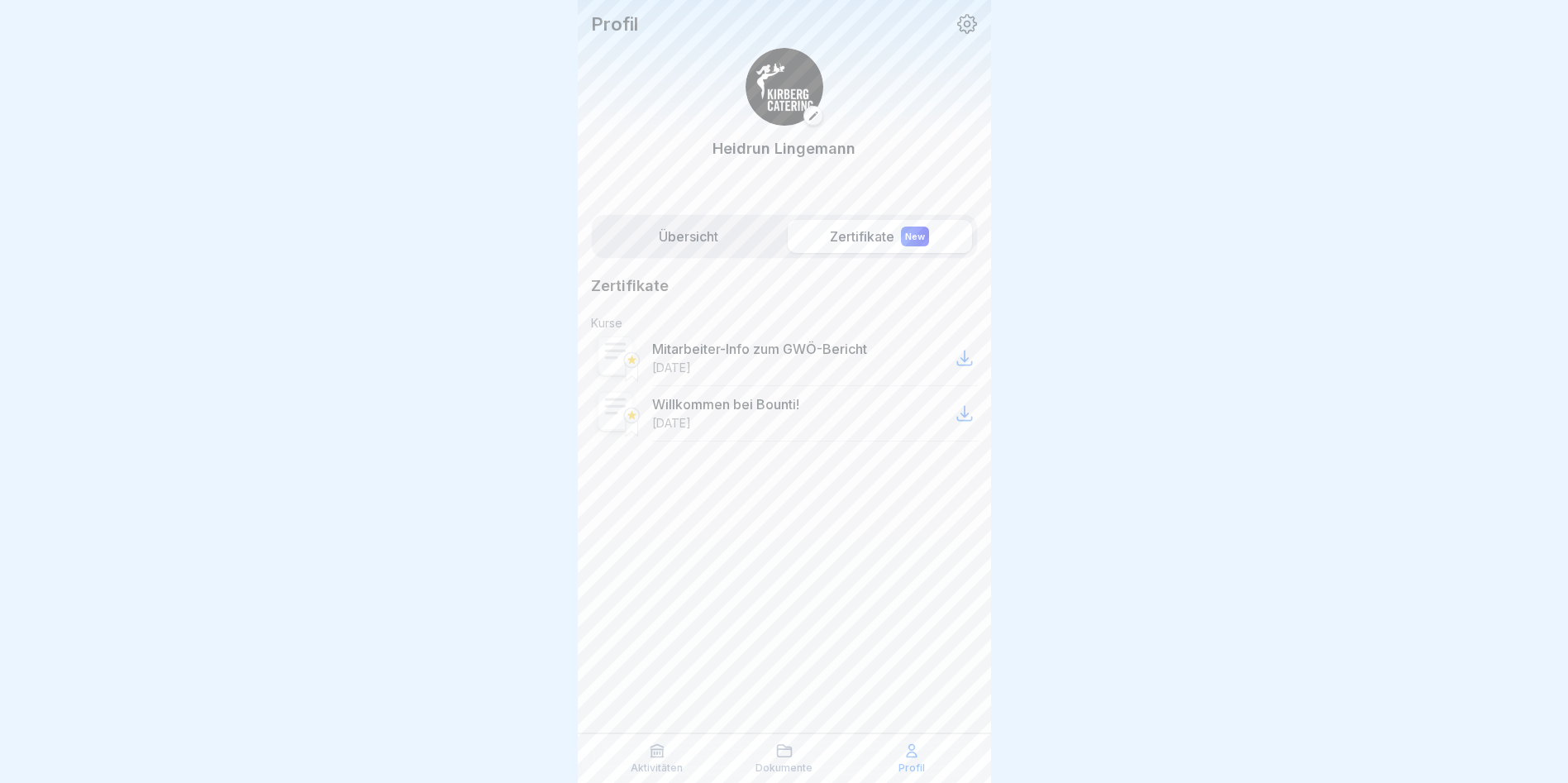
click at [960, 362] on icon at bounding box center [964, 358] width 20 height 20
